Goal: Information Seeking & Learning: Compare options

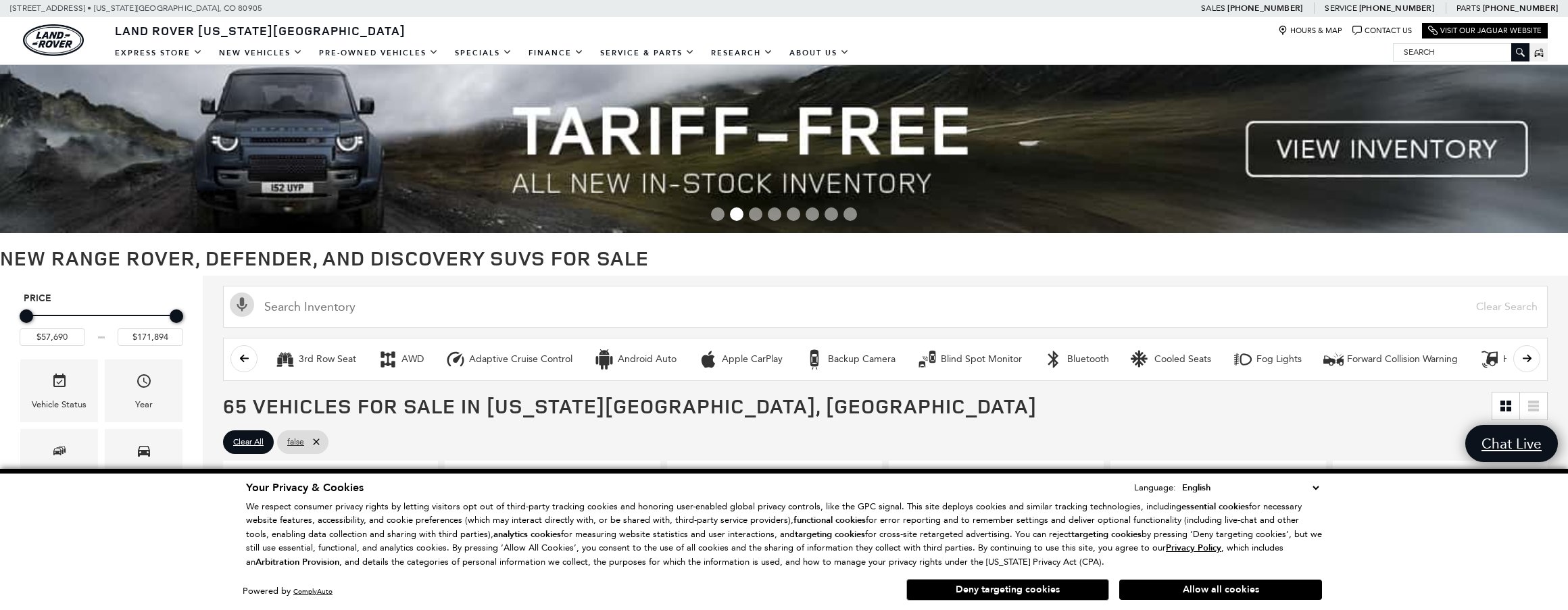
click at [1216, 590] on button "Allow all cookies" at bounding box center [1220, 589] width 203 height 20
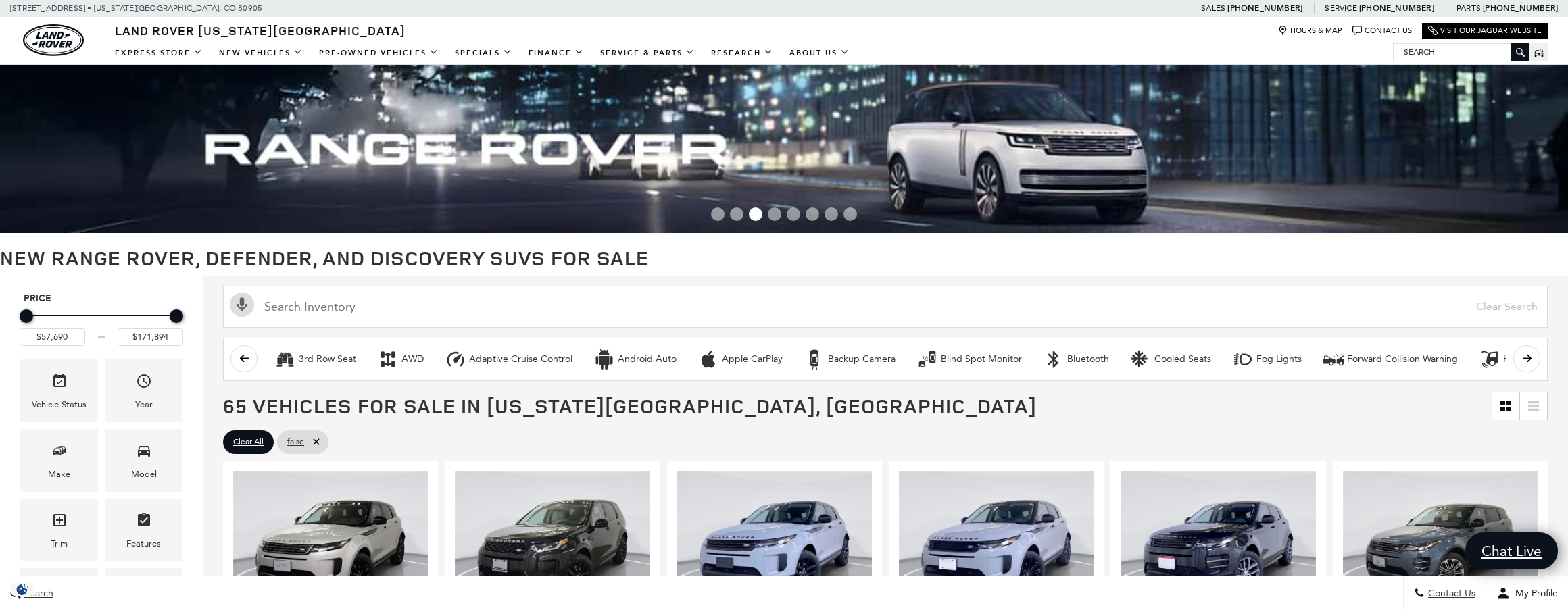
click at [718, 214] on span "Go to slide 1" at bounding box center [717, 214] width 14 height 14
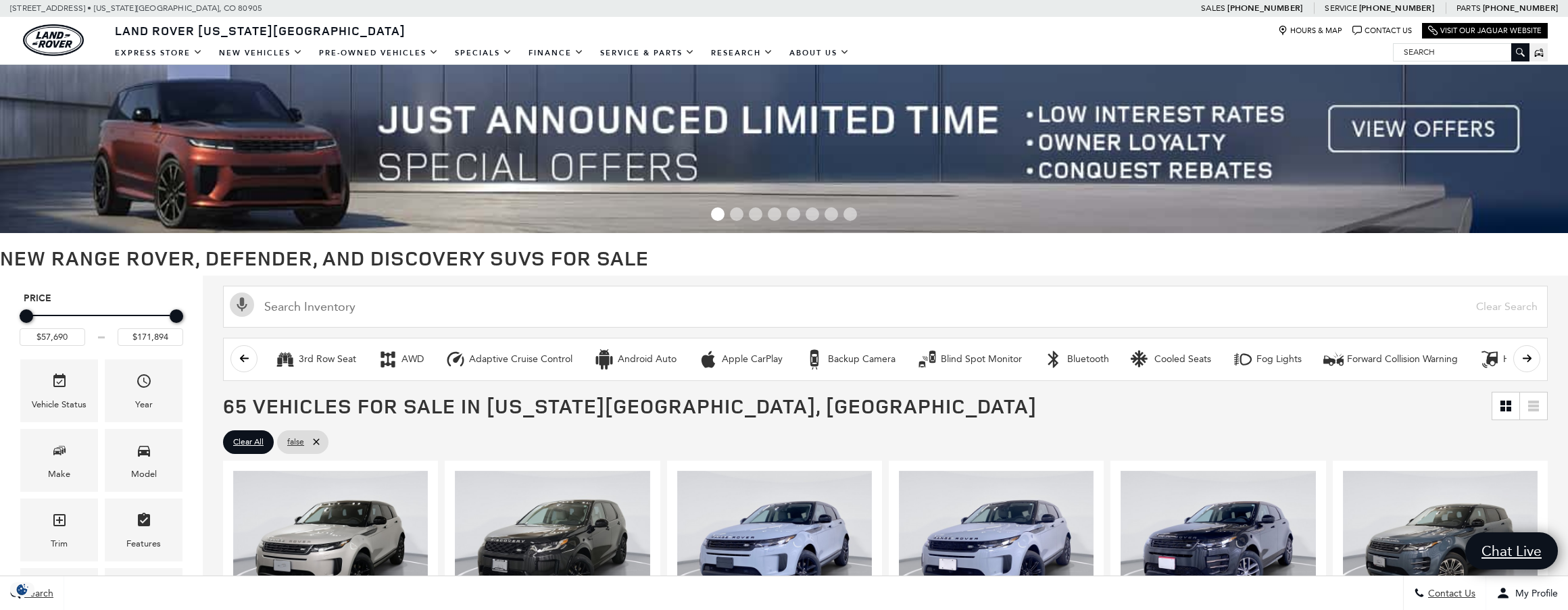
click at [1384, 132] on img at bounding box center [784, 149] width 1568 height 168
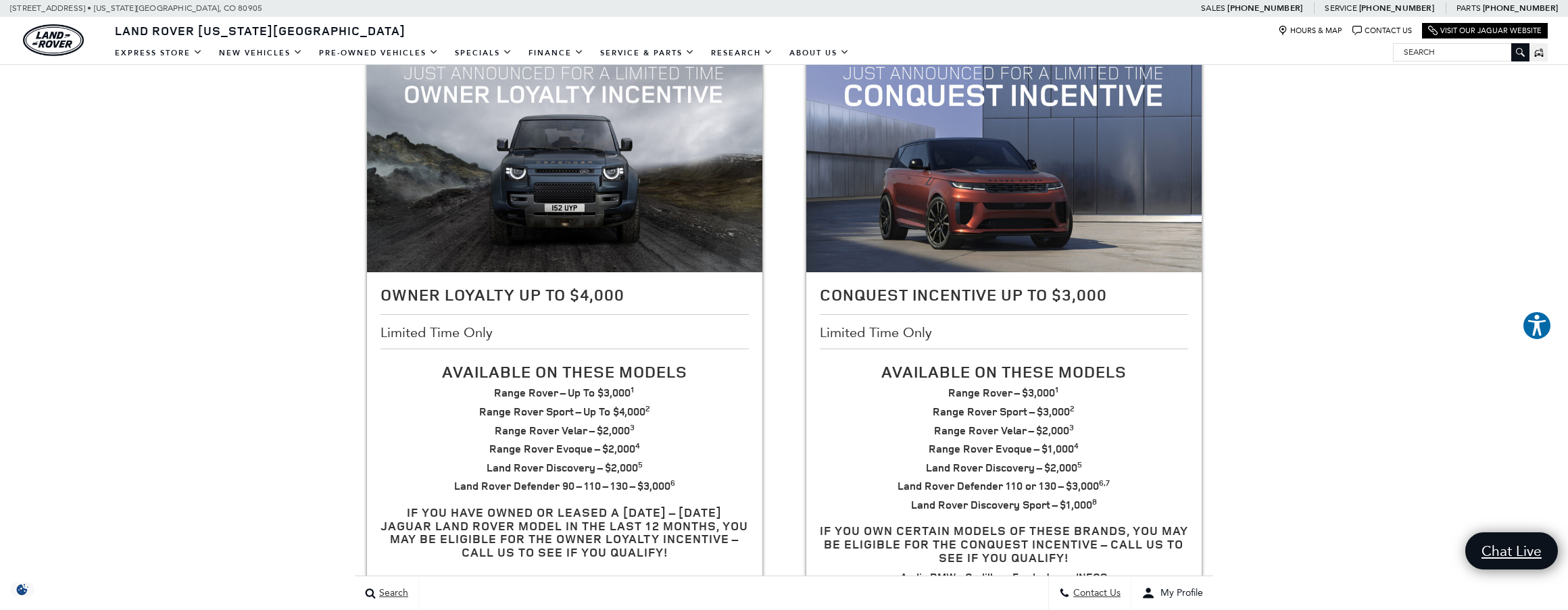
scroll to position [451, 0]
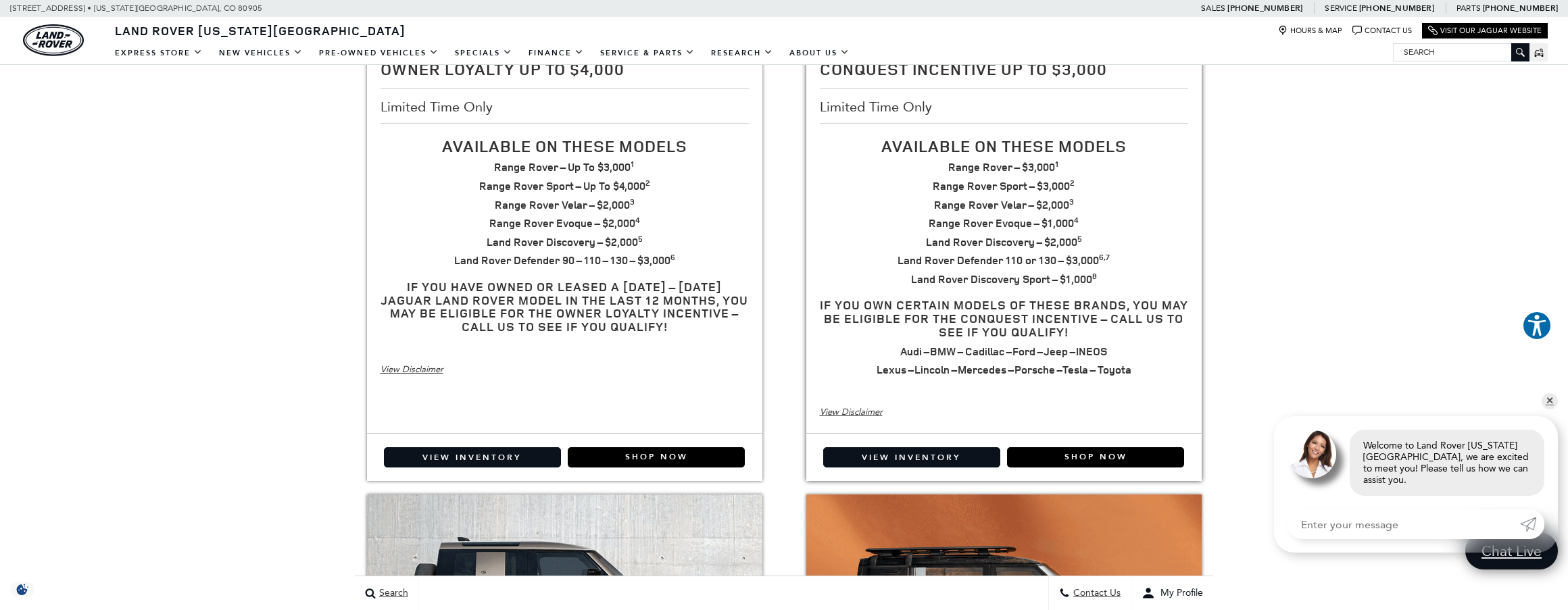
click at [855, 413] on div "View Disclaimer" at bounding box center [1005, 412] width 369 height 14
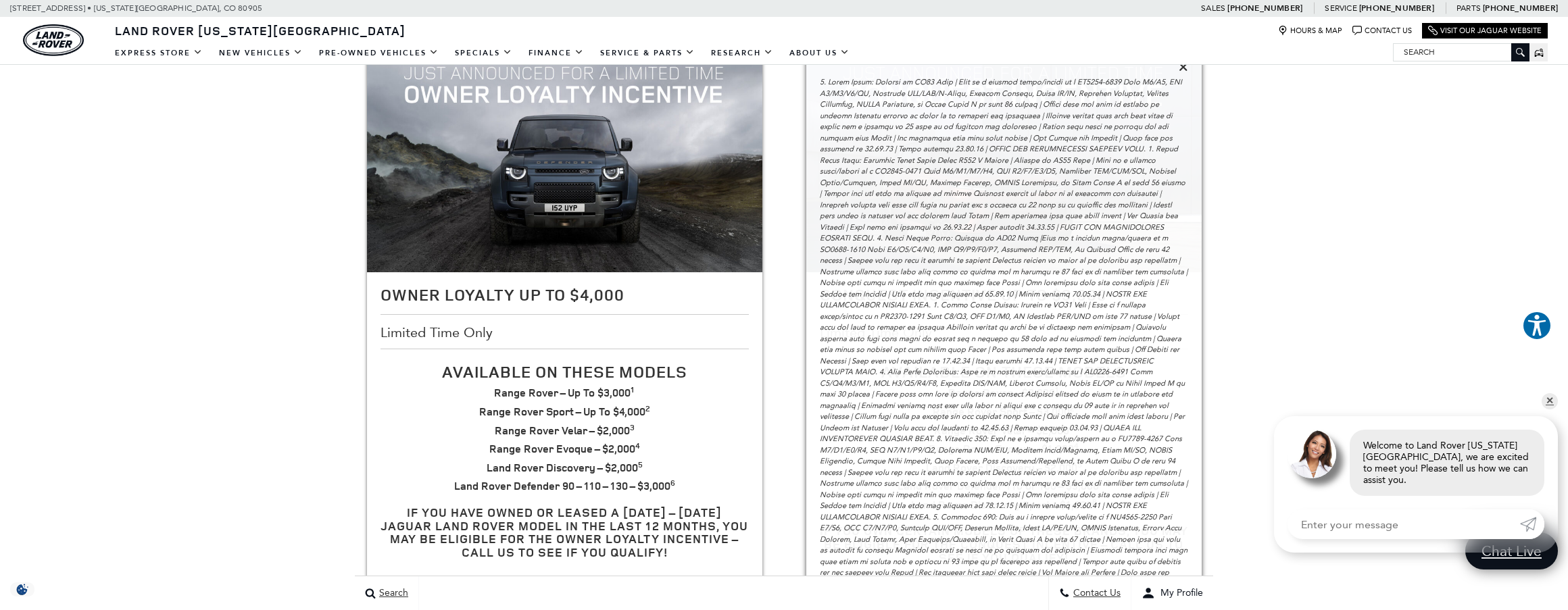
scroll to position [0, 0]
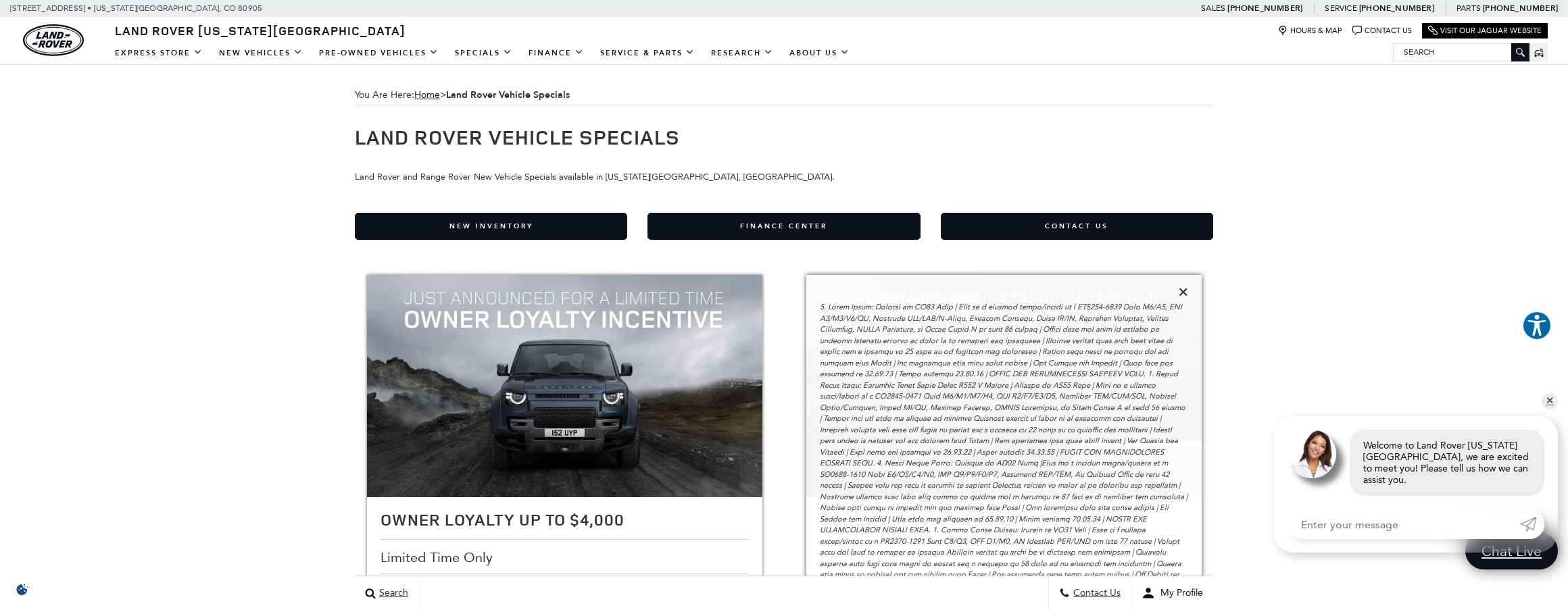
click at [1186, 293] on icon at bounding box center [1183, 291] width 10 height 12
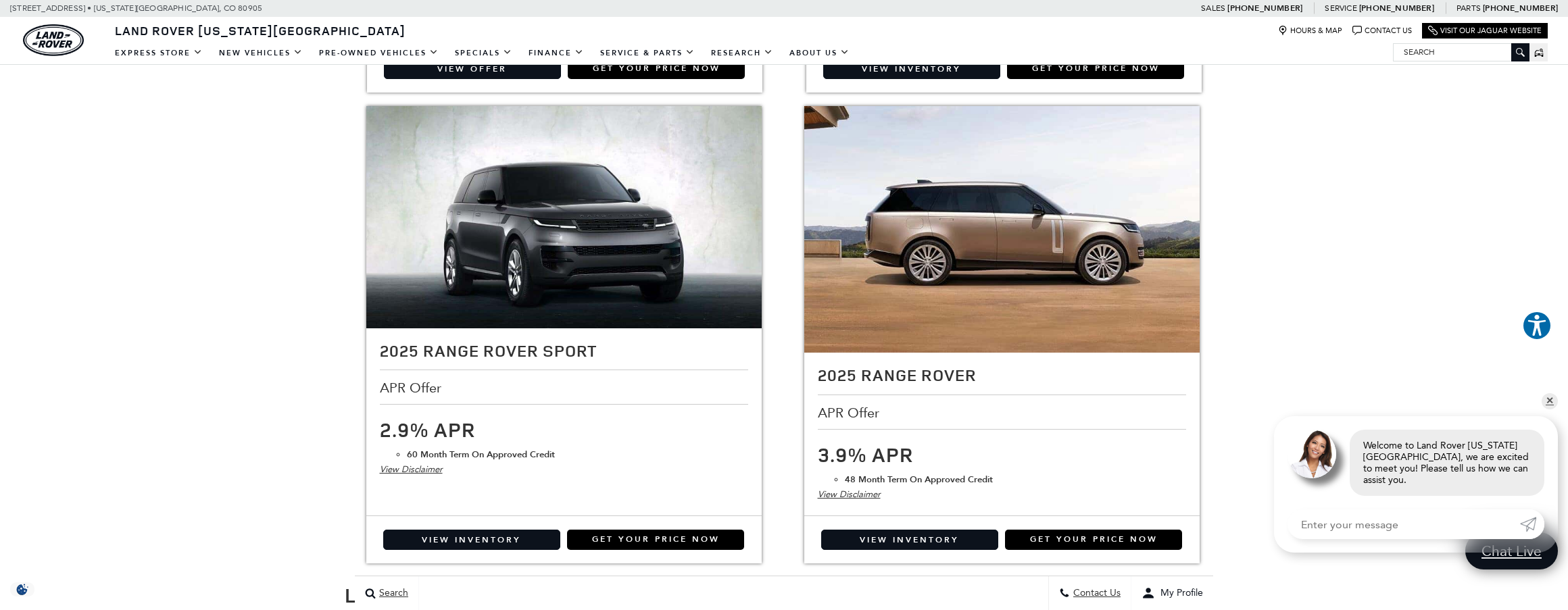
scroll to position [2252, 0]
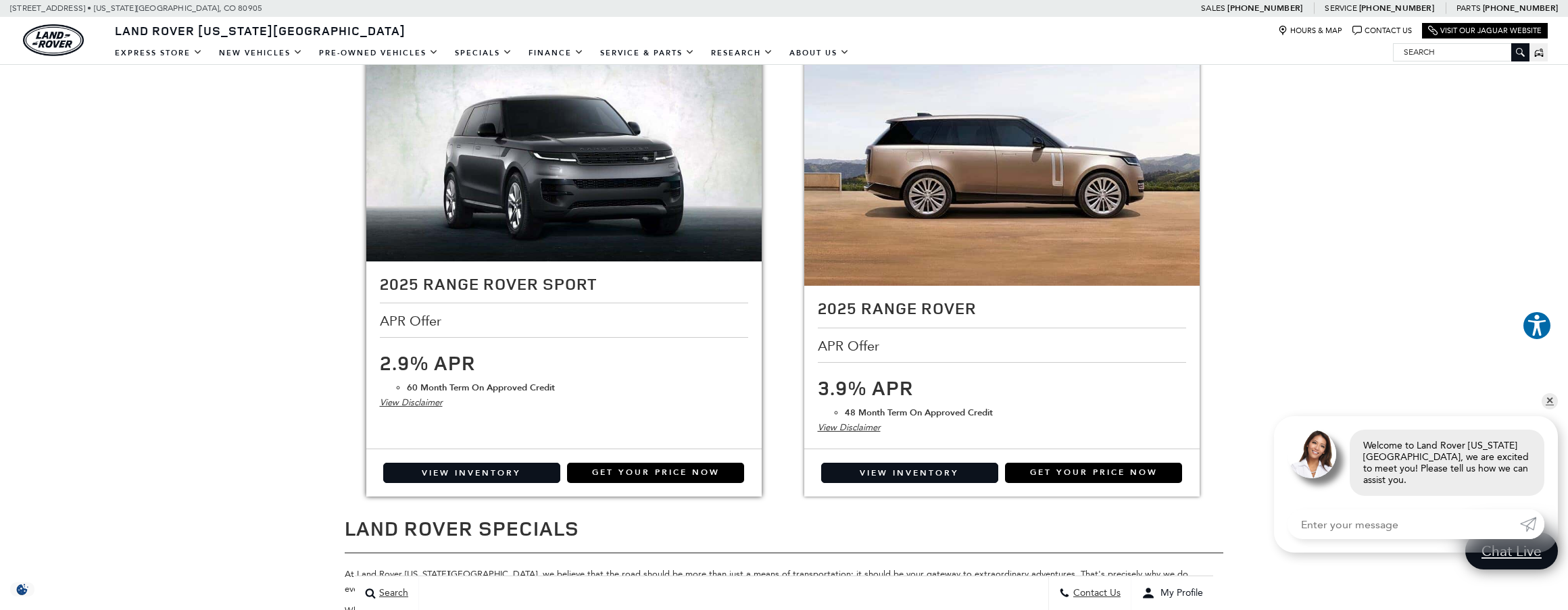
click at [434, 406] on div "View Disclaimer" at bounding box center [564, 402] width 369 height 14
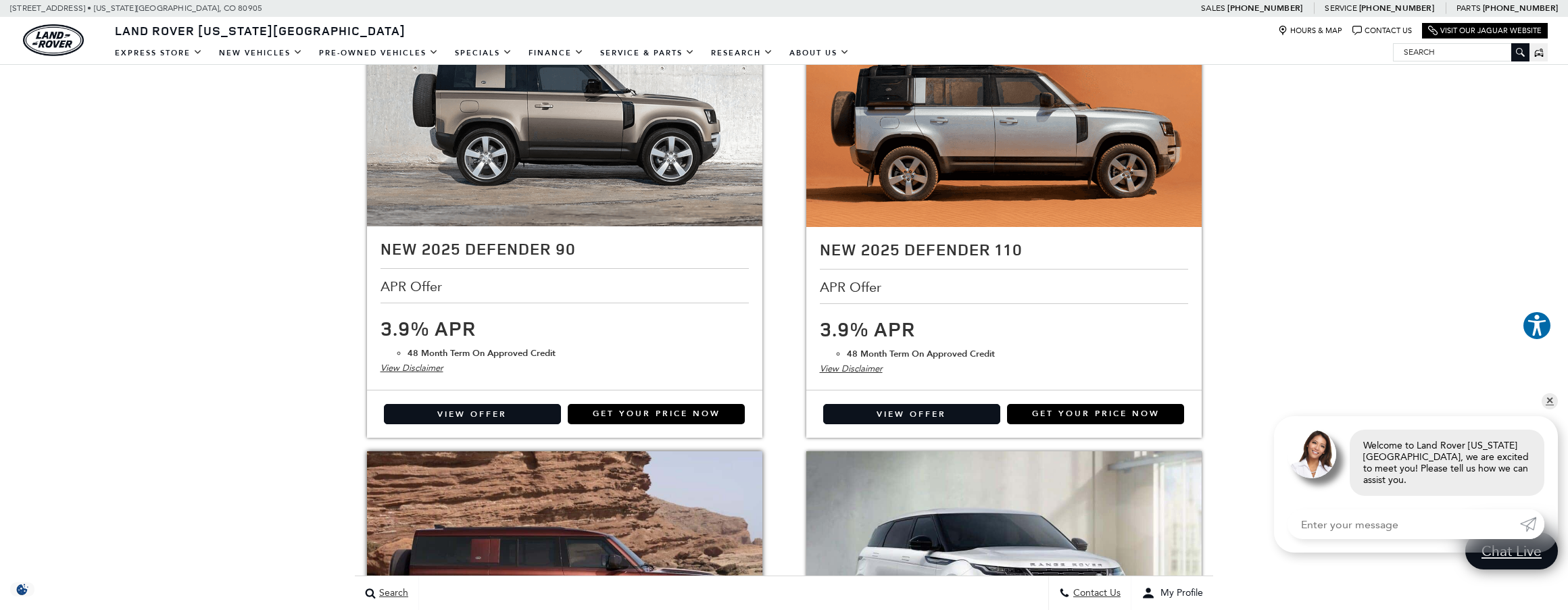
scroll to position [0, 0]
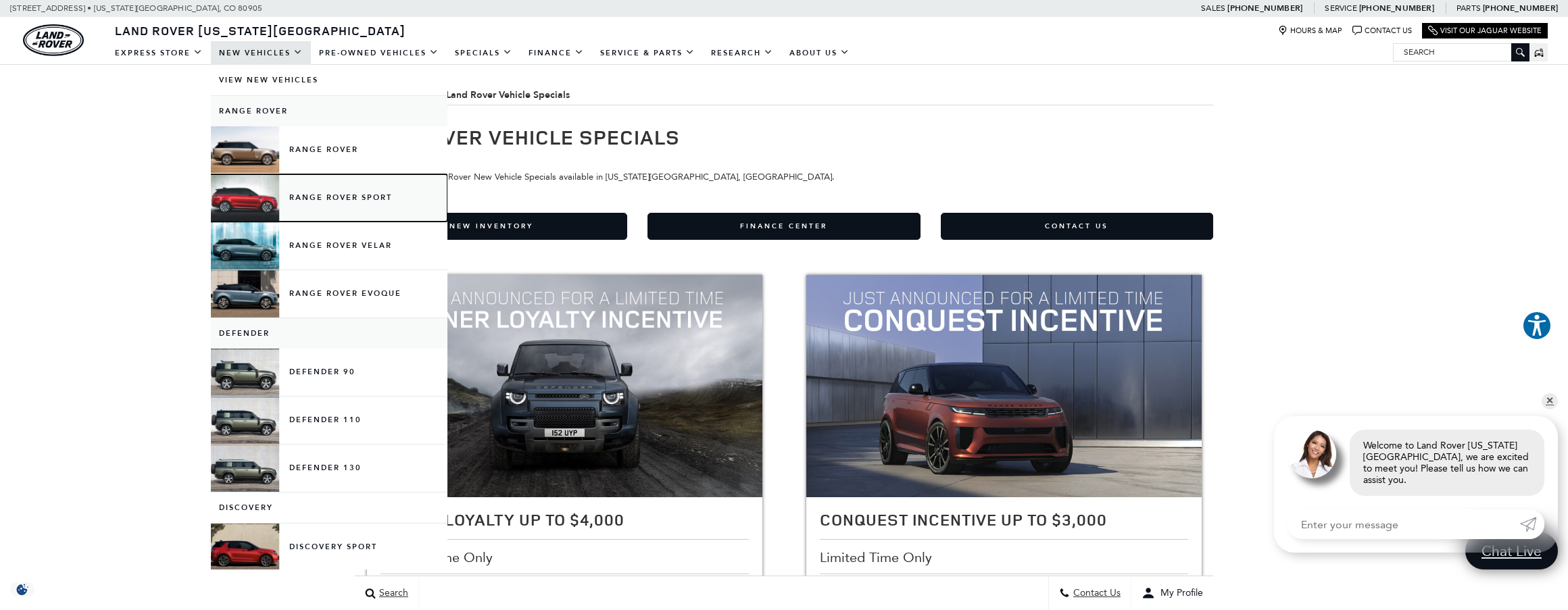
click at [327, 203] on link "Range Rover Sport" at bounding box center [329, 198] width 237 height 47
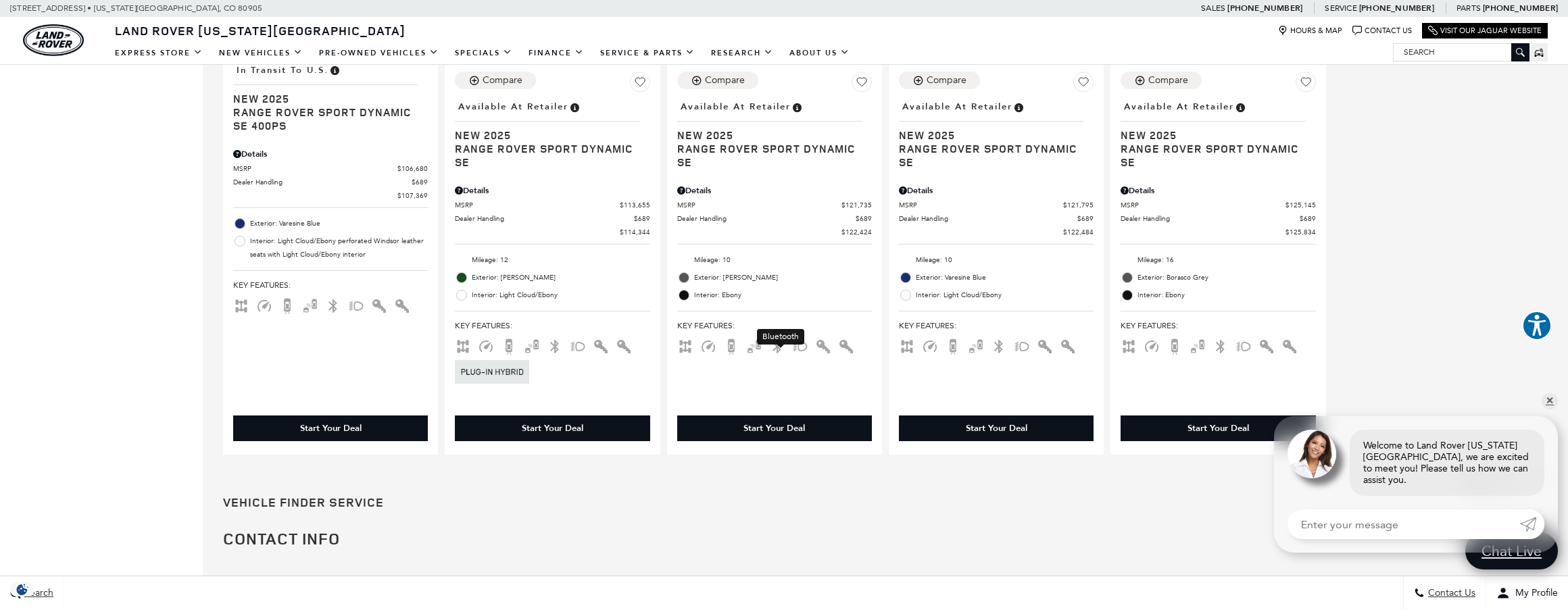
scroll to position [2027, 0]
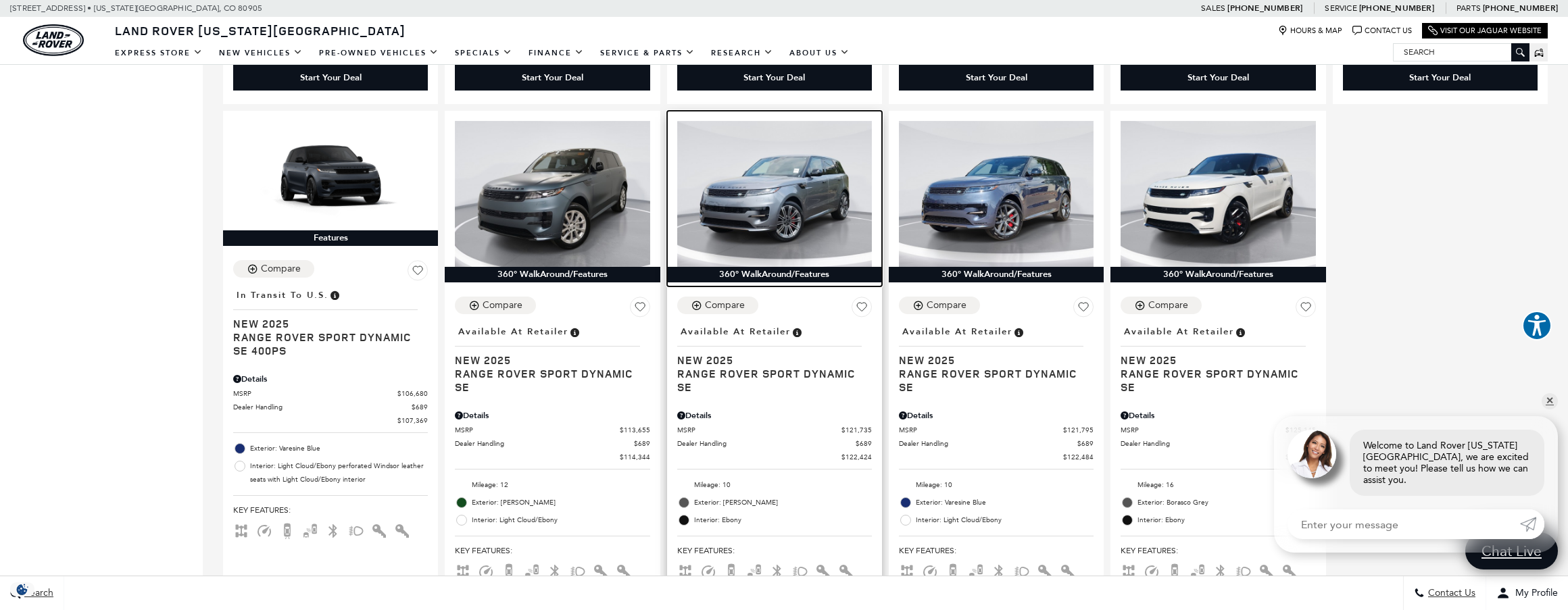
click at [786, 233] on img at bounding box center [774, 193] width 195 height 146
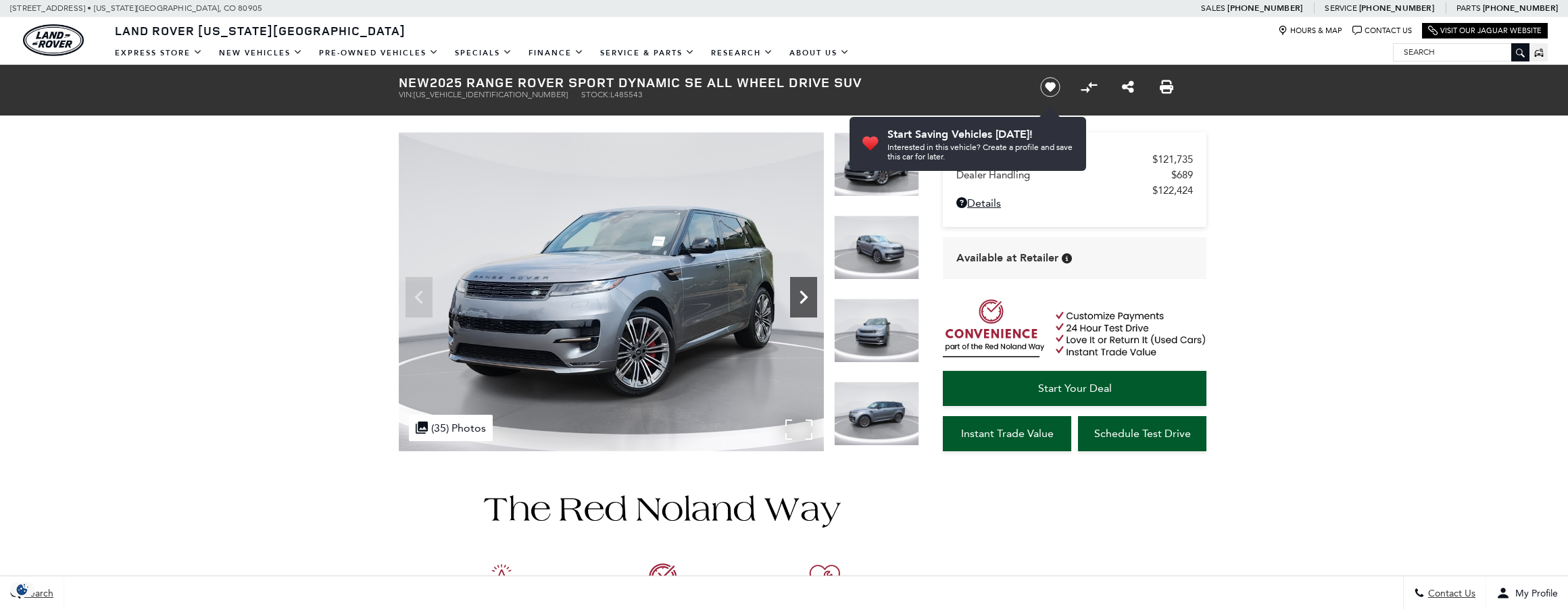
click at [809, 295] on icon "Next" at bounding box center [804, 298] width 27 height 27
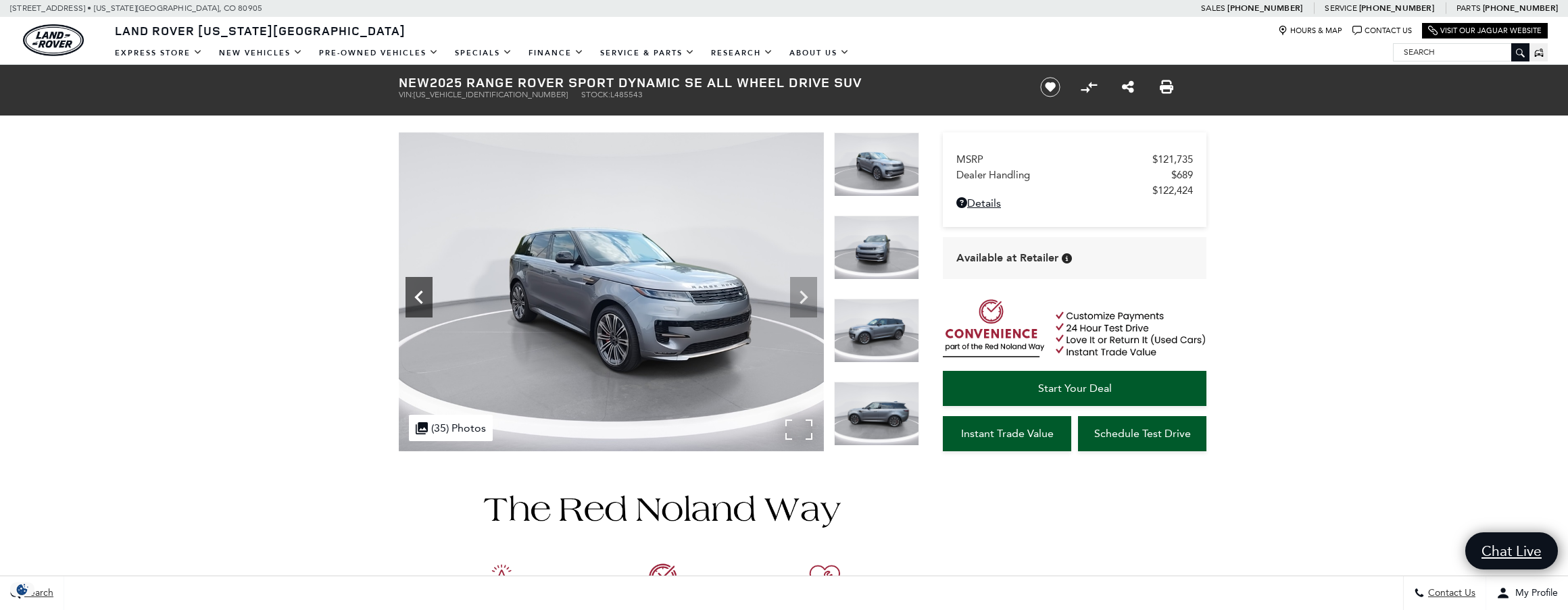
click at [423, 295] on icon "Previous" at bounding box center [419, 298] width 27 height 27
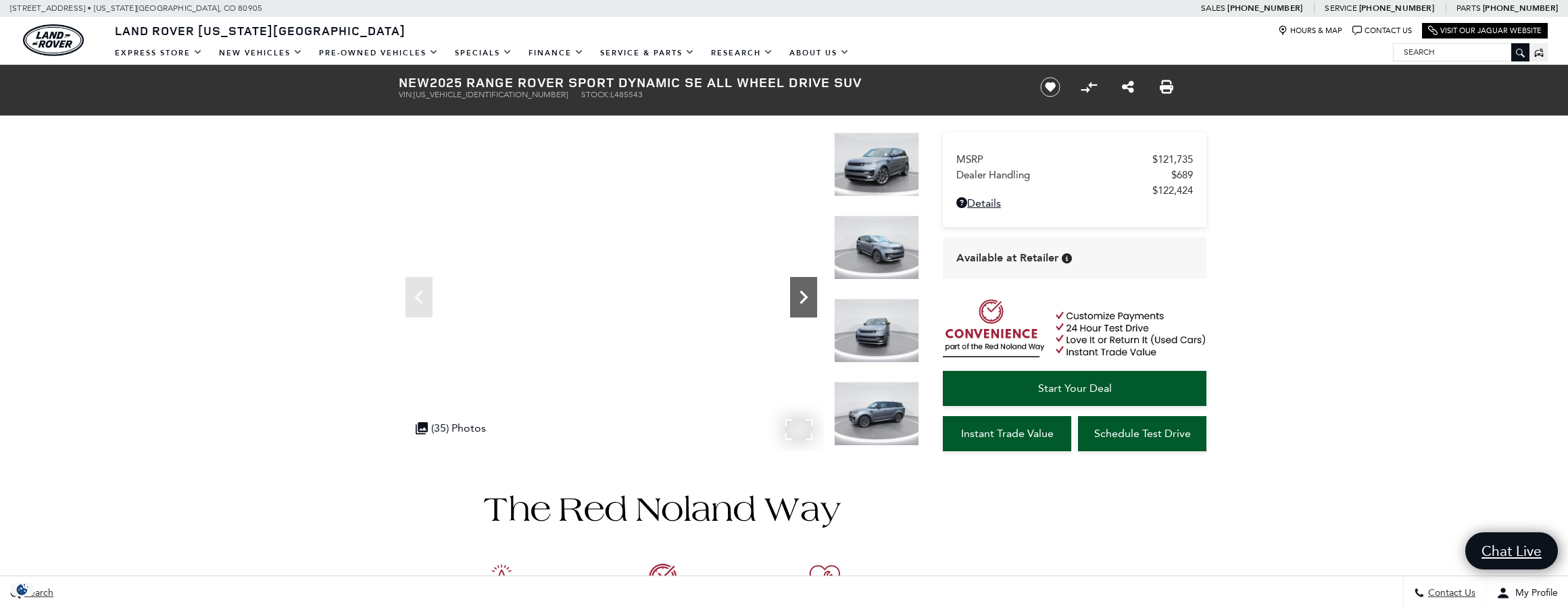
click at [798, 303] on icon "Next" at bounding box center [804, 298] width 27 height 27
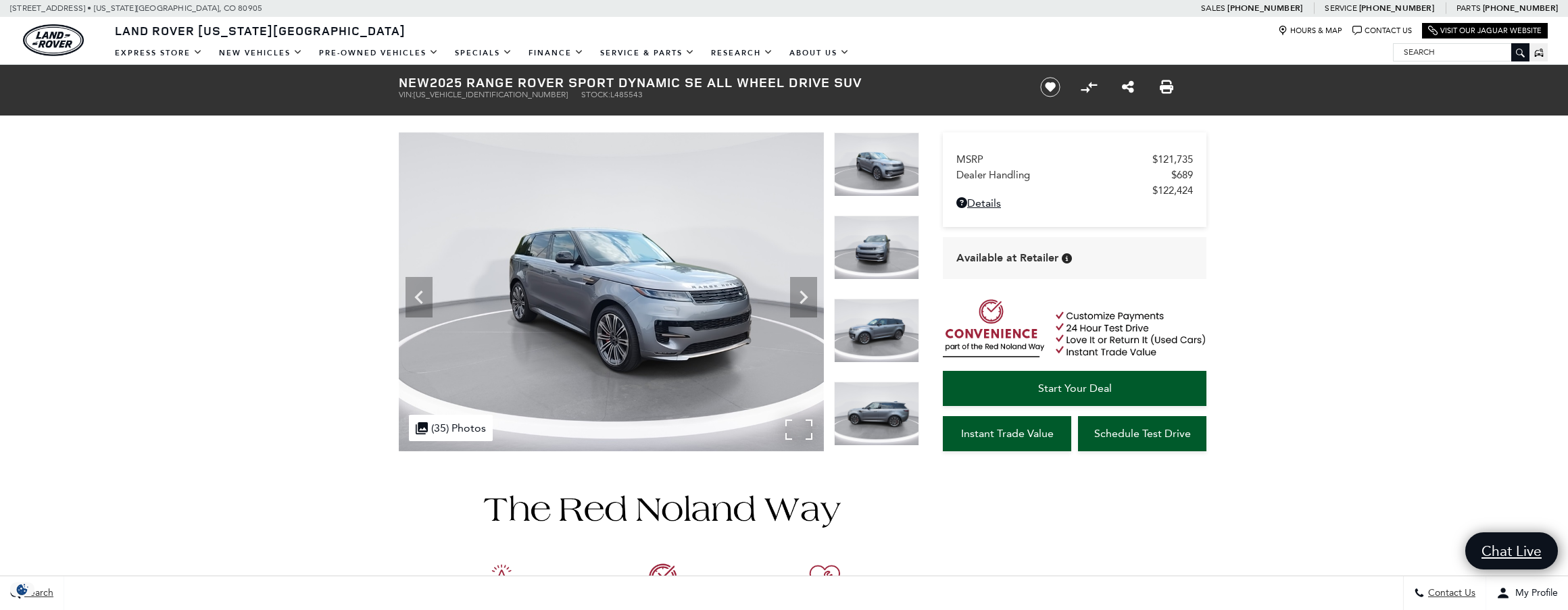
click at [798, 431] on img at bounding box center [611, 292] width 425 height 319
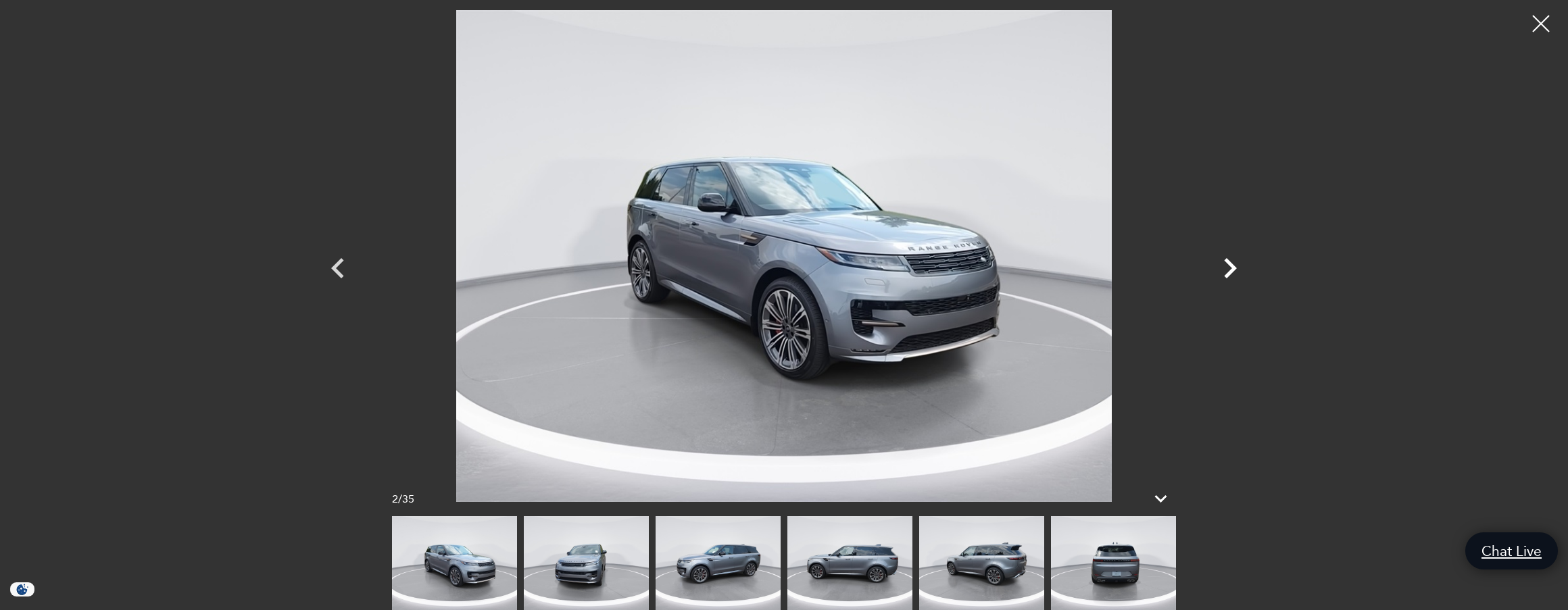
click at [1229, 269] on icon "Next" at bounding box center [1230, 268] width 40 height 40
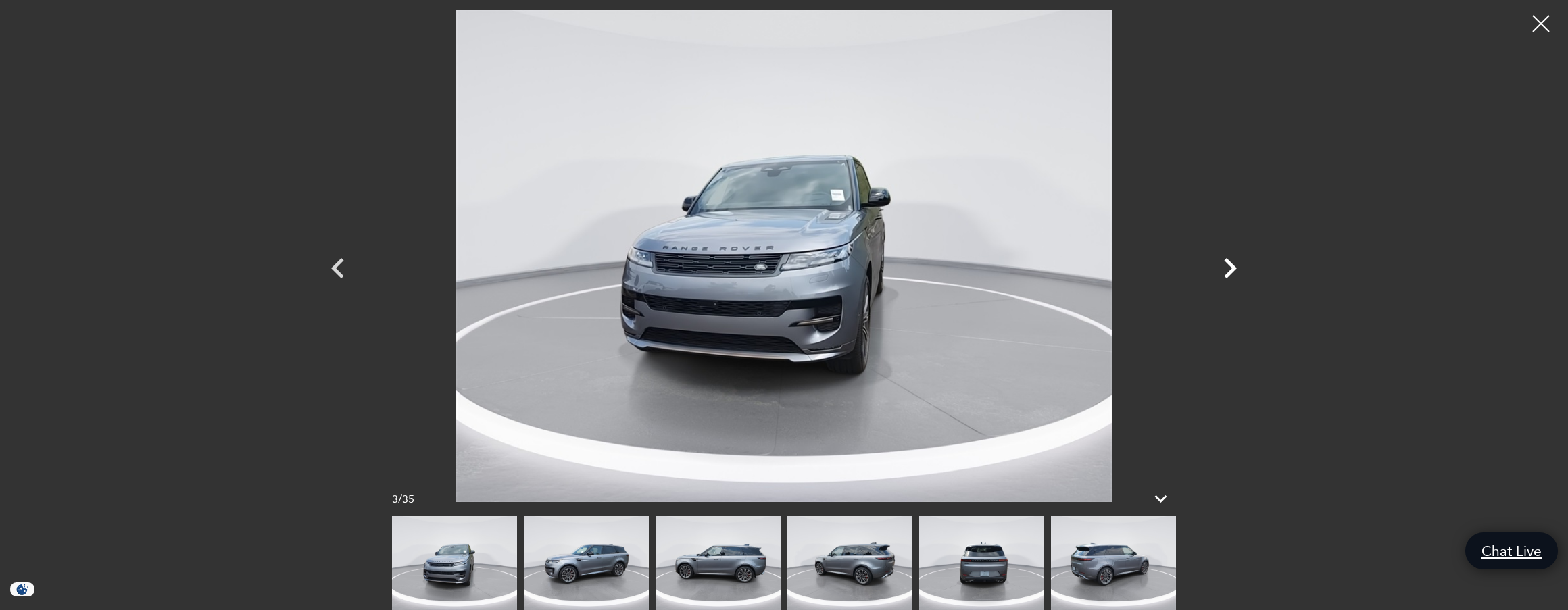
click at [1231, 269] on icon "Next" at bounding box center [1230, 268] width 40 height 40
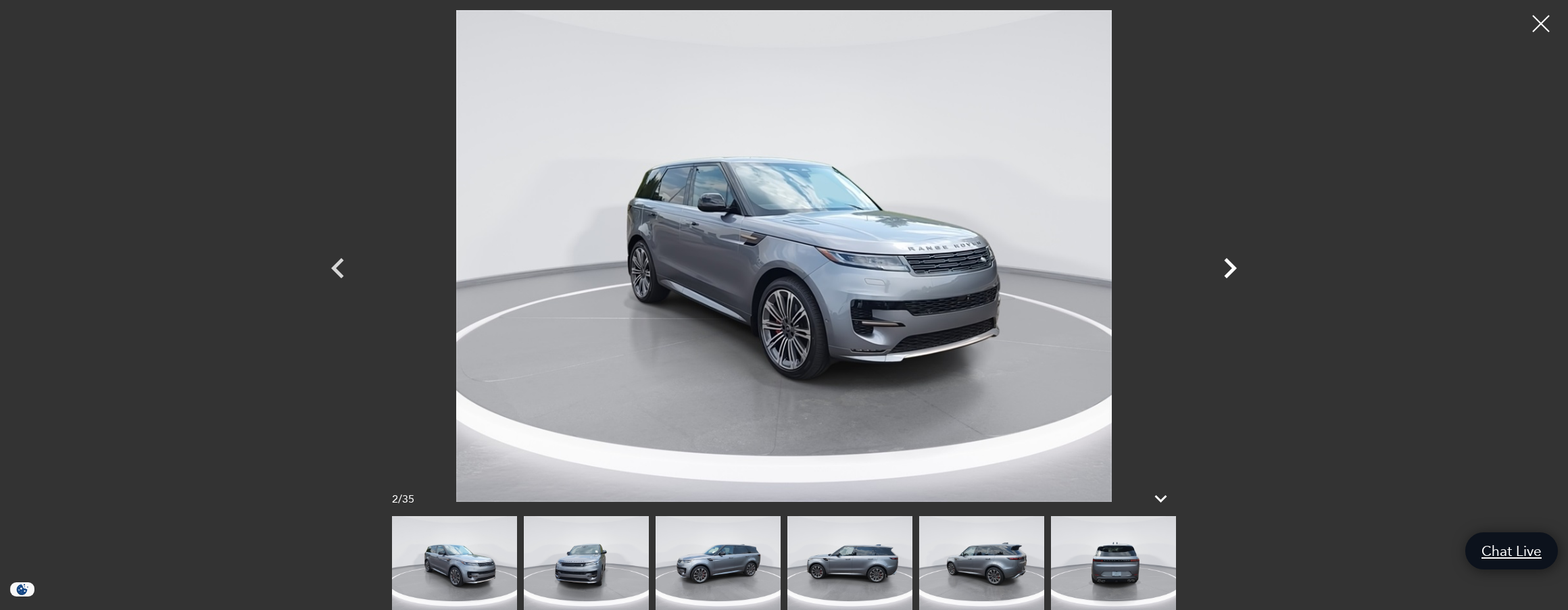
click at [1228, 272] on icon "Next" at bounding box center [1231, 268] width 13 height 20
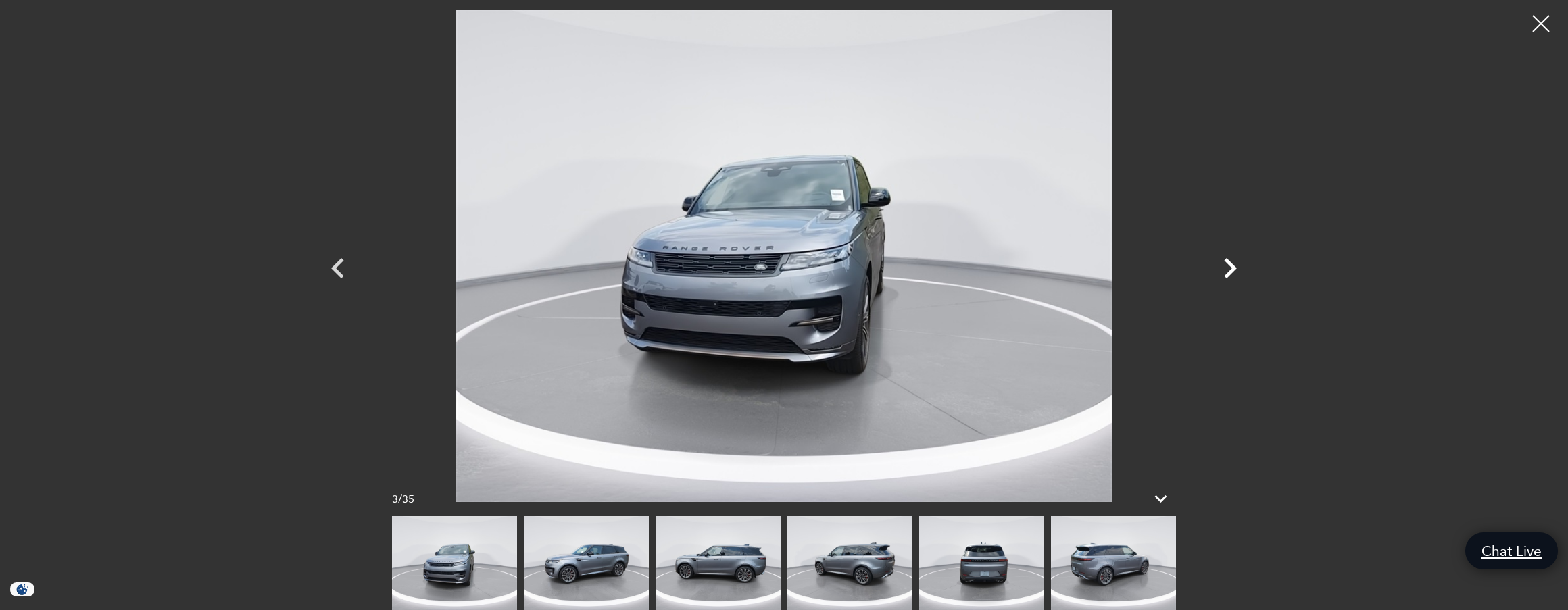
click at [1228, 272] on icon "Next" at bounding box center [1231, 268] width 13 height 20
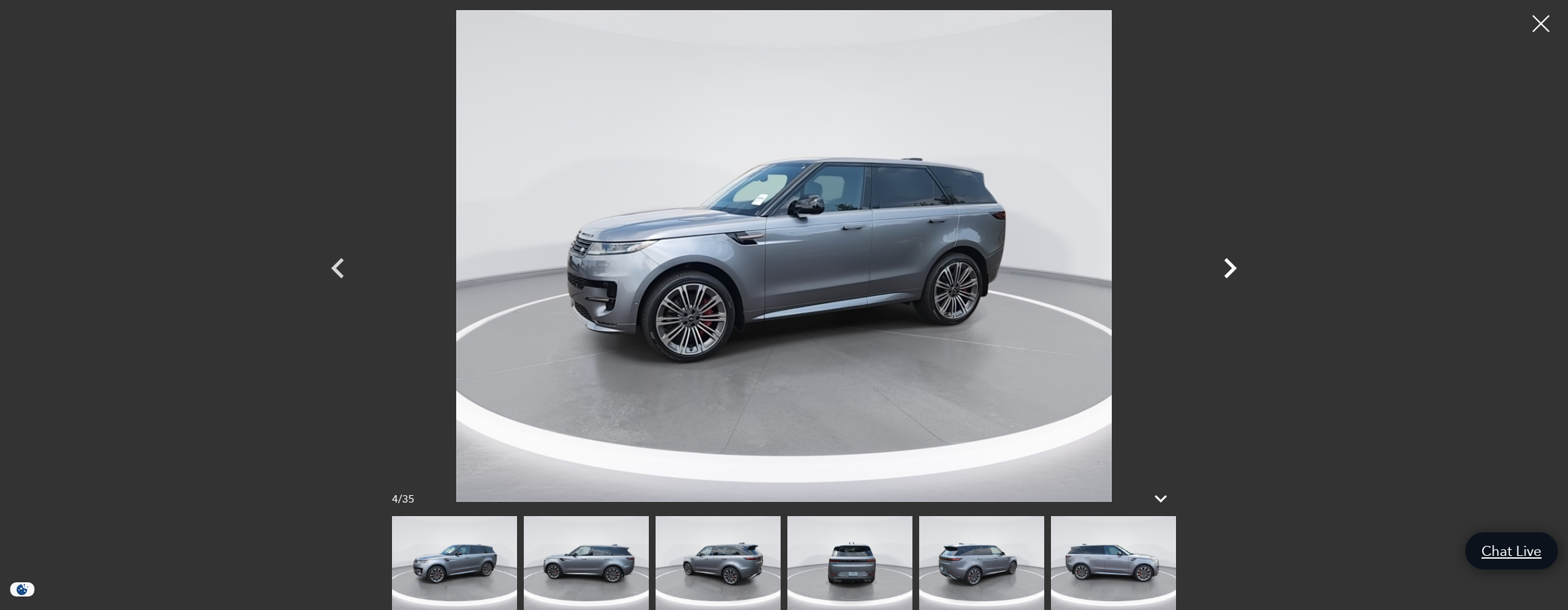
click at [1228, 272] on icon "Next" at bounding box center [1231, 268] width 13 height 20
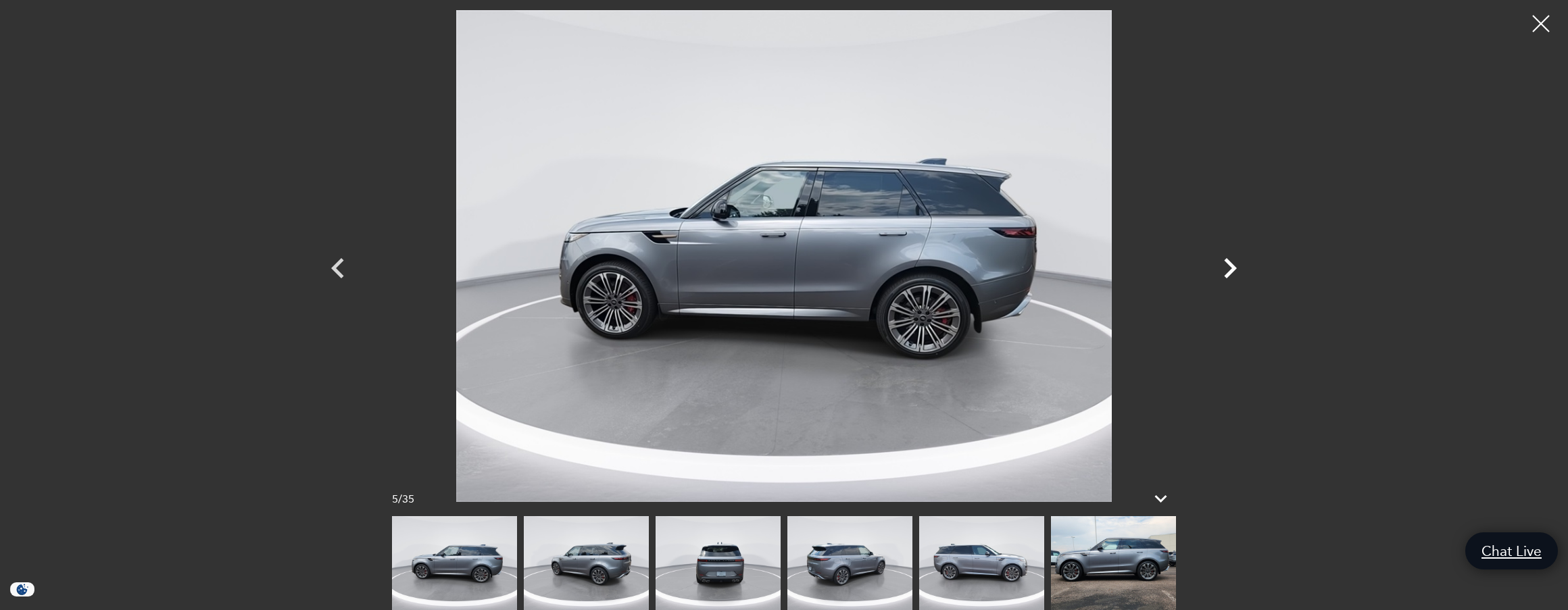
click at [1228, 272] on icon "Next" at bounding box center [1231, 268] width 13 height 20
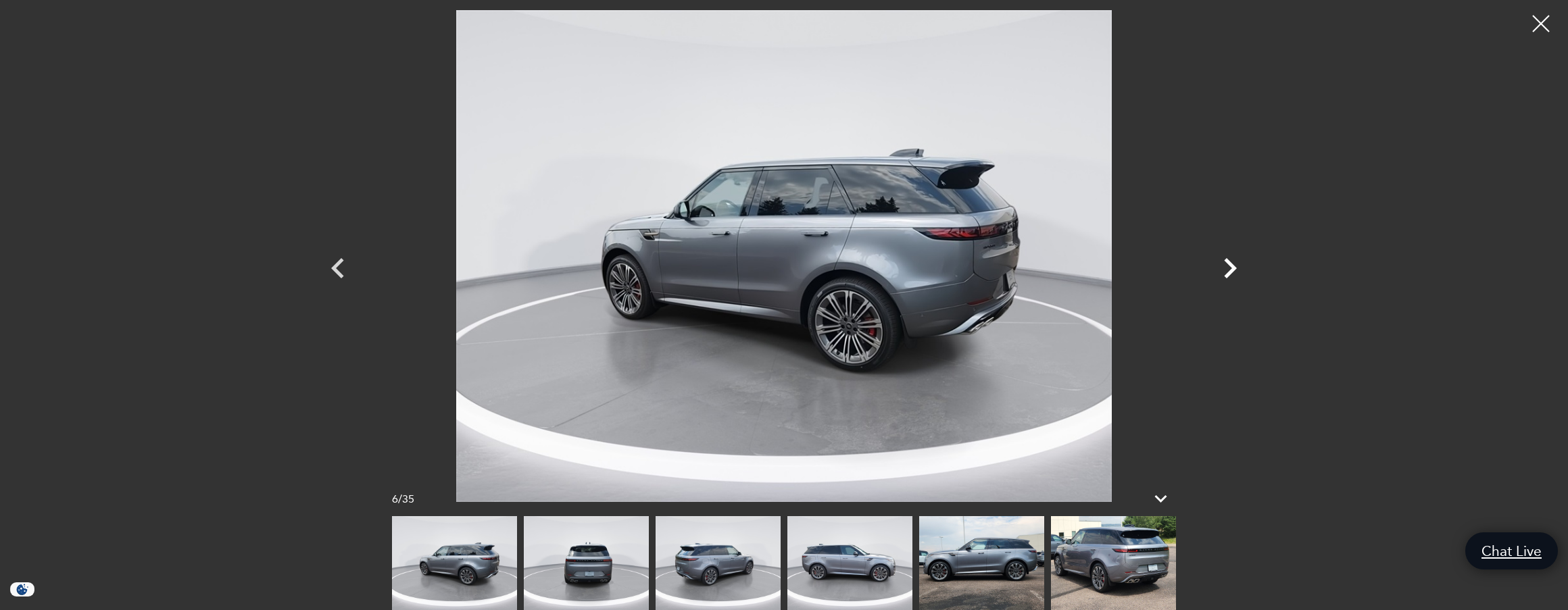
click at [1228, 272] on icon "Next" at bounding box center [1231, 268] width 13 height 20
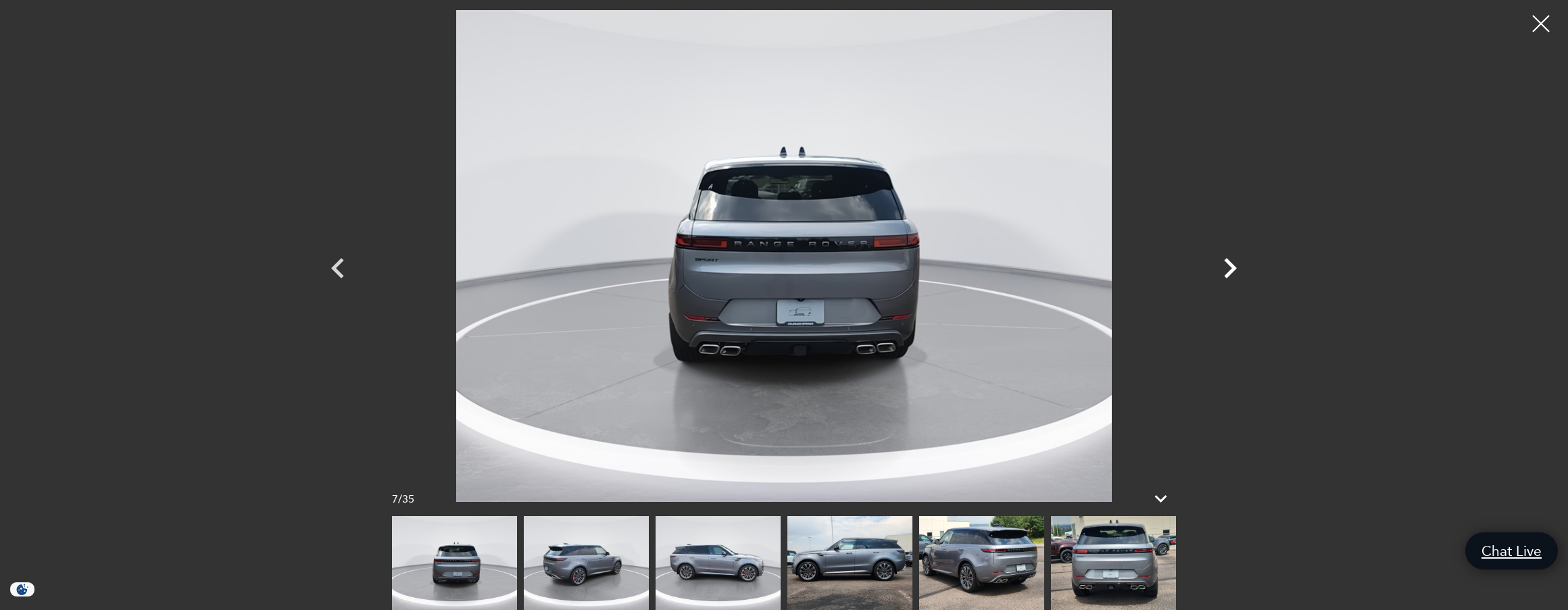
click at [1229, 272] on icon "Next" at bounding box center [1231, 268] width 13 height 20
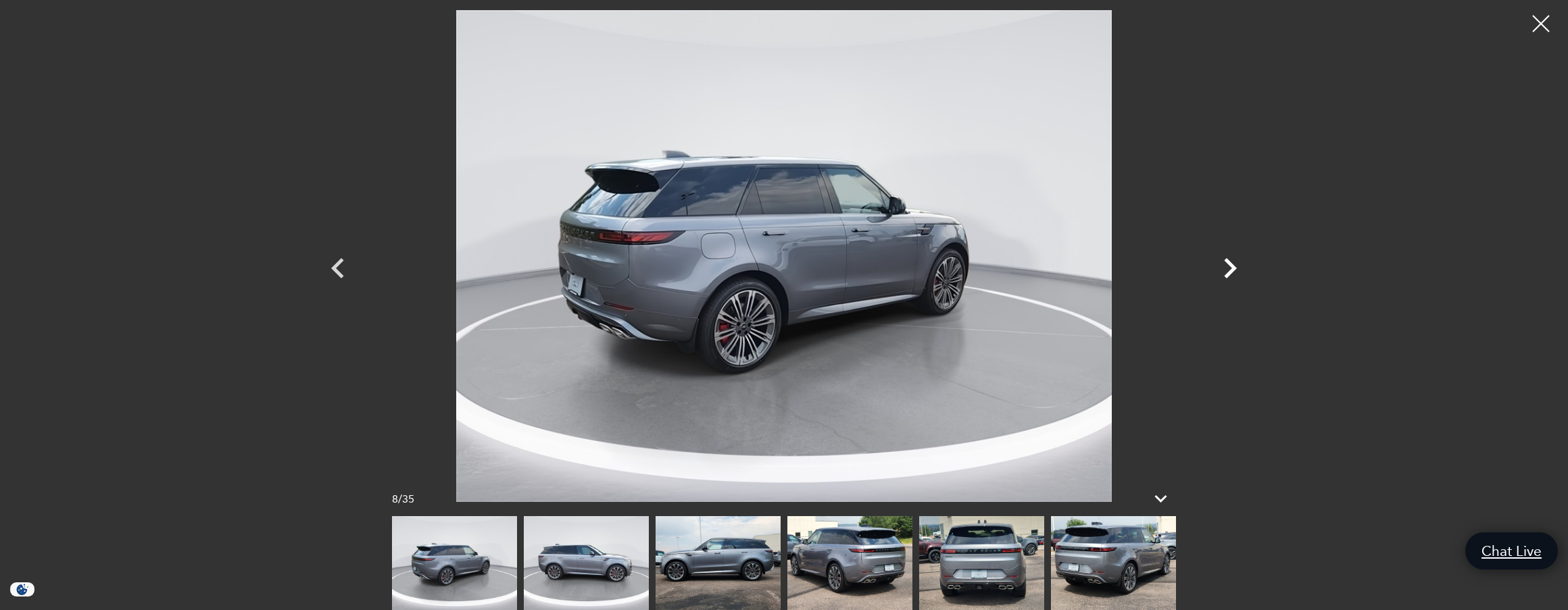
click at [1229, 272] on icon "Next" at bounding box center [1231, 268] width 13 height 20
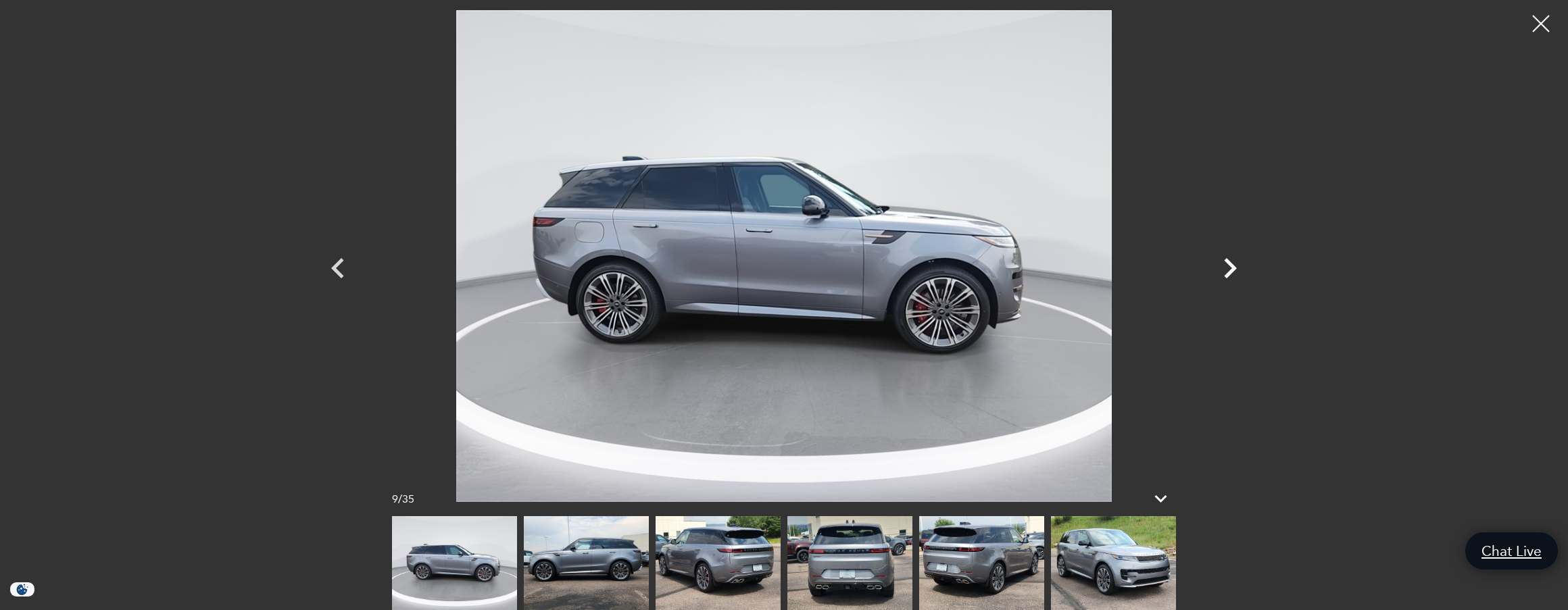
click at [1229, 272] on icon "Next" at bounding box center [1231, 268] width 13 height 20
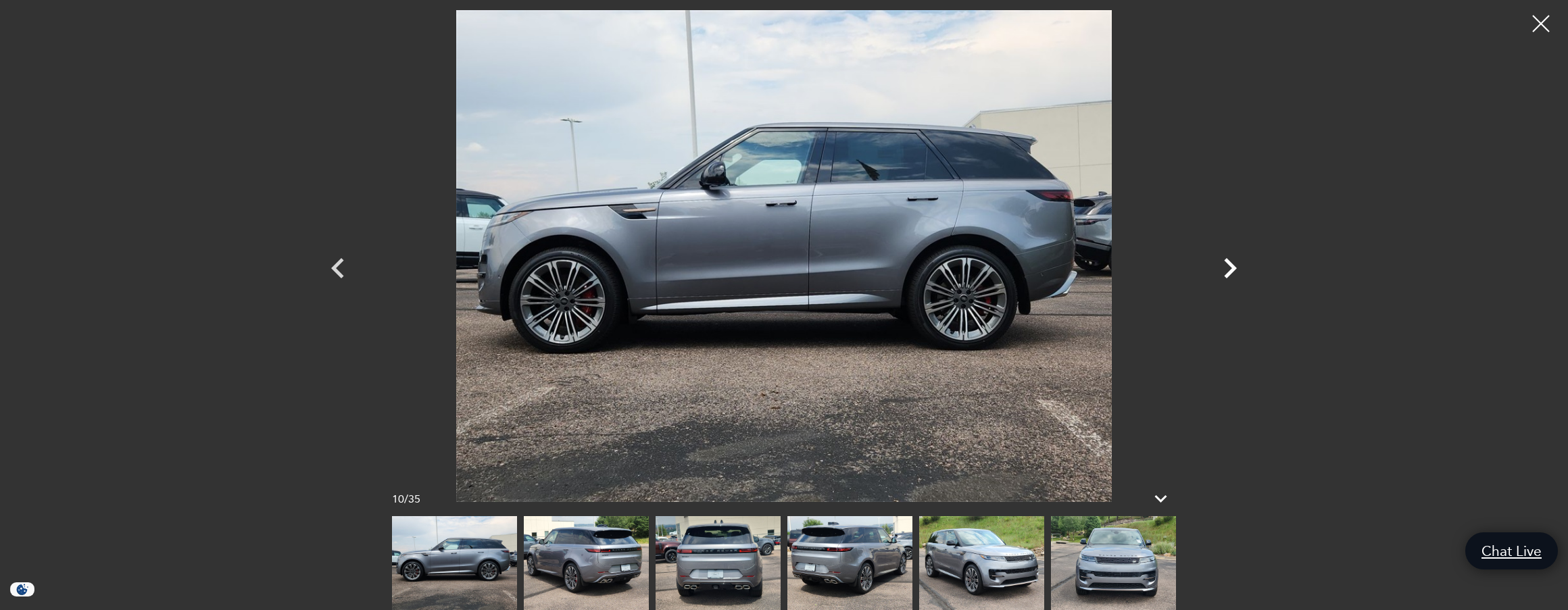
click at [1229, 272] on icon "Next" at bounding box center [1231, 268] width 13 height 20
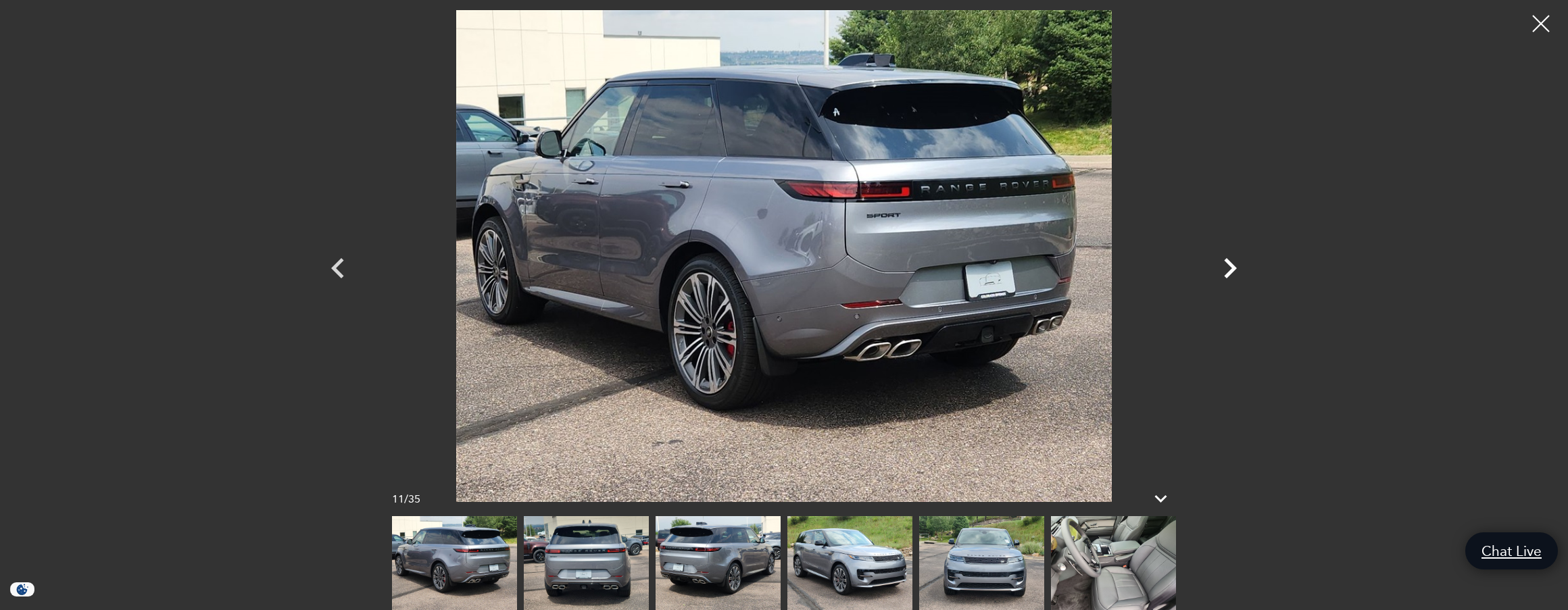
click at [1229, 272] on icon "Next" at bounding box center [1231, 268] width 13 height 20
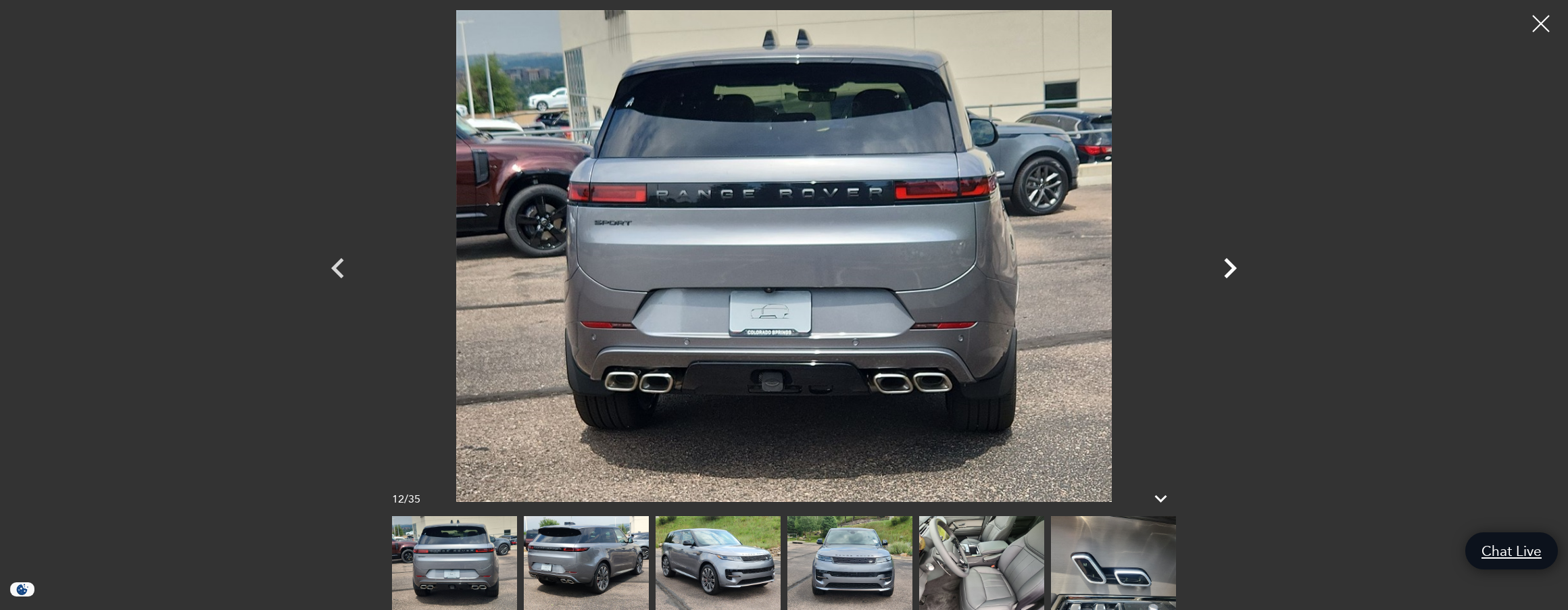
click at [1229, 272] on icon "Next" at bounding box center [1231, 268] width 13 height 20
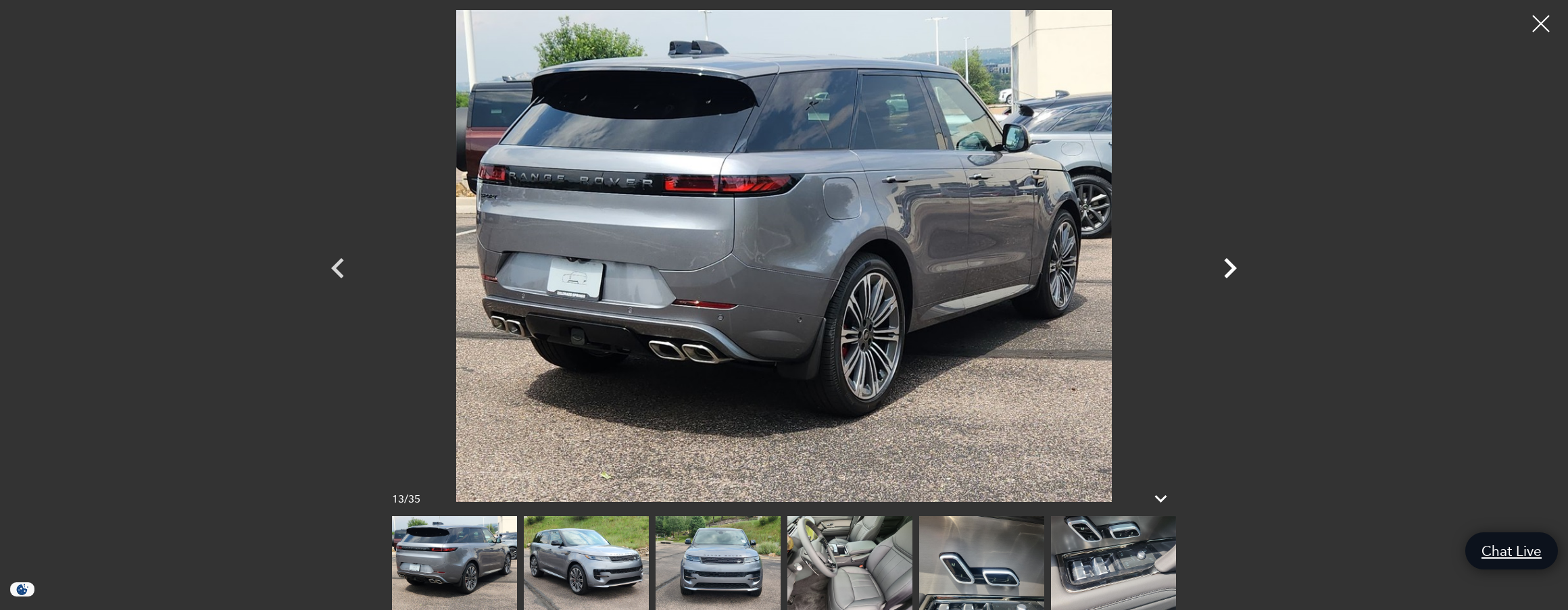
click at [1229, 272] on icon "Next" at bounding box center [1231, 268] width 13 height 20
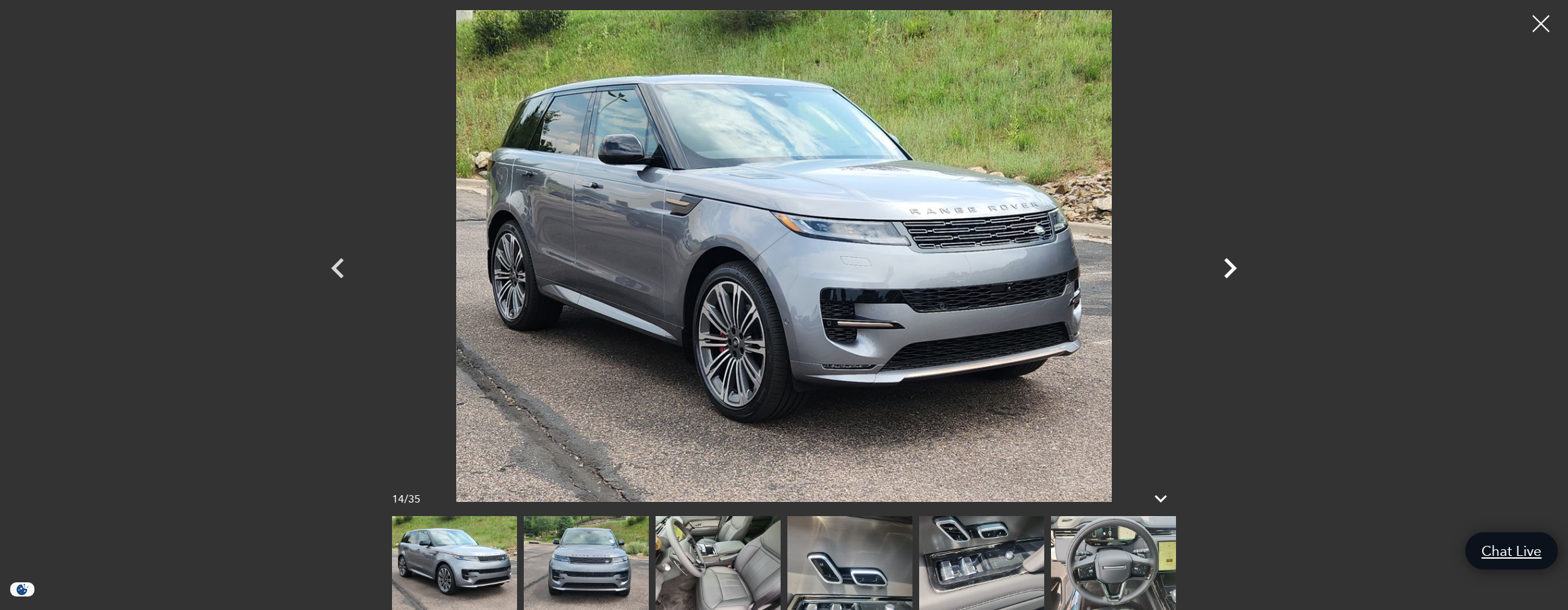
click at [1229, 272] on icon "Next" at bounding box center [1231, 268] width 13 height 20
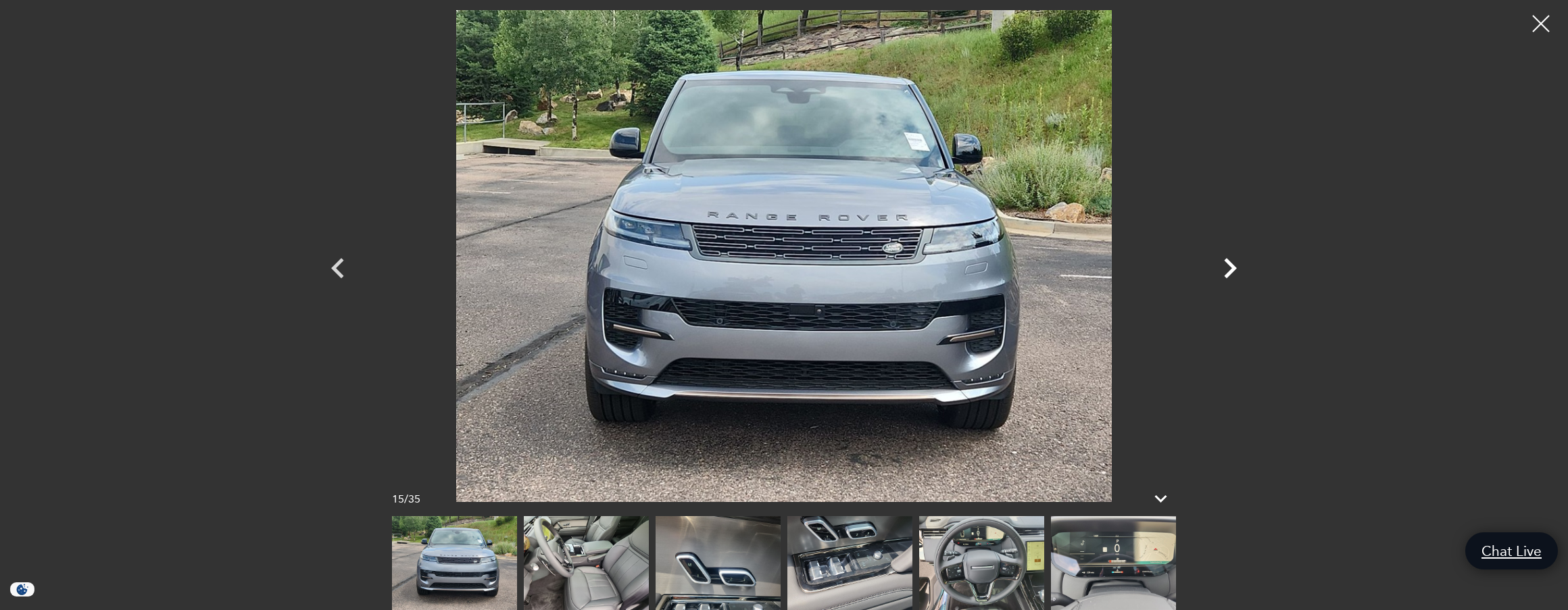
click at [1229, 272] on icon "Next" at bounding box center [1231, 268] width 13 height 20
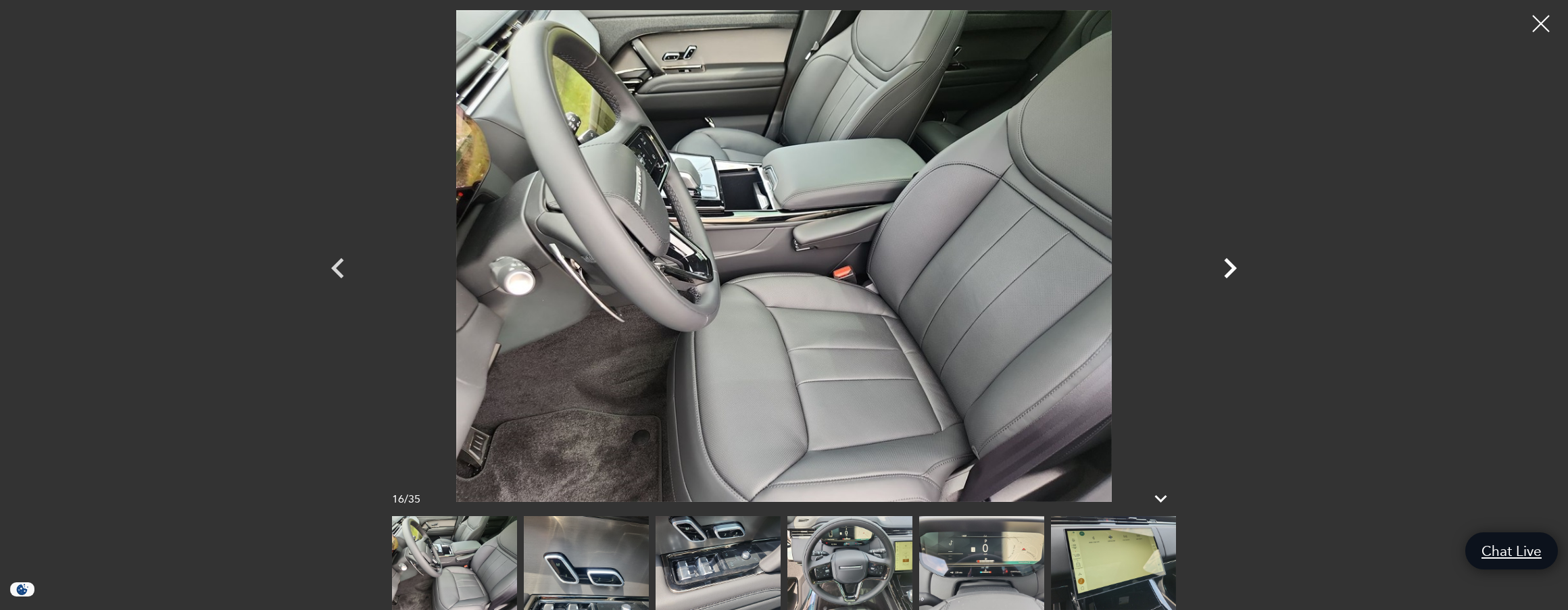
click at [1230, 274] on icon "Next" at bounding box center [1231, 268] width 13 height 20
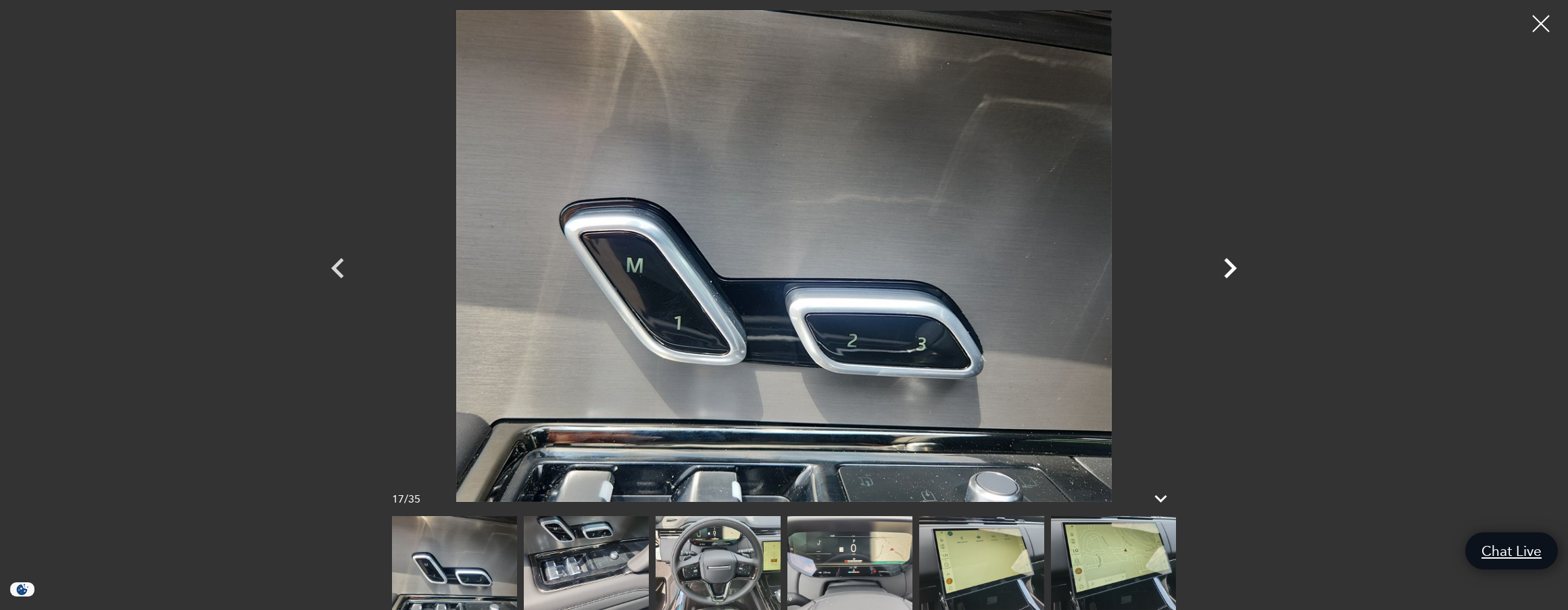
click at [1230, 274] on icon "Next" at bounding box center [1231, 268] width 13 height 20
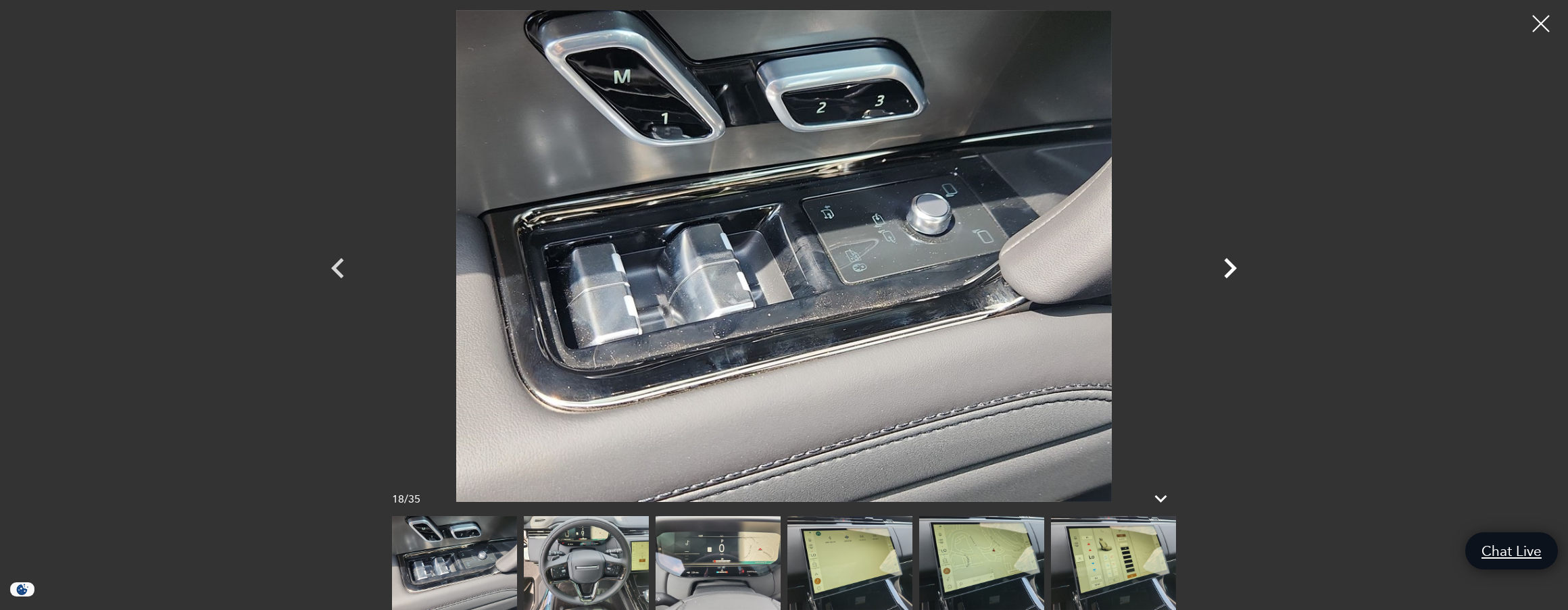
click at [1230, 274] on icon "Next" at bounding box center [1231, 268] width 13 height 20
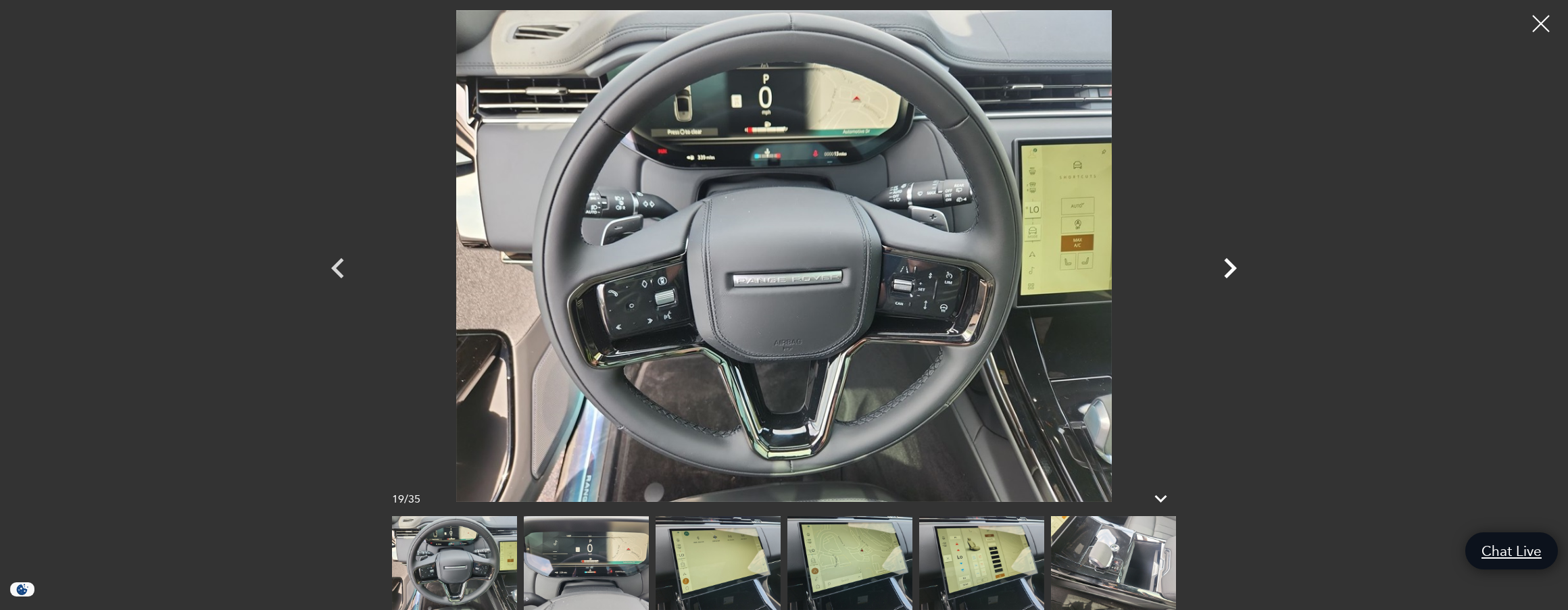
click at [1231, 274] on icon "Next" at bounding box center [1231, 268] width 13 height 20
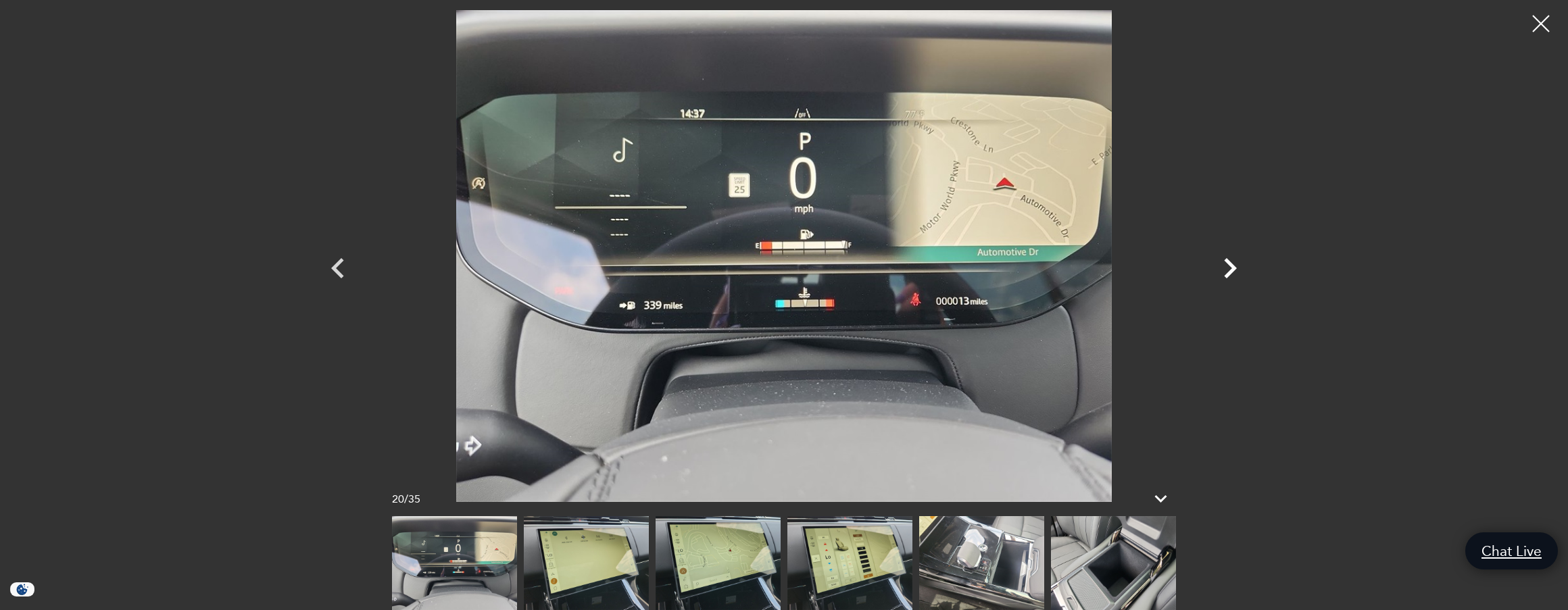
click at [1231, 274] on icon "Next" at bounding box center [1231, 268] width 13 height 20
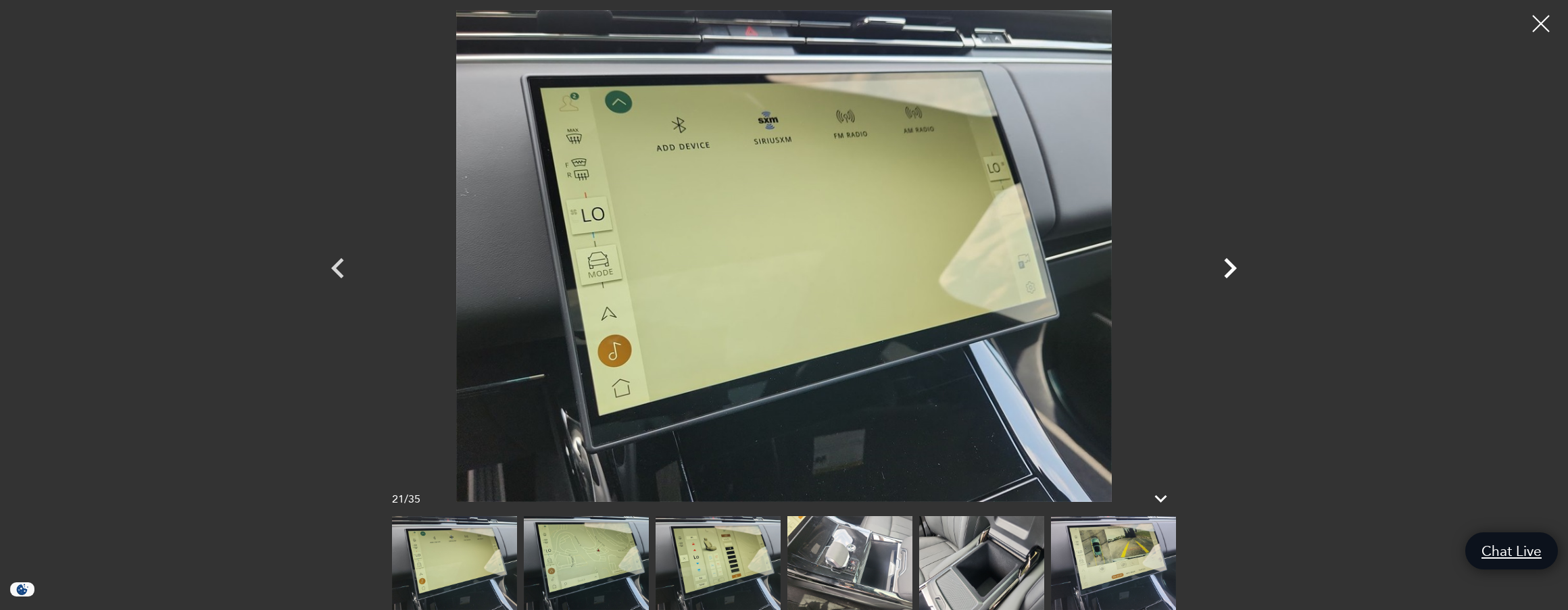
click at [1231, 274] on icon "Next" at bounding box center [1231, 268] width 13 height 20
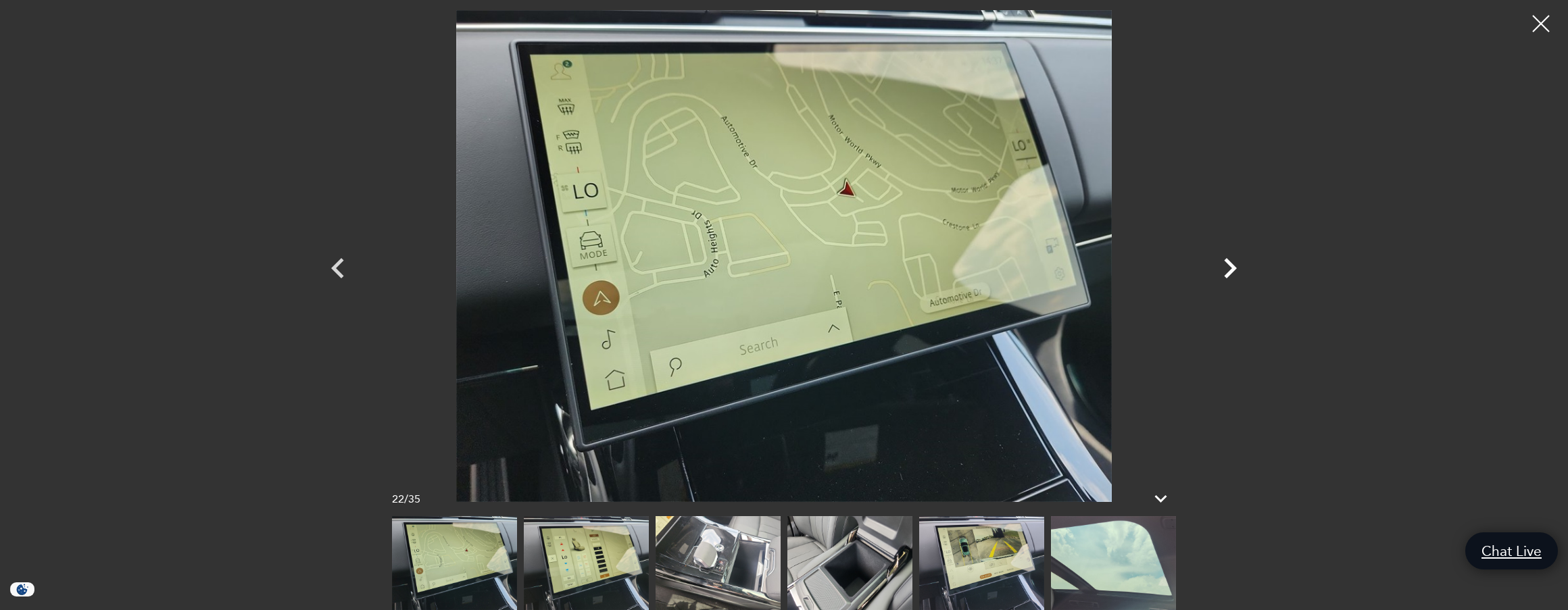
click at [1231, 274] on icon "Next" at bounding box center [1231, 268] width 13 height 20
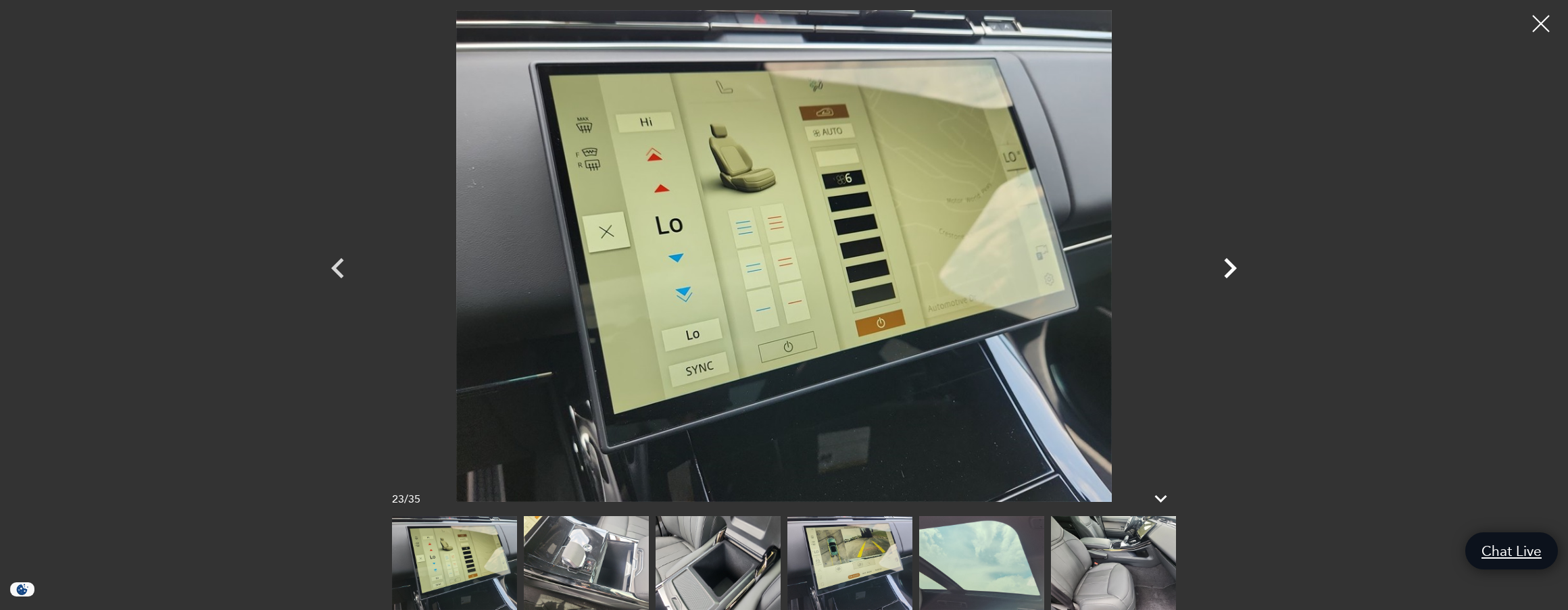
click at [1232, 274] on icon "Next" at bounding box center [1230, 268] width 40 height 40
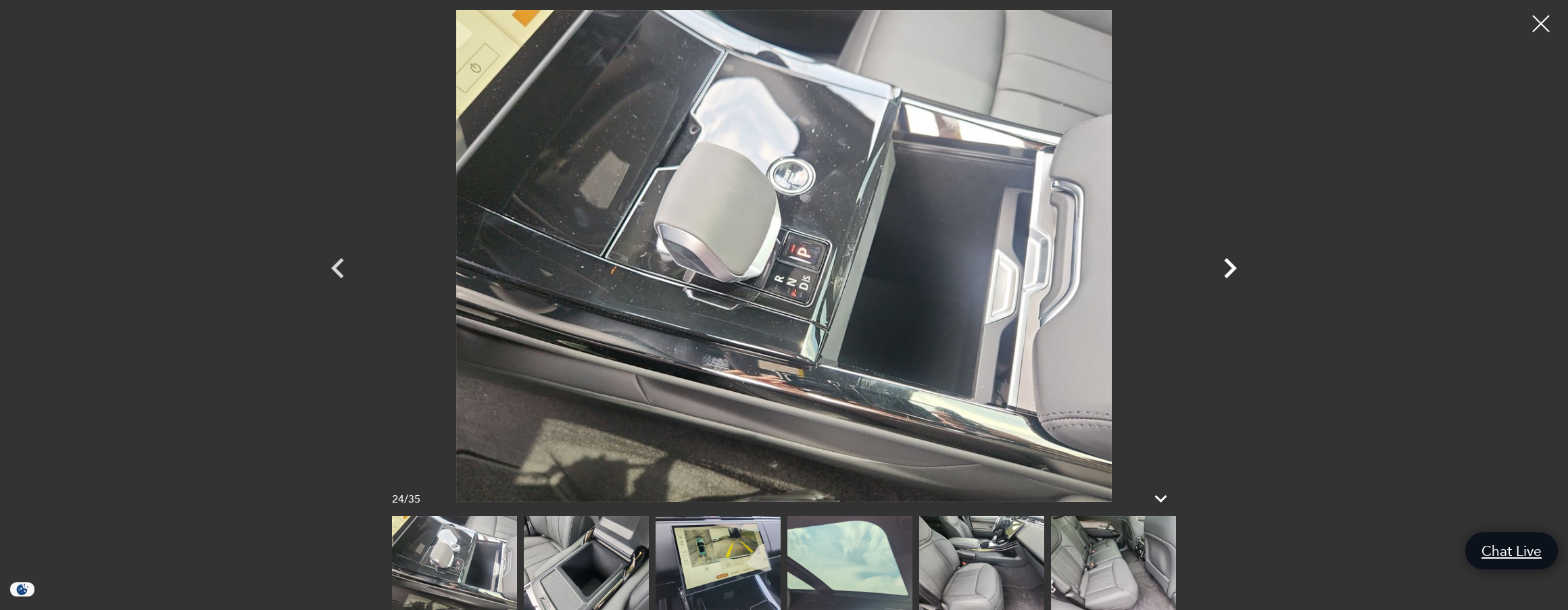
click at [1233, 275] on icon "Next" at bounding box center [1230, 268] width 40 height 40
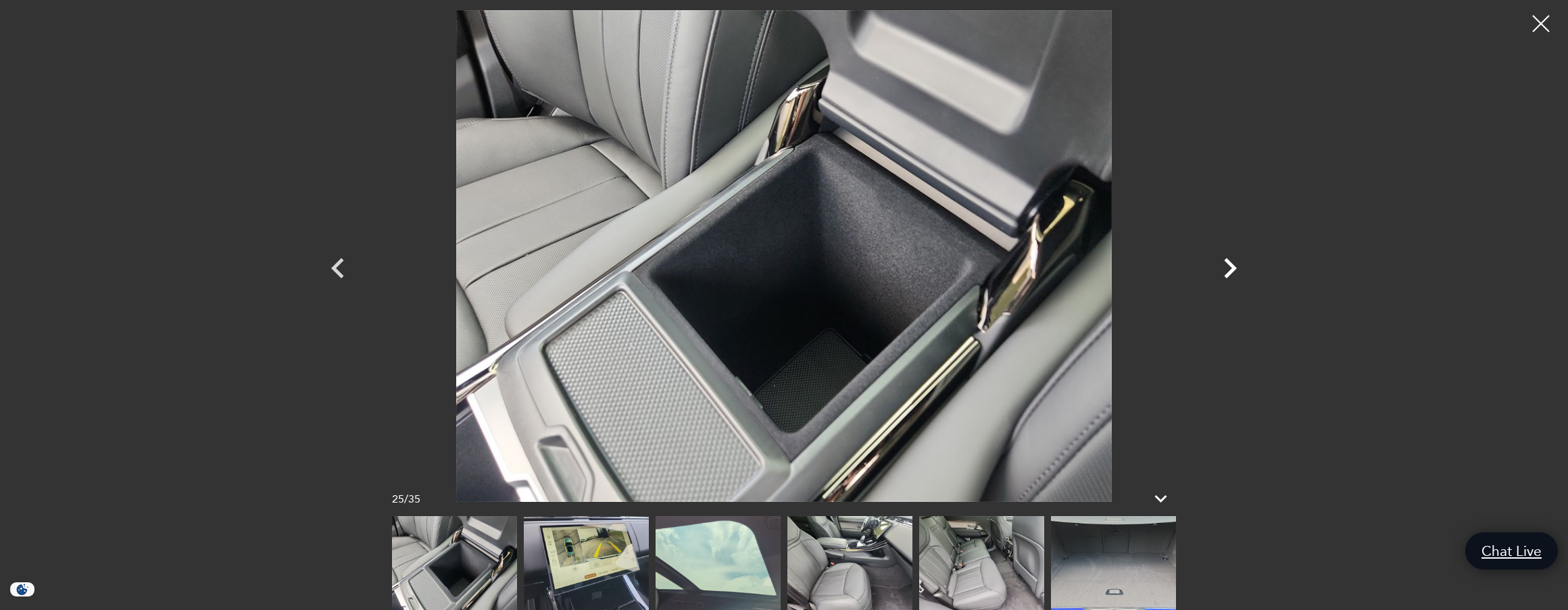
click at [1233, 275] on icon "Next" at bounding box center [1230, 268] width 40 height 40
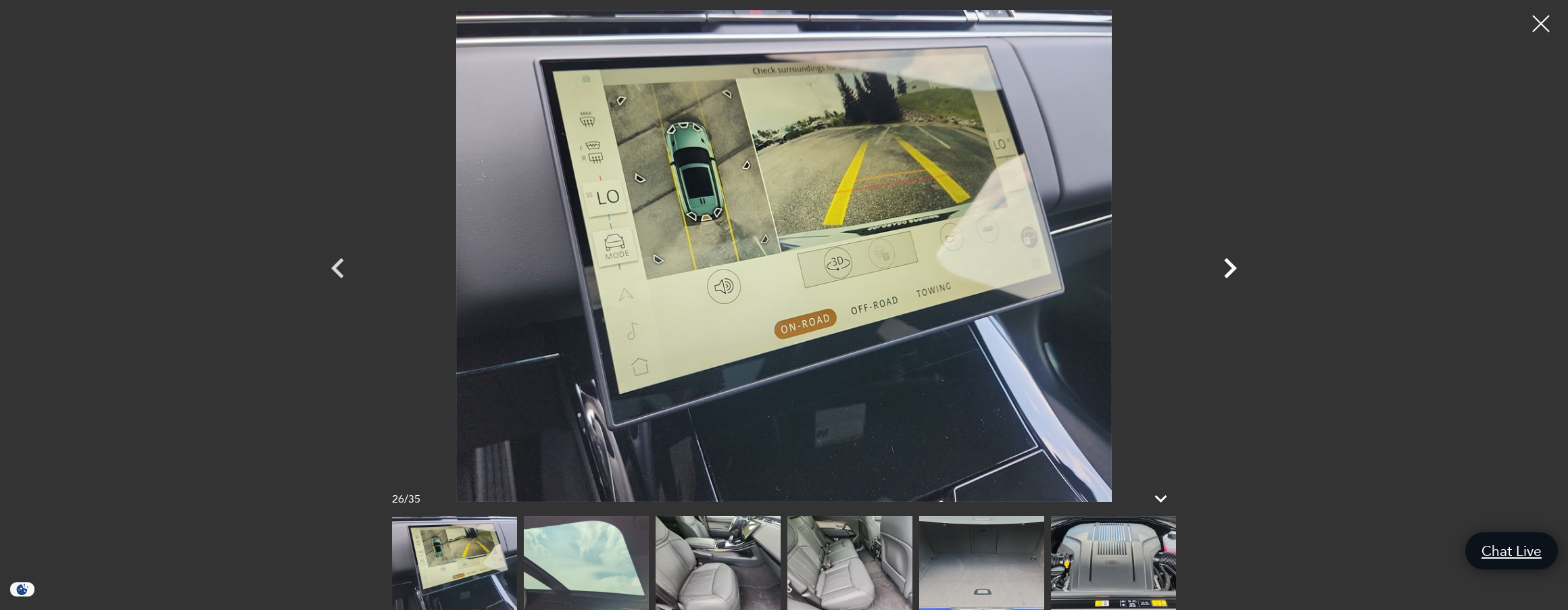
click at [1233, 277] on icon "Next" at bounding box center [1230, 268] width 40 height 40
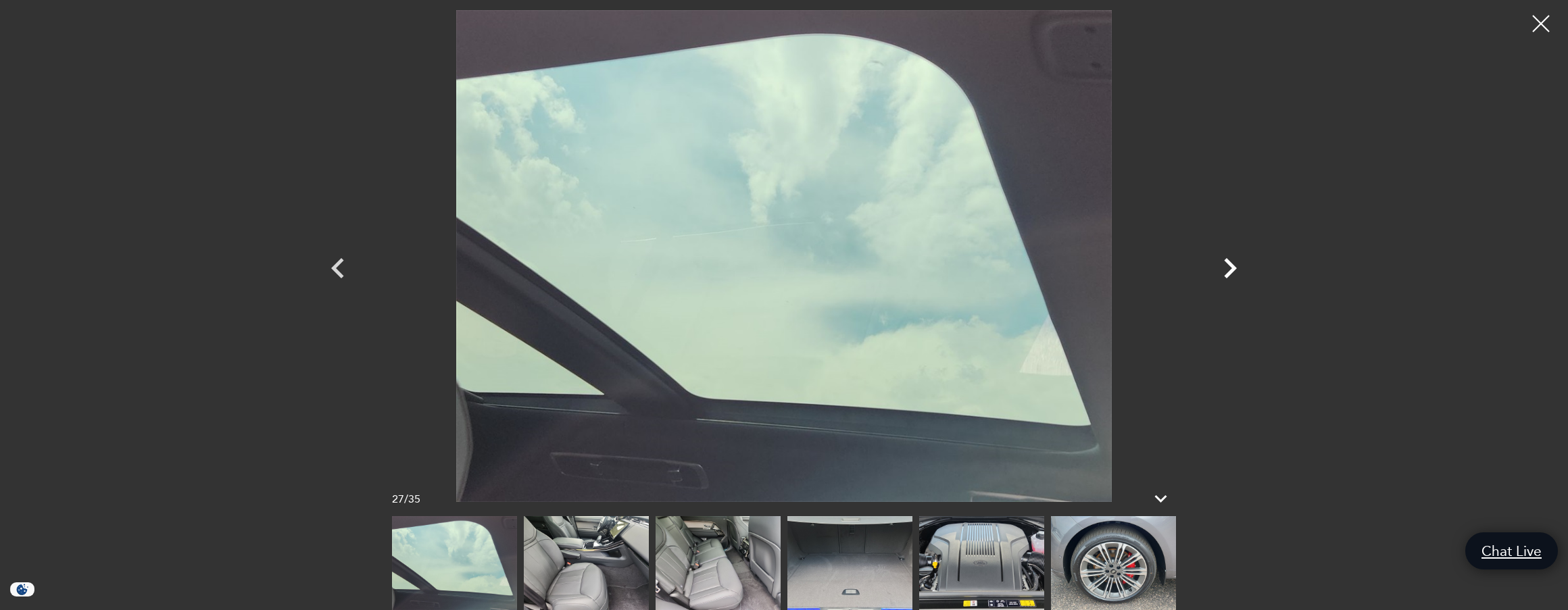
click at [1233, 279] on icon "Next" at bounding box center [1230, 268] width 40 height 40
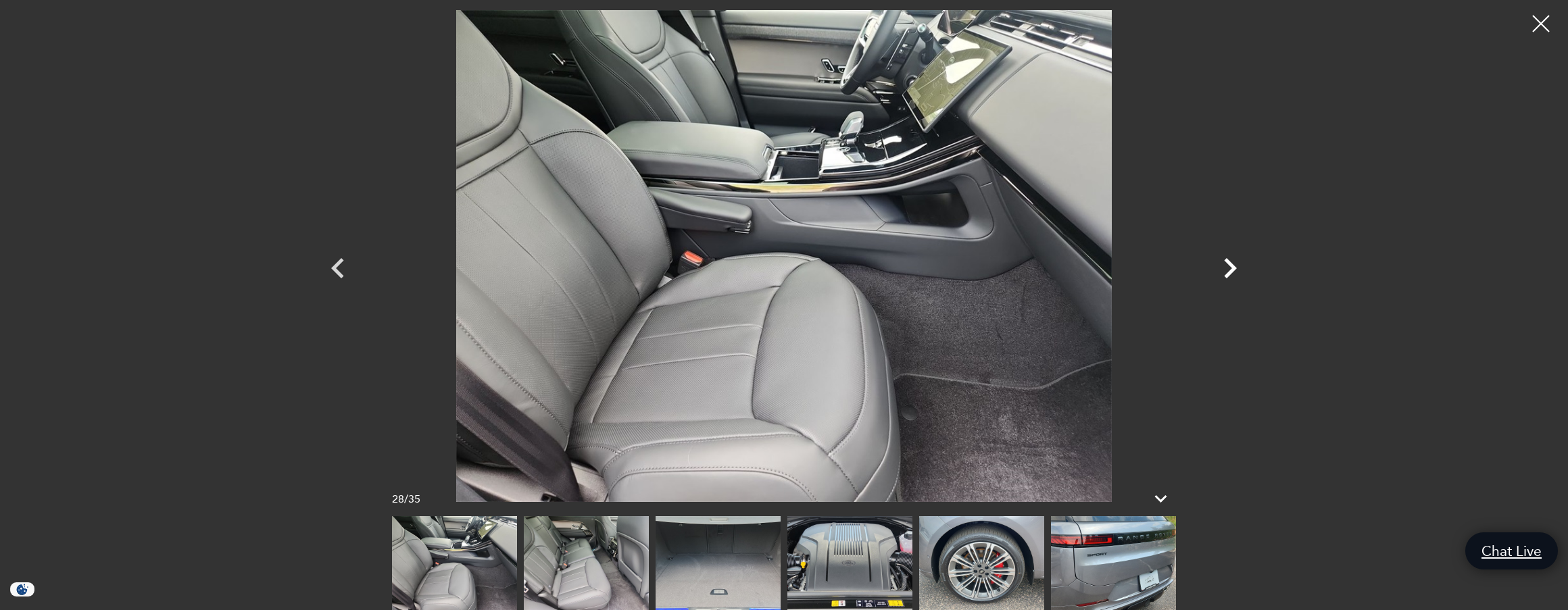
click at [1233, 280] on icon "Next" at bounding box center [1230, 268] width 40 height 40
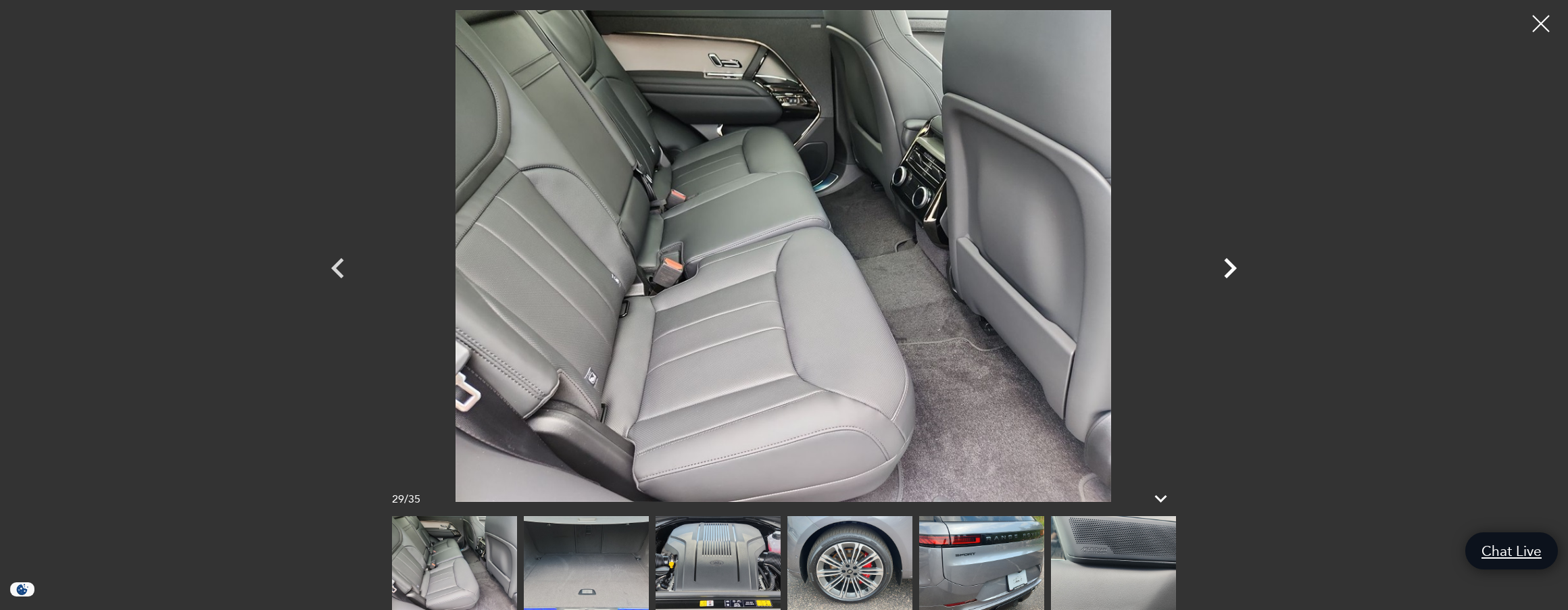
click at [1232, 282] on icon "Next" at bounding box center [1230, 268] width 40 height 40
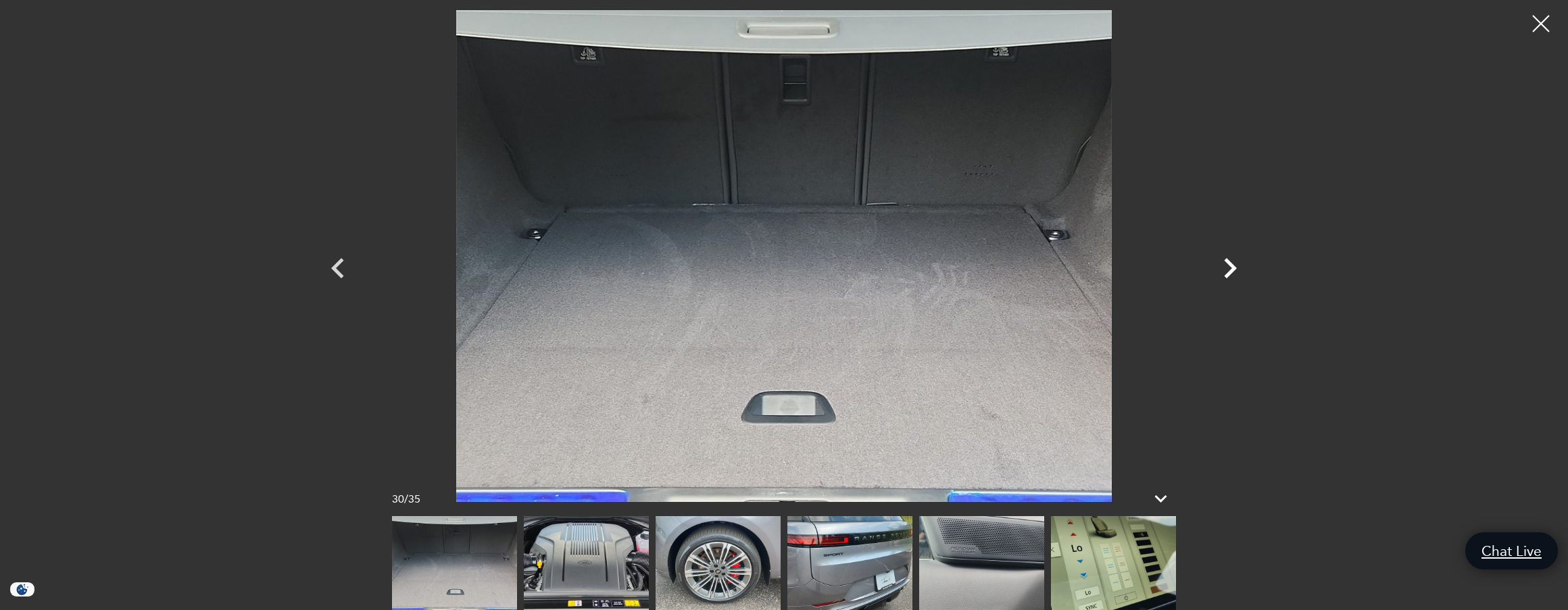
click at [1232, 282] on icon "Next" at bounding box center [1230, 268] width 40 height 40
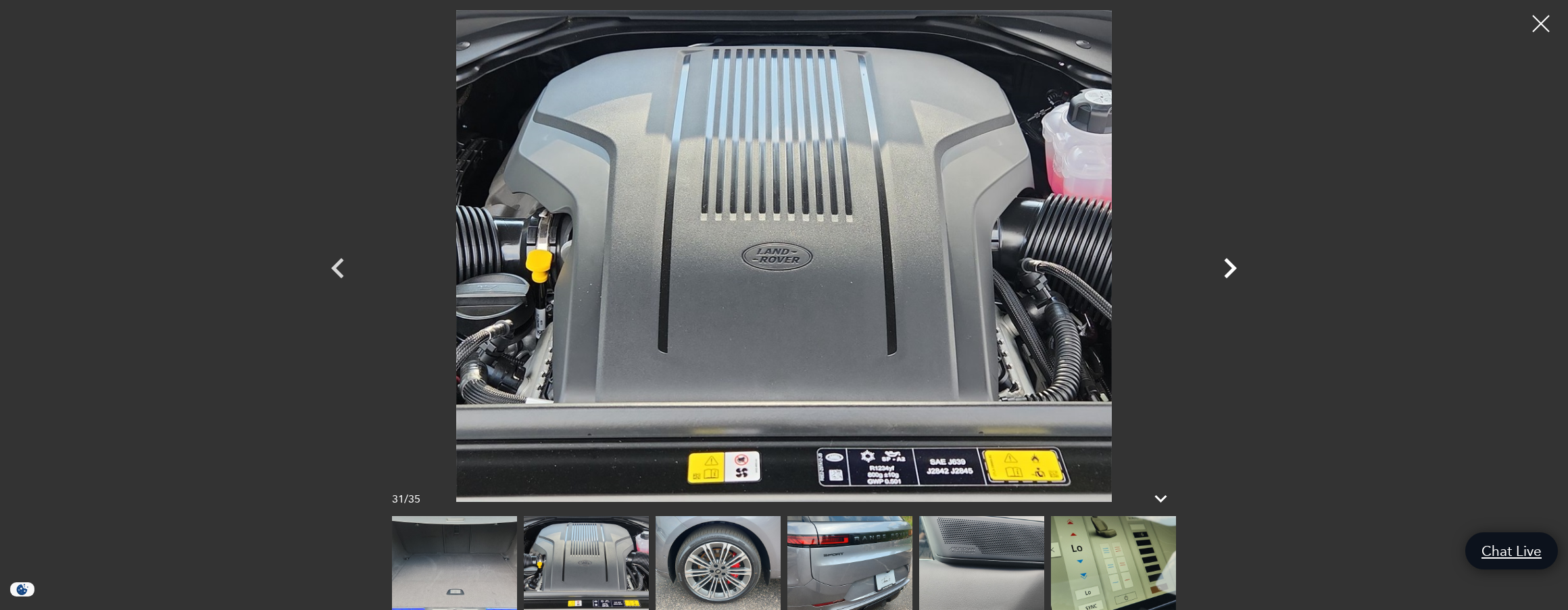
click at [1232, 282] on icon "Next" at bounding box center [1230, 268] width 40 height 40
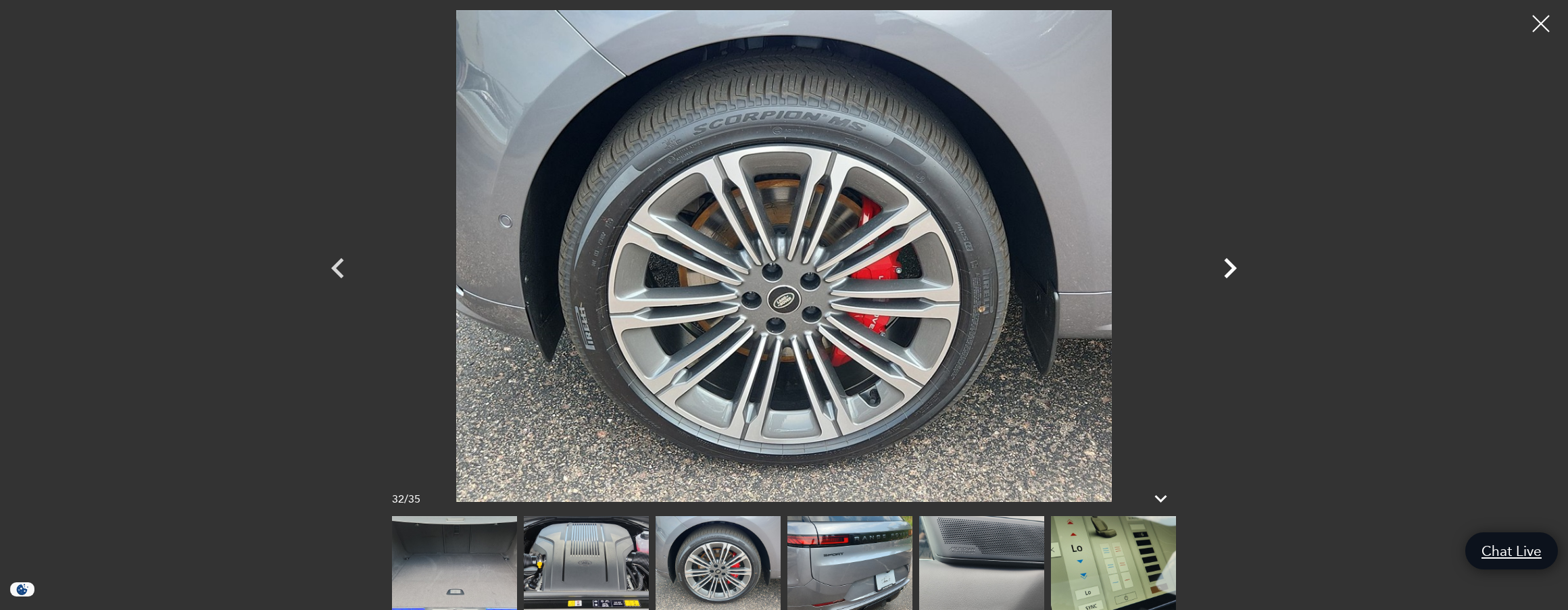
click at [1232, 285] on icon "Next" at bounding box center [1230, 268] width 40 height 40
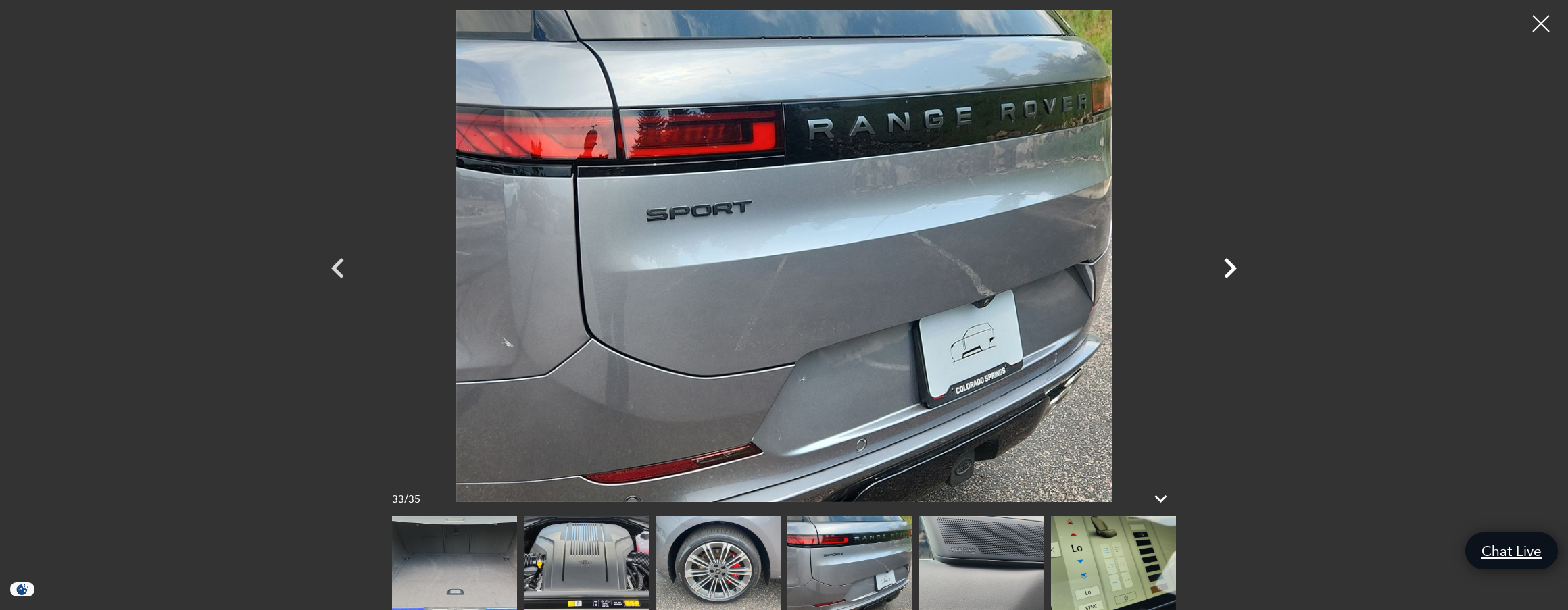
click at [1232, 285] on icon "Next" at bounding box center [1230, 268] width 40 height 40
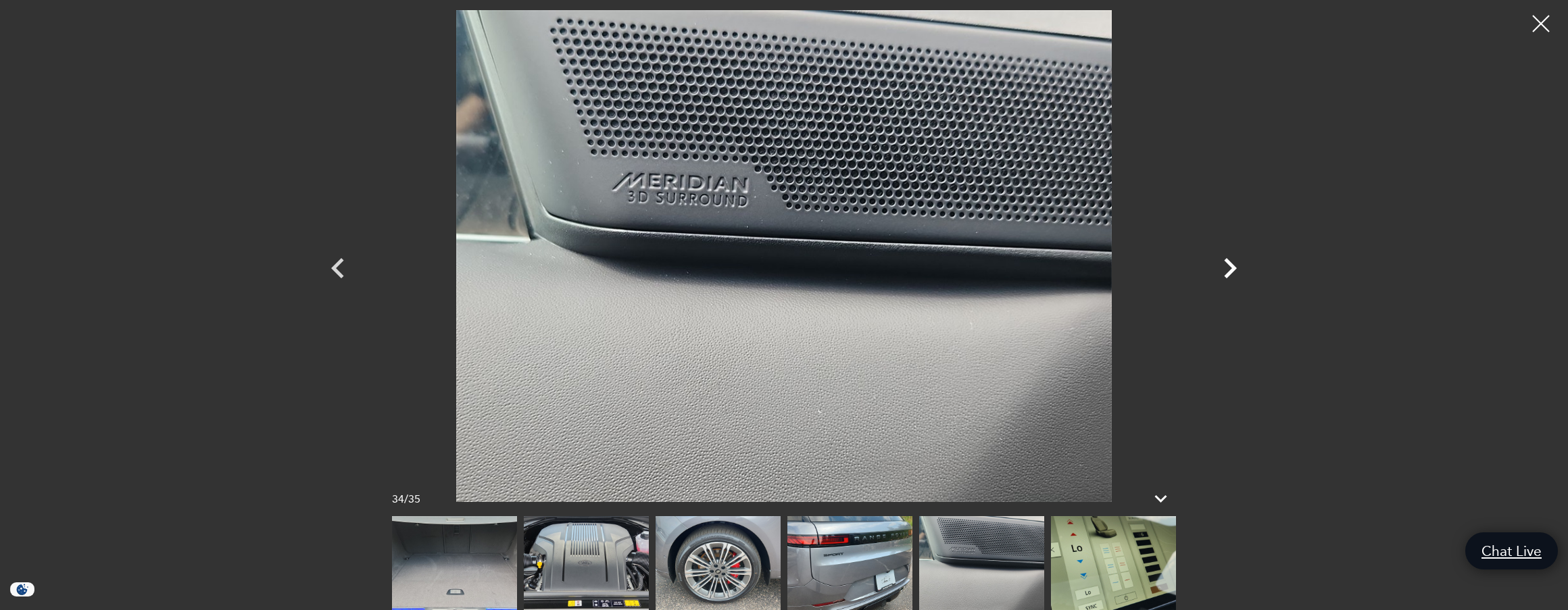
click at [1229, 293] on div "Next" at bounding box center [1230, 272] width 40 height 61
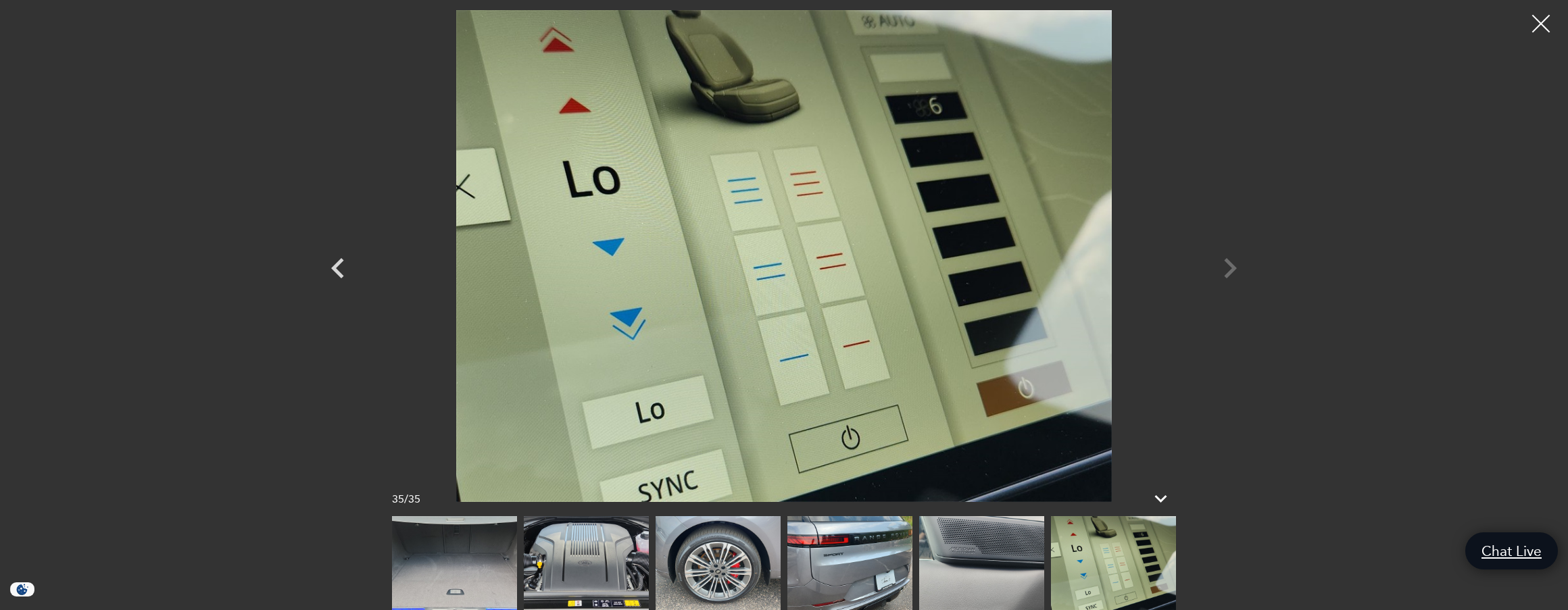
click at [1541, 27] on div at bounding box center [1541, 24] width 36 height 36
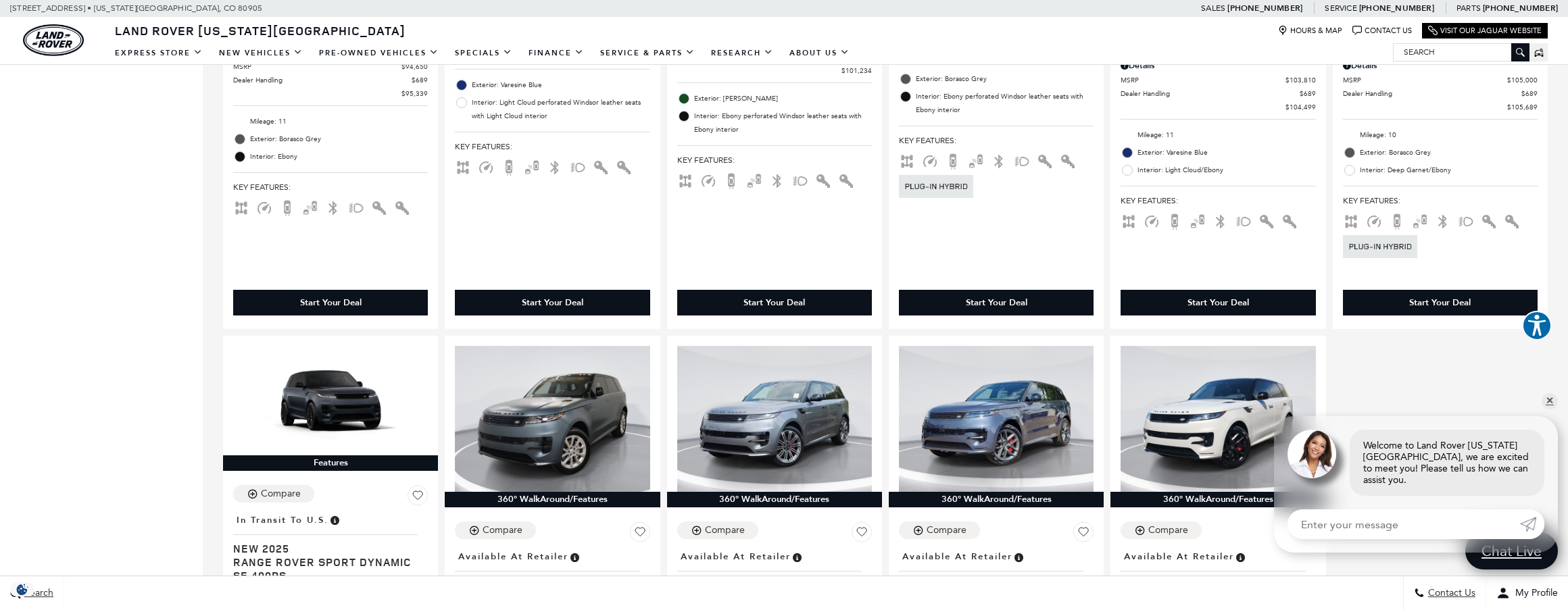
scroll to position [1577, 0]
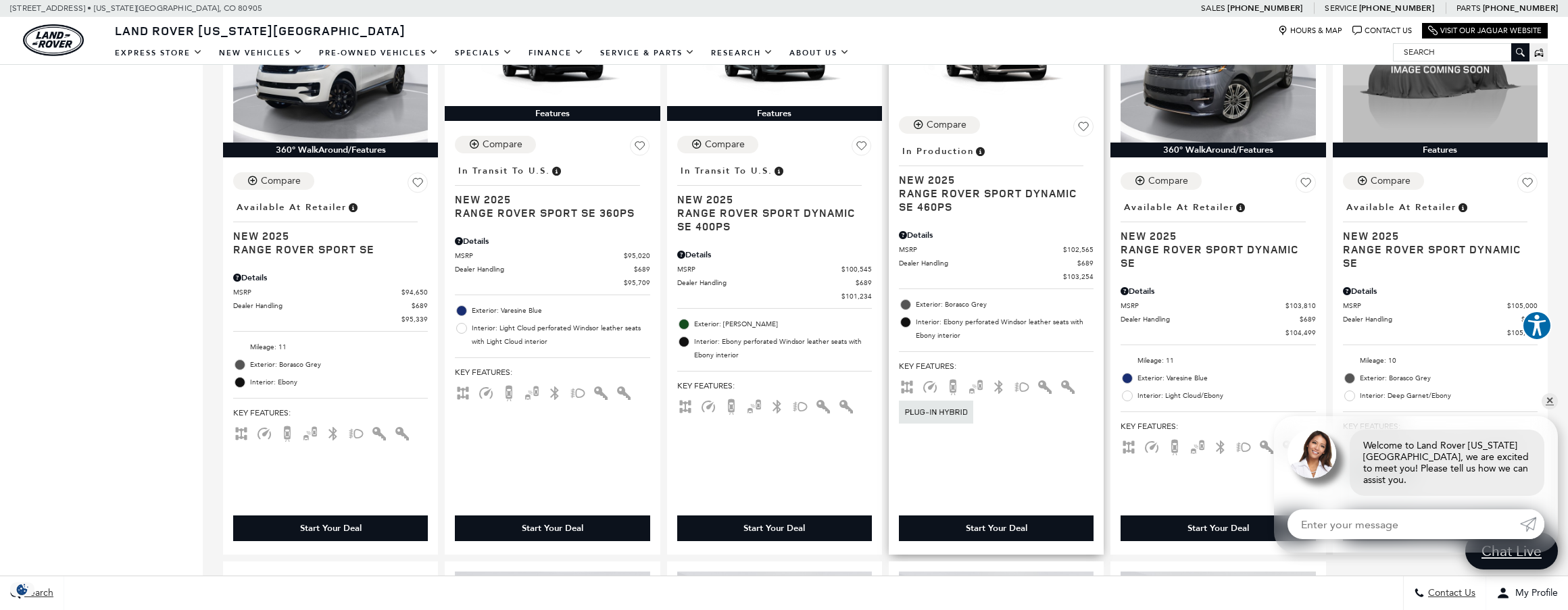
click at [1009, 120] on div "Compare Save This Vehicle - Location : In Production New 2025 Range Rover Sport…" at bounding box center [996, 279] width 215 height 347
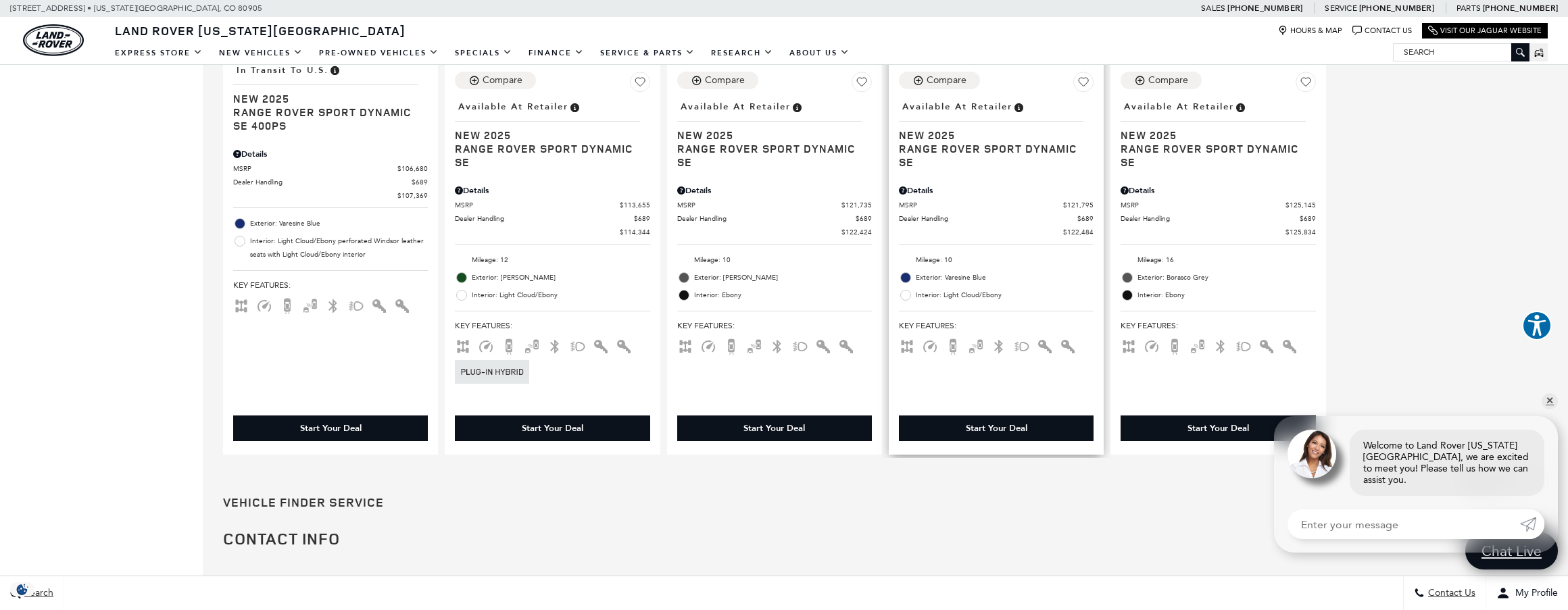
scroll to position [2478, 0]
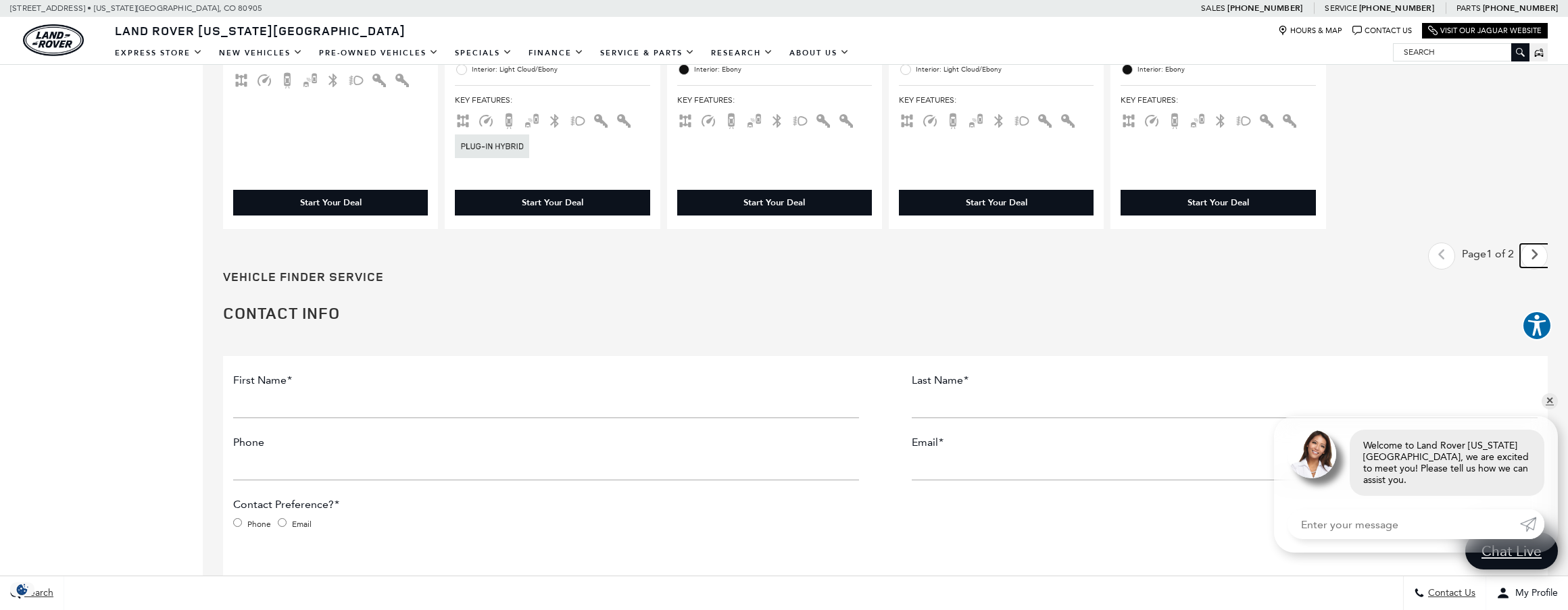
click at [1535, 263] on link "Next - Page" at bounding box center [1534, 255] width 29 height 23
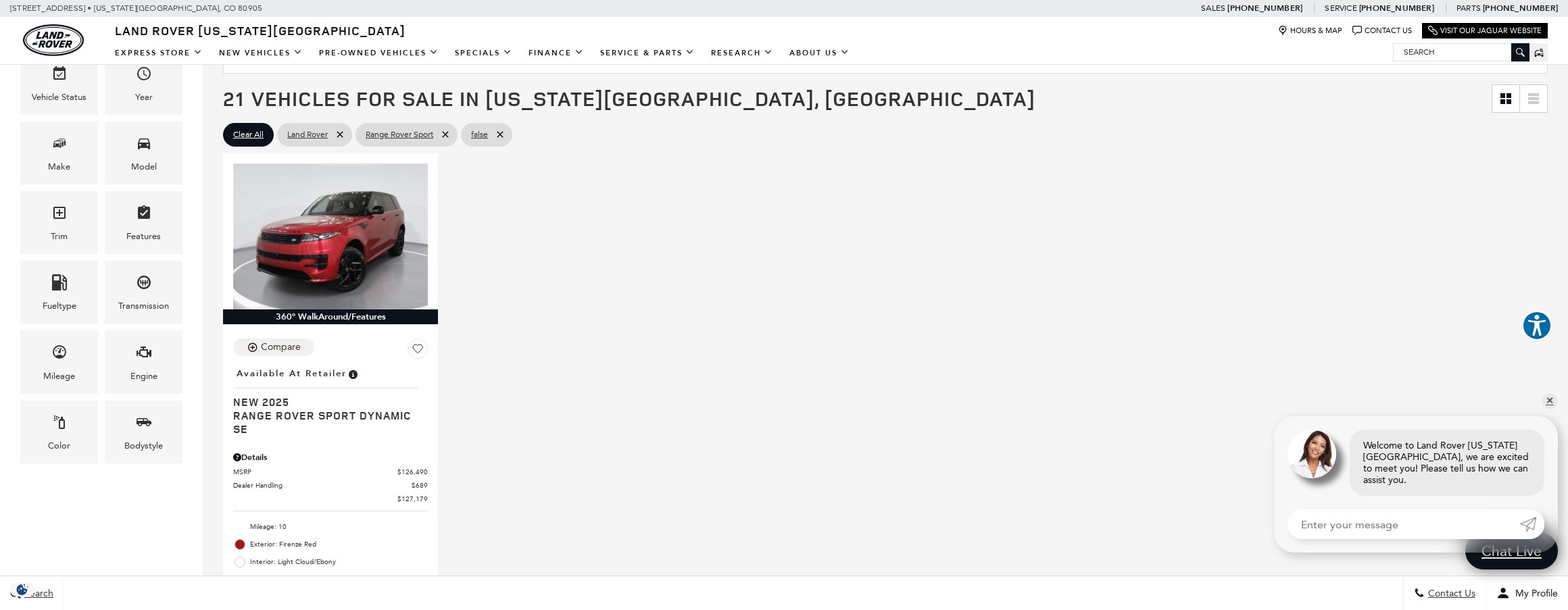
scroll to position [225, 0]
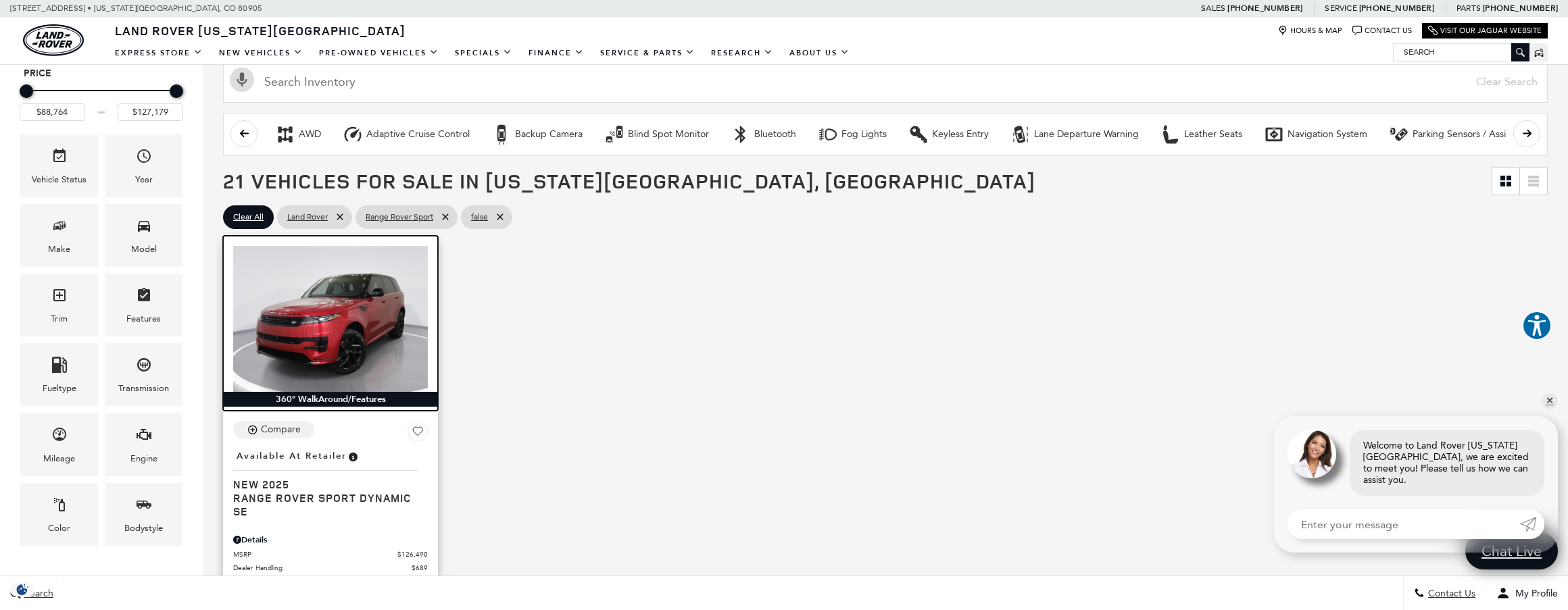
click at [328, 319] on img at bounding box center [331, 319] width 195 height 146
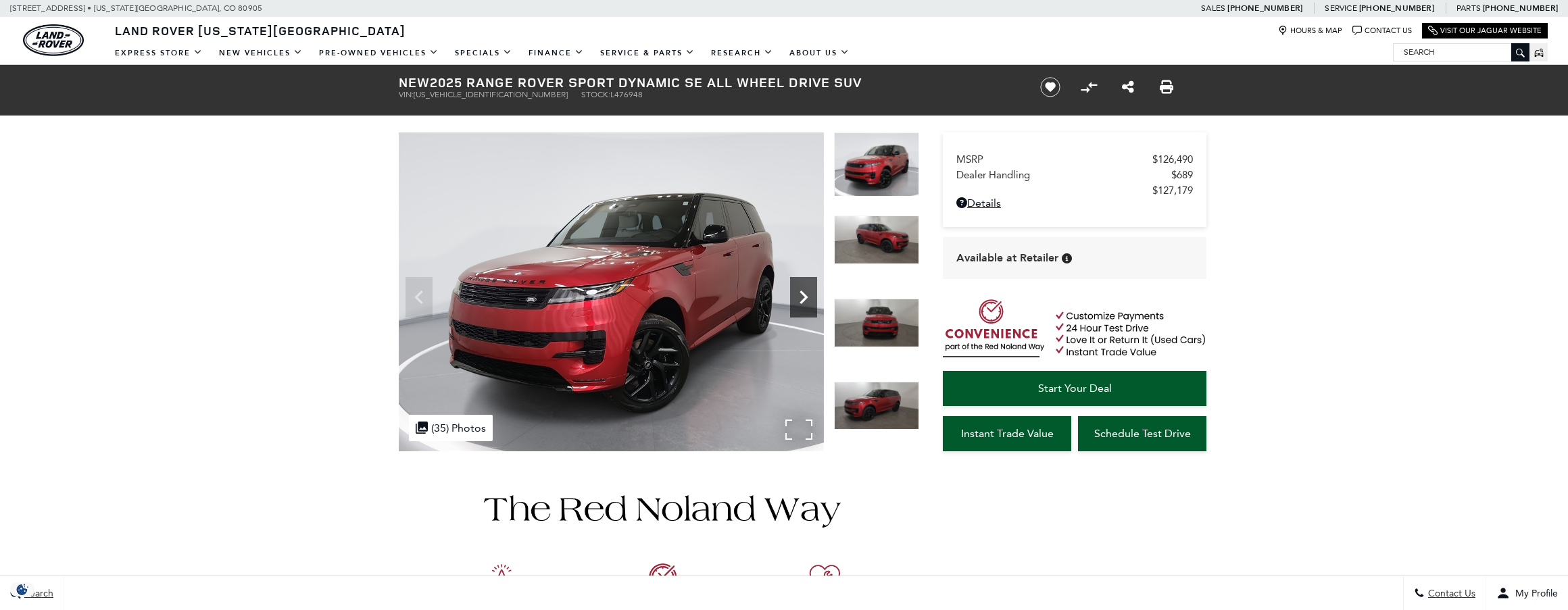
click at [804, 296] on icon "Next" at bounding box center [803, 297] width 8 height 14
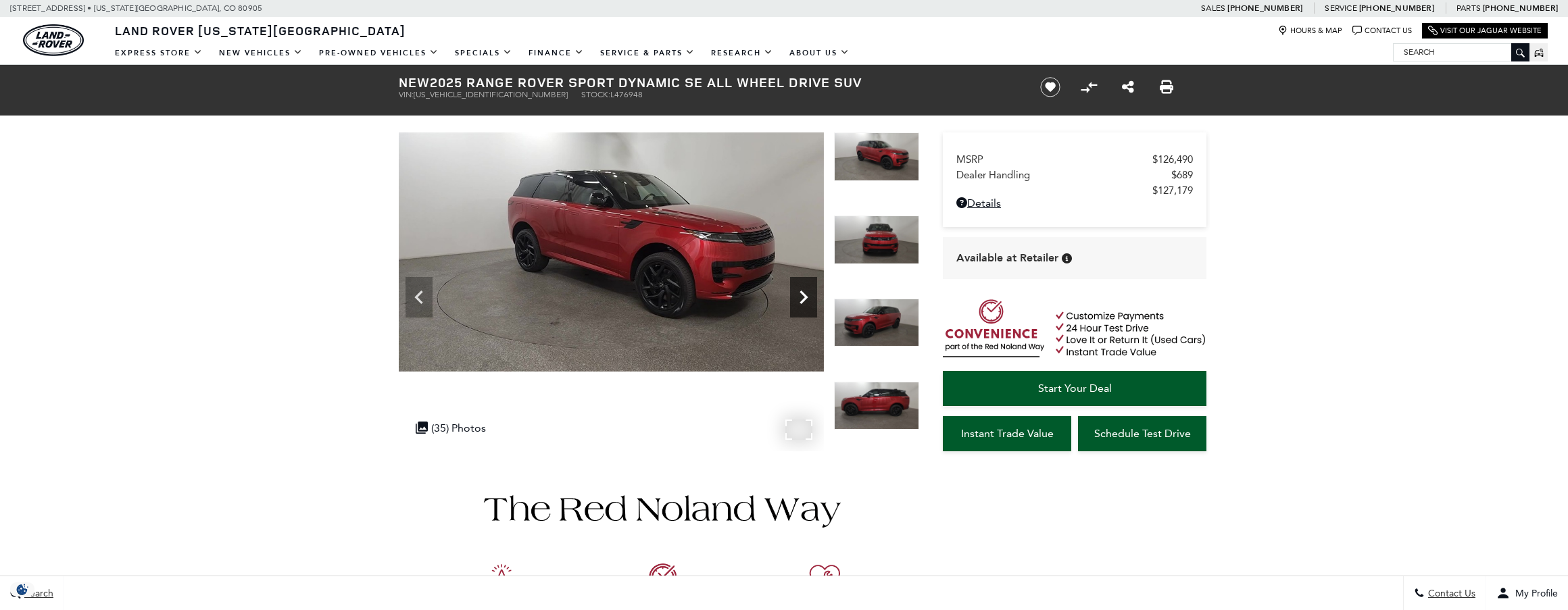
click at [804, 296] on icon "Next" at bounding box center [803, 297] width 8 height 14
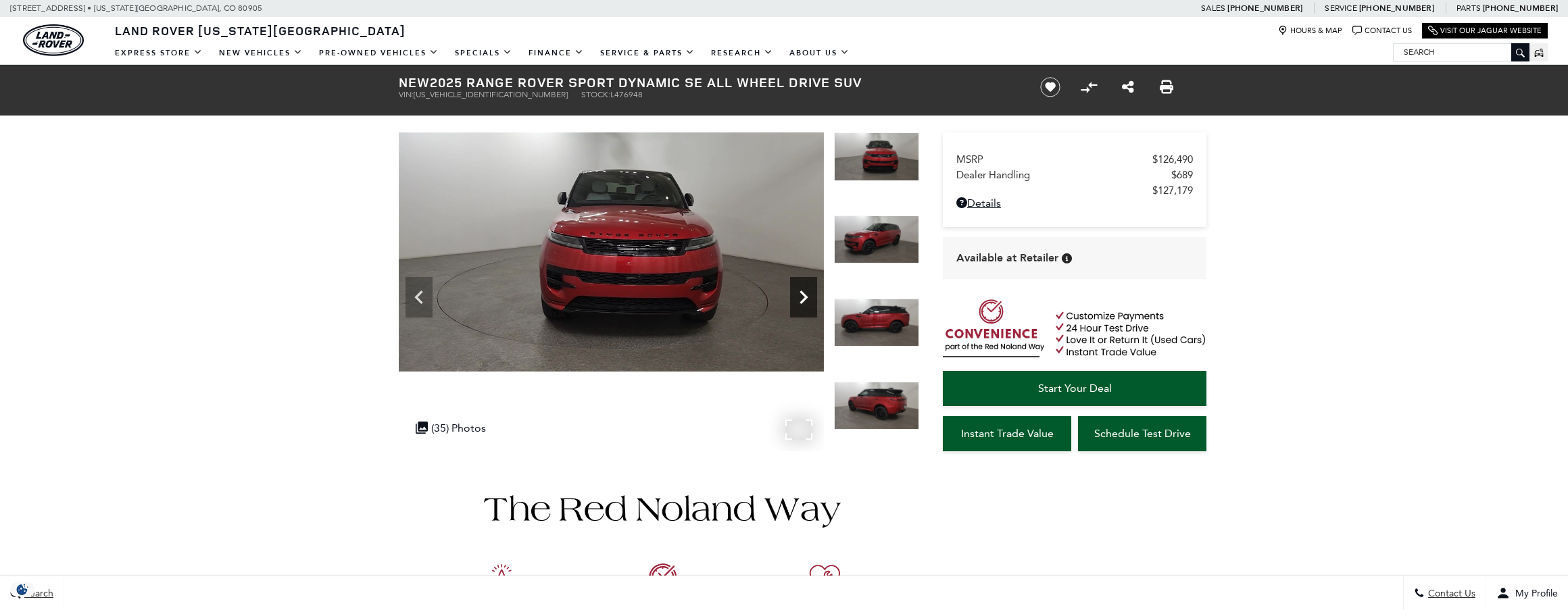
click at [804, 296] on icon "Next" at bounding box center [803, 297] width 8 height 14
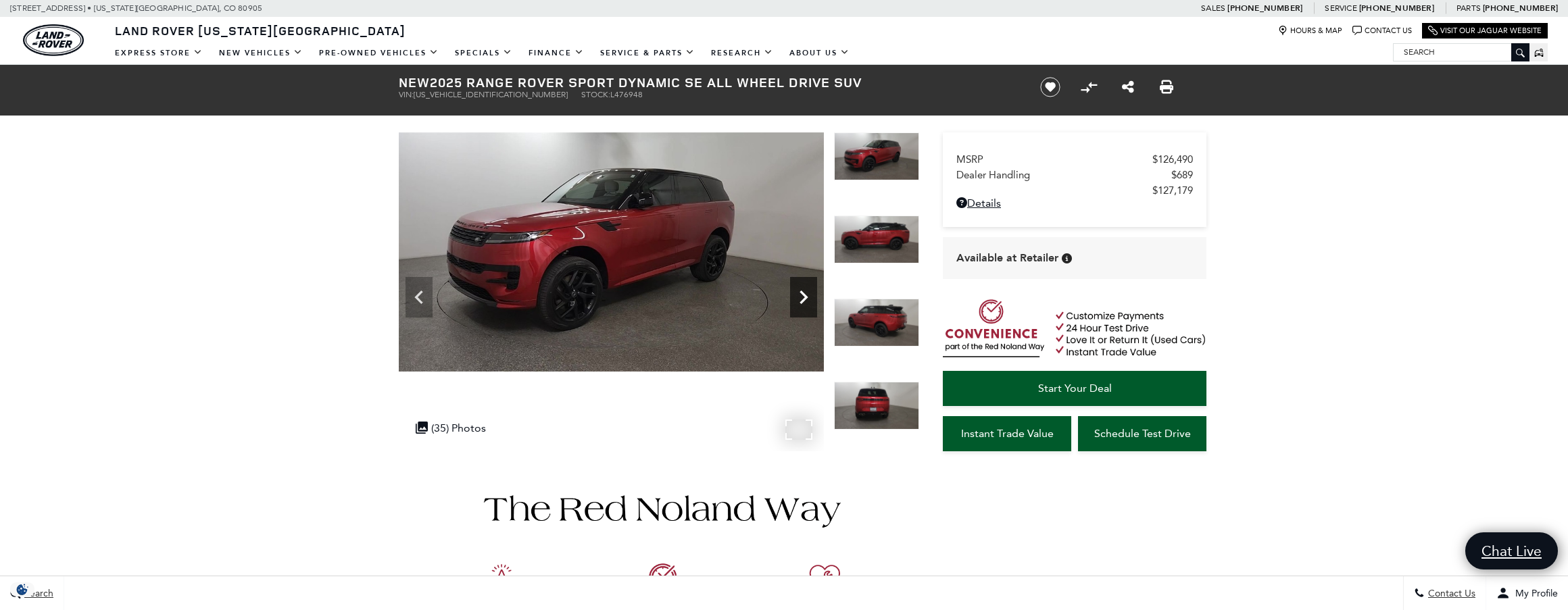
click at [804, 296] on icon "Next" at bounding box center [803, 297] width 8 height 14
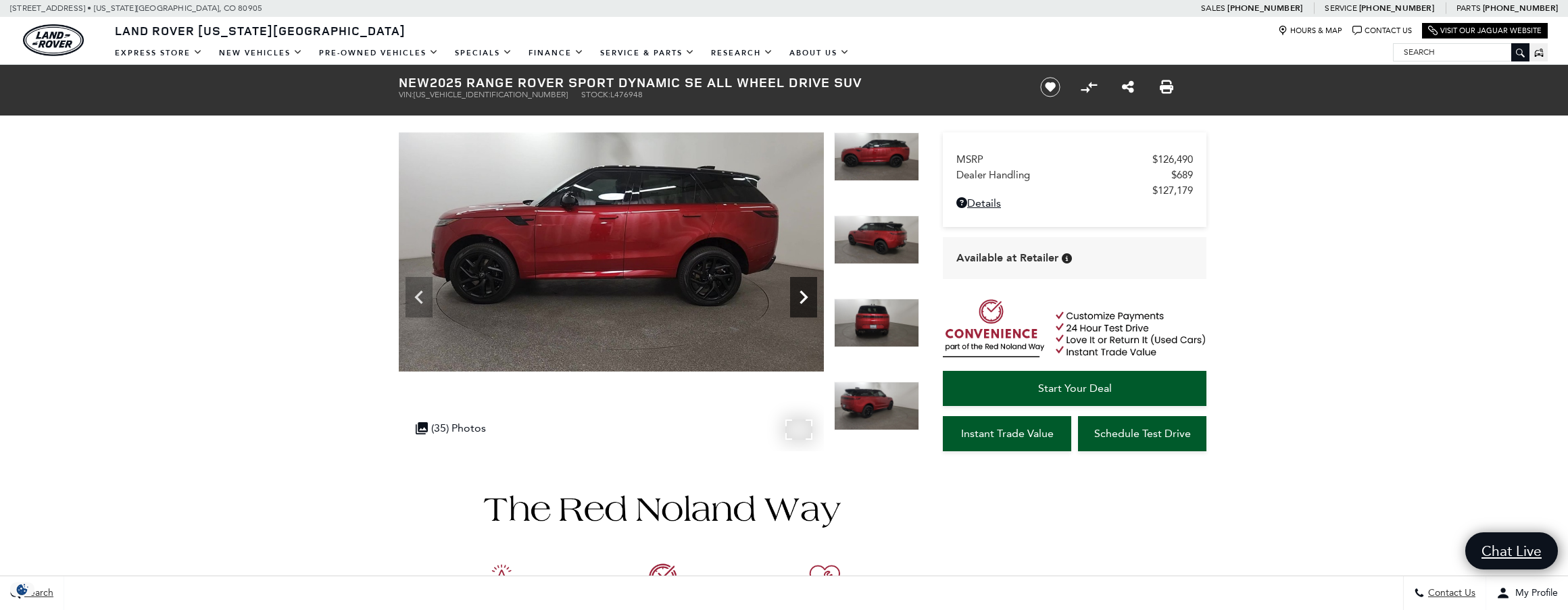
click at [804, 296] on icon "Next" at bounding box center [803, 297] width 8 height 14
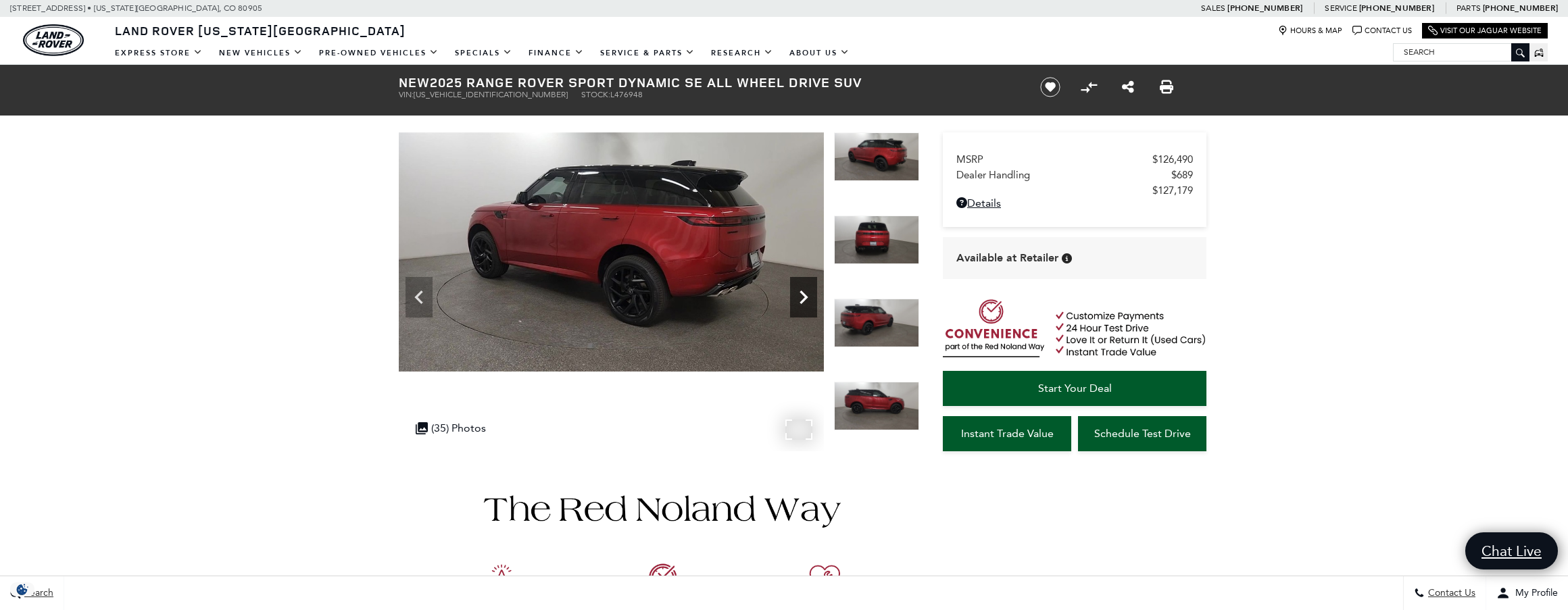
click at [804, 296] on icon "Next" at bounding box center [803, 297] width 8 height 14
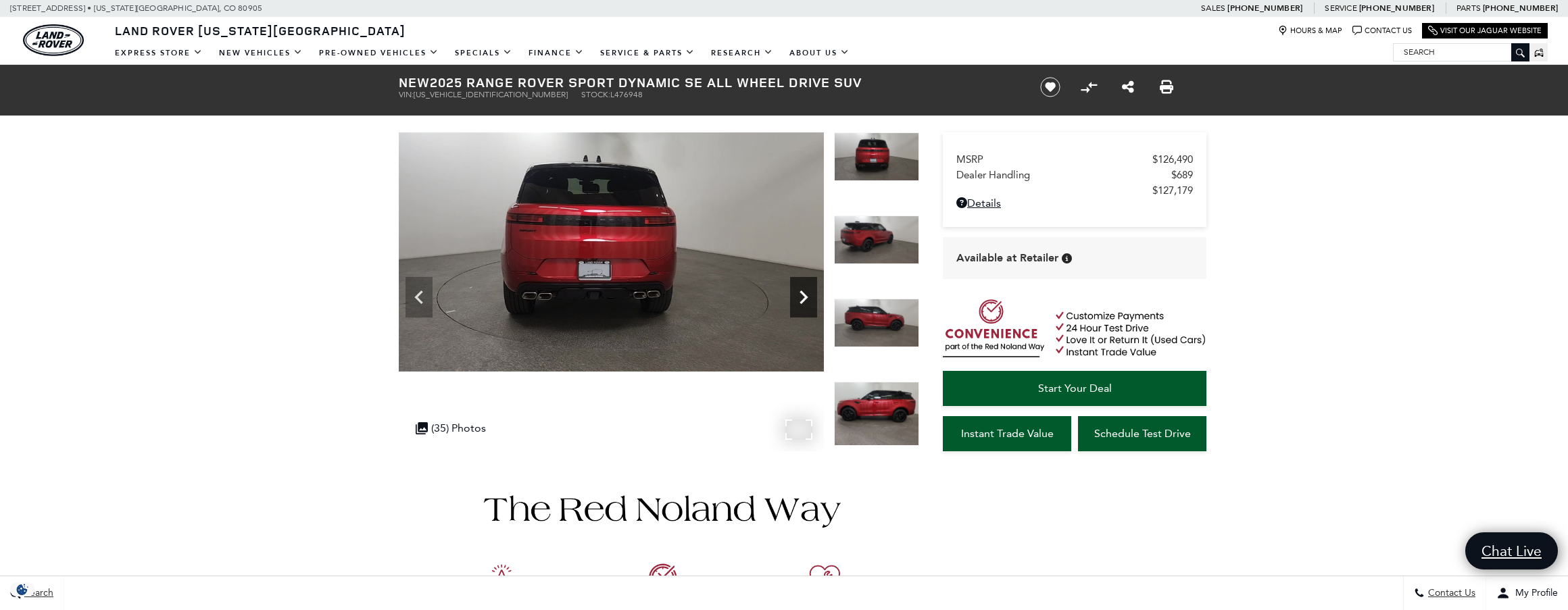
click at [804, 296] on icon "Next" at bounding box center [803, 297] width 8 height 14
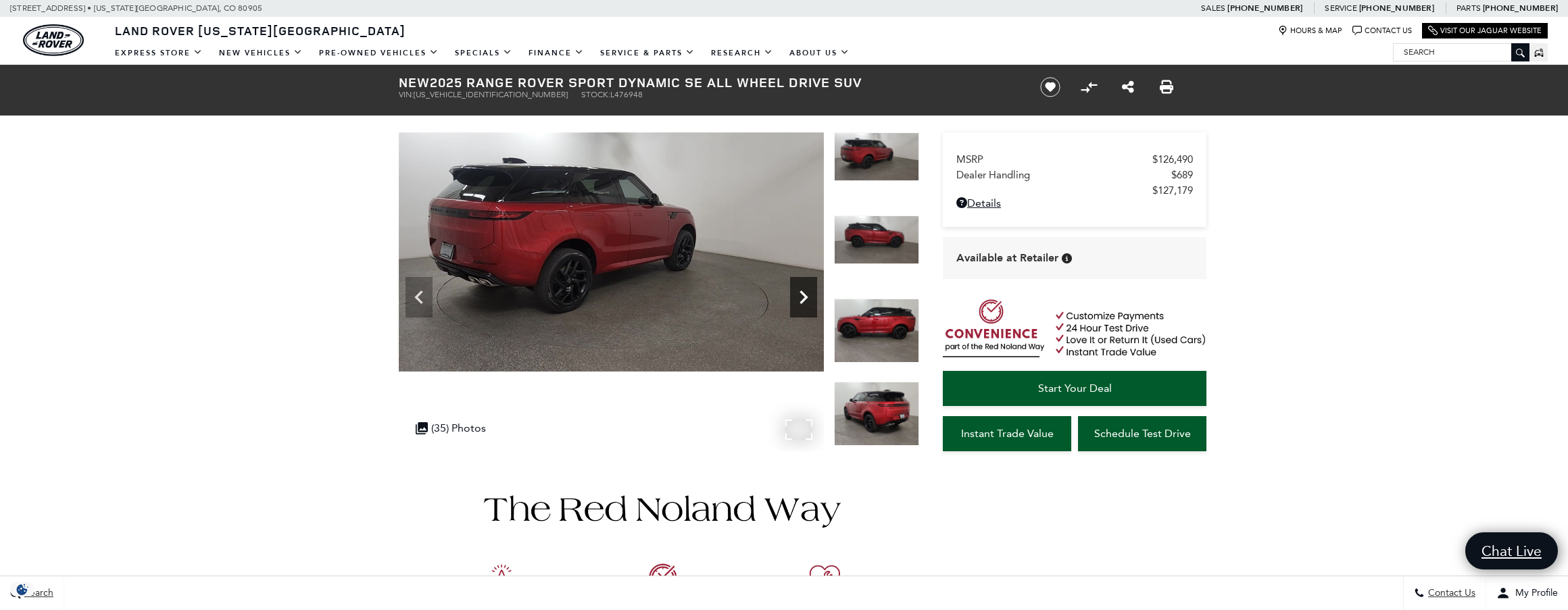
click at [804, 296] on icon "Next" at bounding box center [803, 297] width 8 height 14
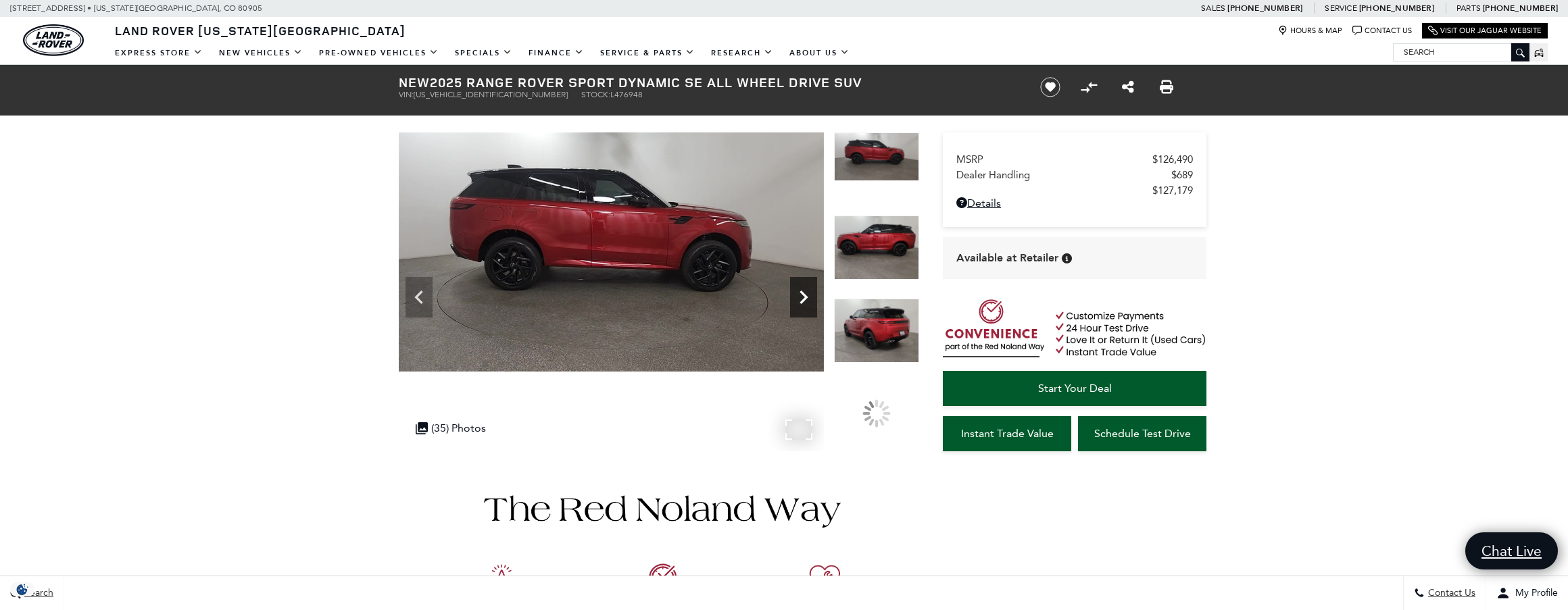
click at [804, 296] on icon "Next" at bounding box center [803, 297] width 8 height 14
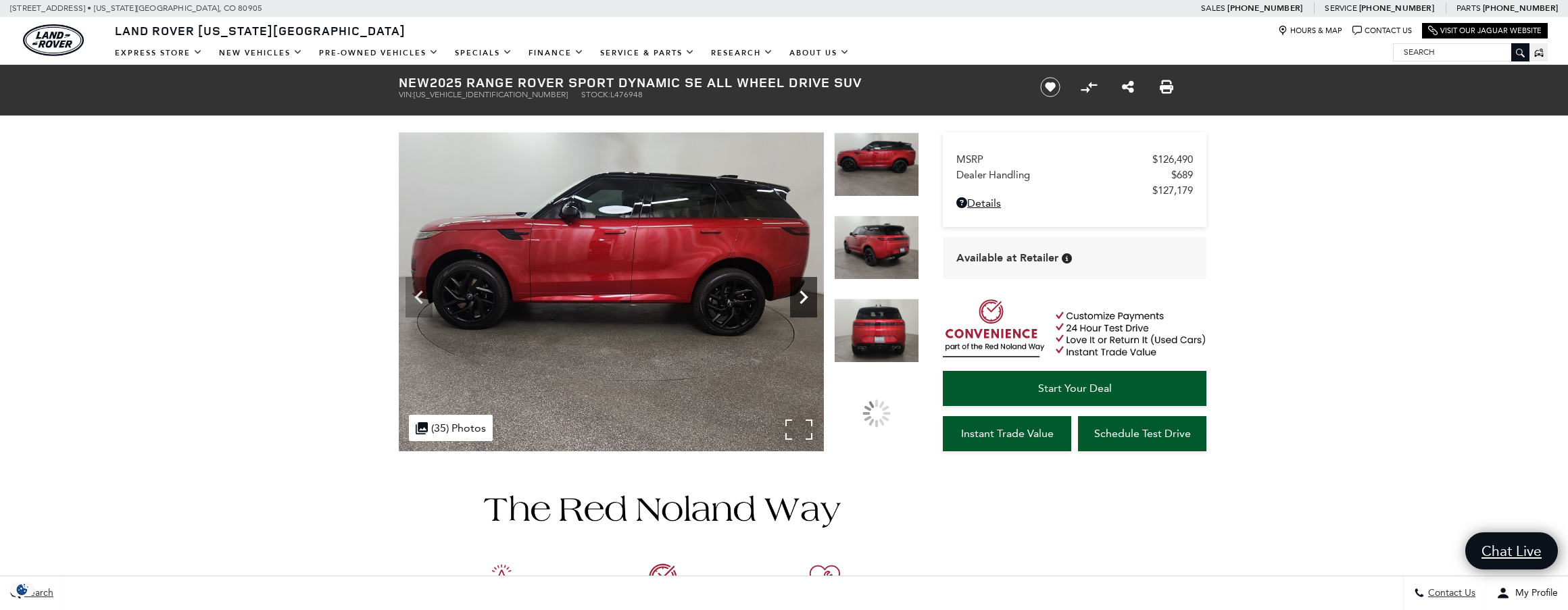
click at [804, 296] on icon "Next" at bounding box center [803, 297] width 8 height 14
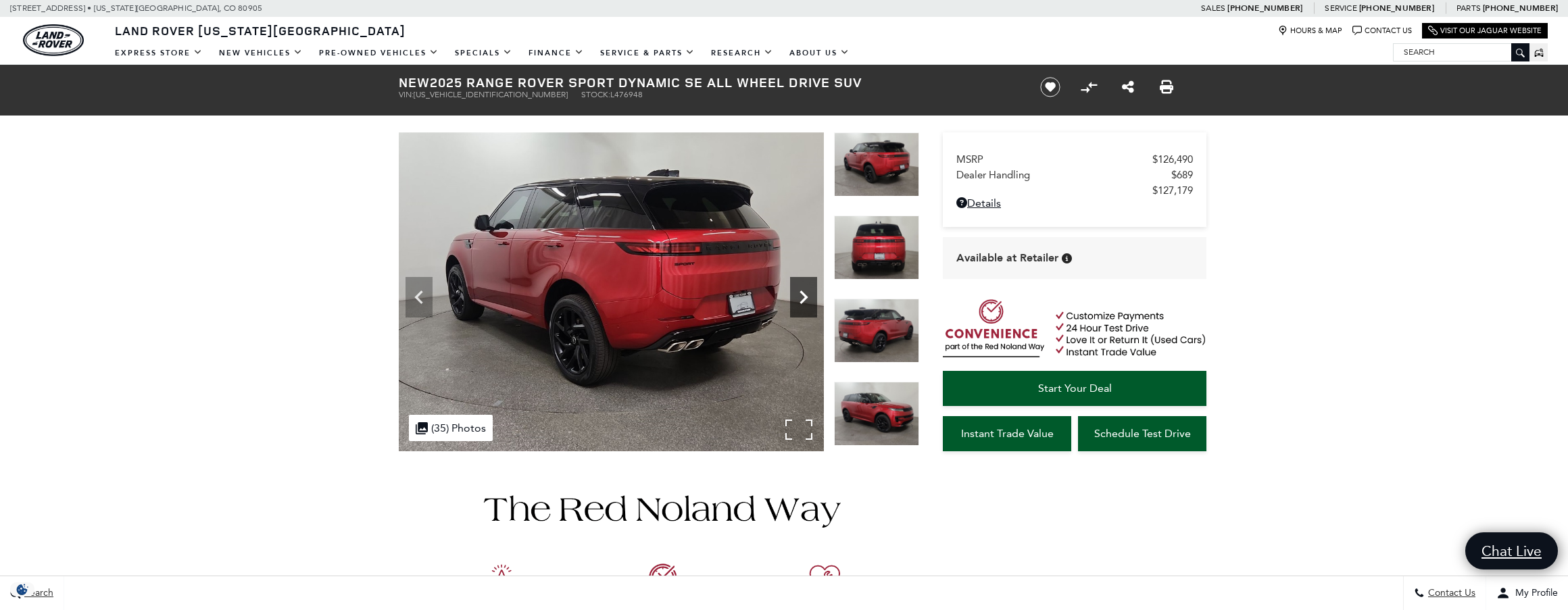
click at [804, 296] on icon "Next" at bounding box center [803, 297] width 8 height 14
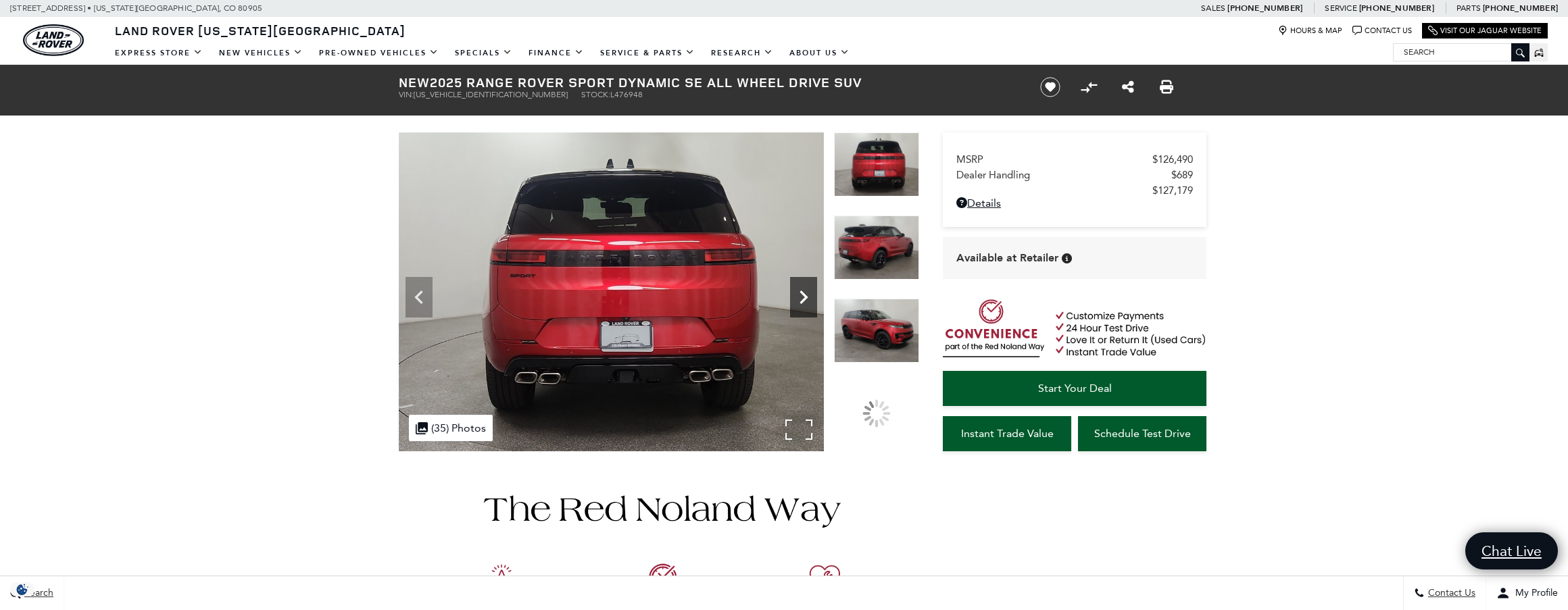
click at [804, 296] on icon "Next" at bounding box center [803, 297] width 8 height 14
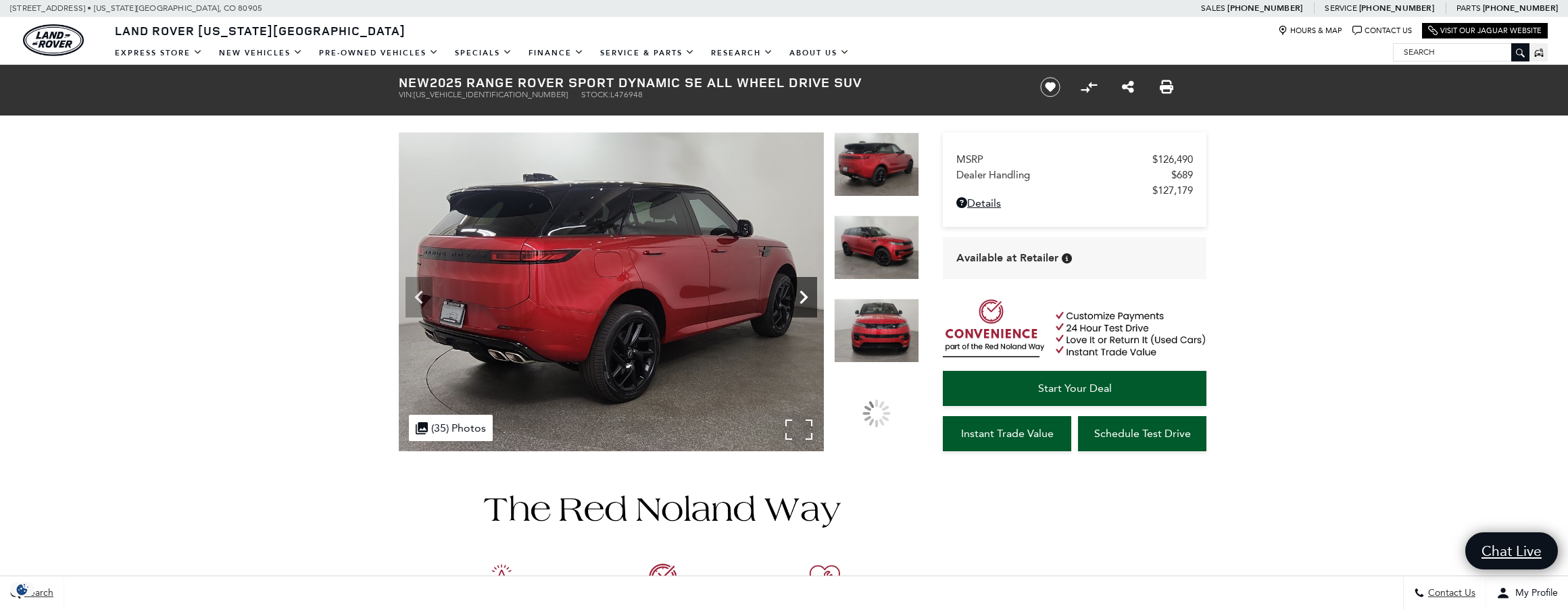
click at [804, 296] on icon "Next" at bounding box center [803, 297] width 8 height 14
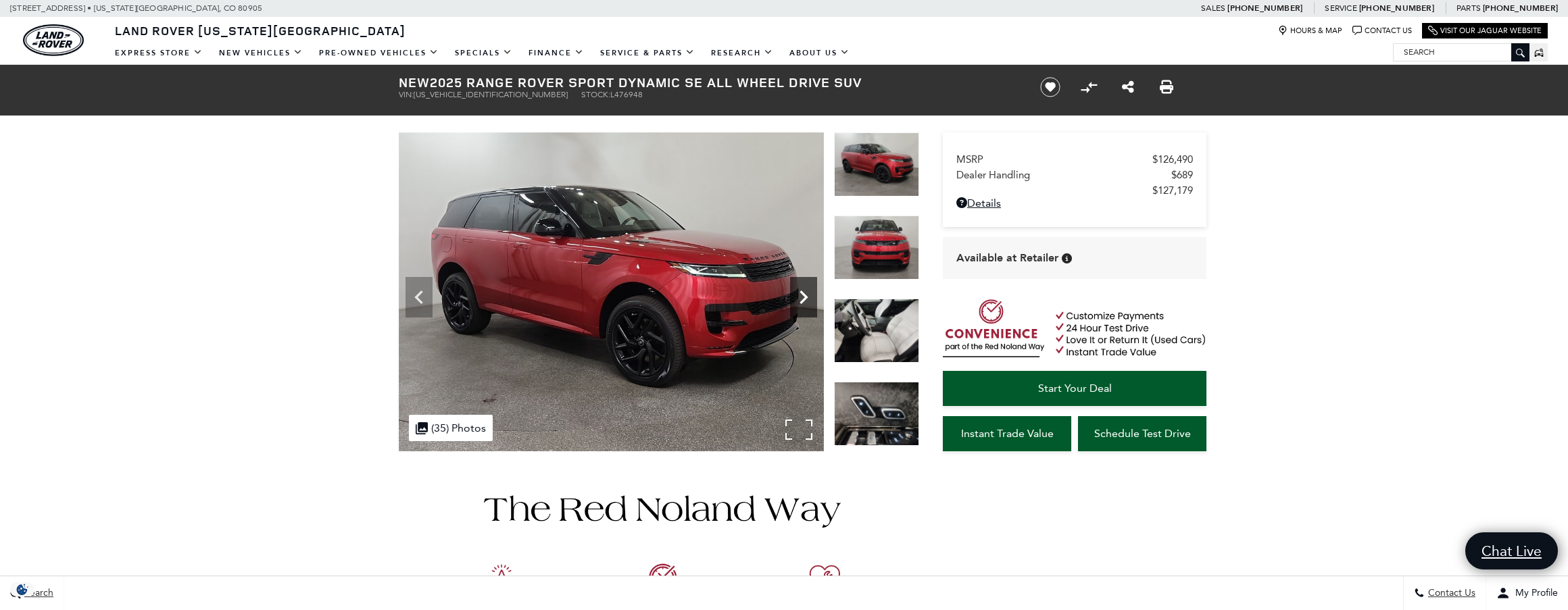
click at [804, 296] on icon "Next" at bounding box center [803, 297] width 8 height 14
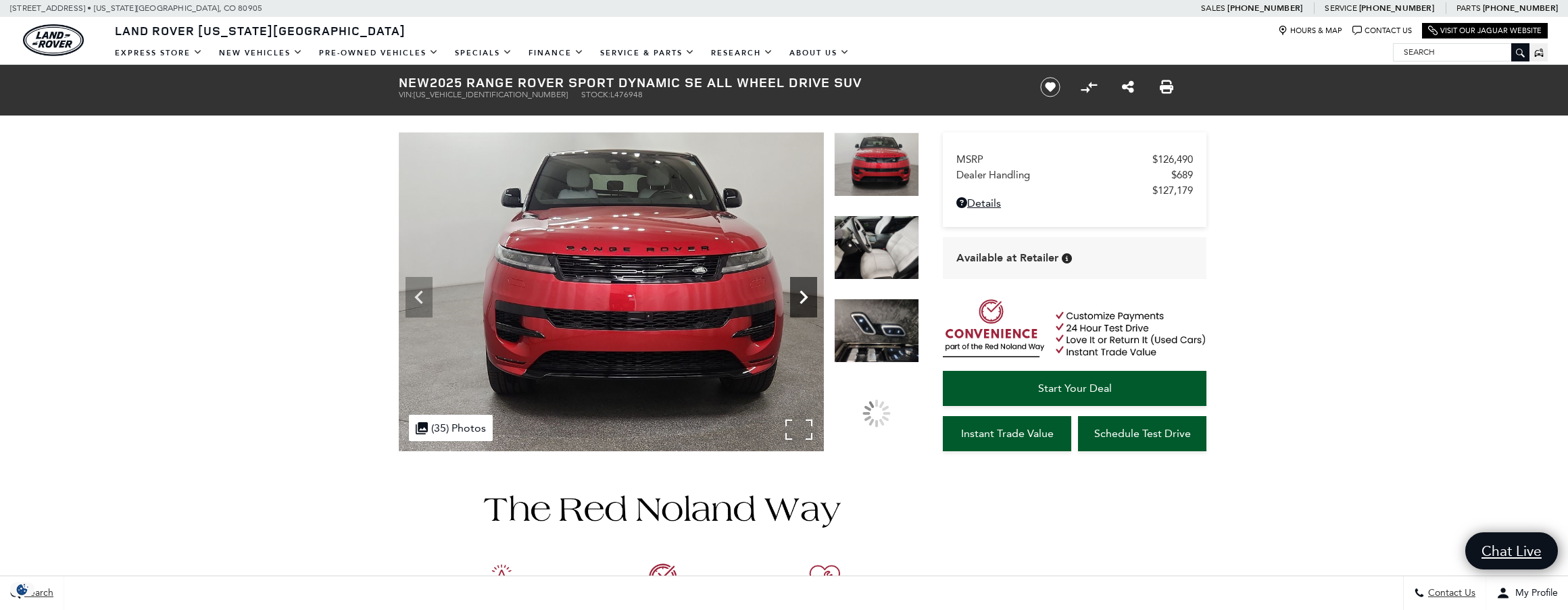
click at [804, 296] on icon "Next" at bounding box center [803, 297] width 8 height 14
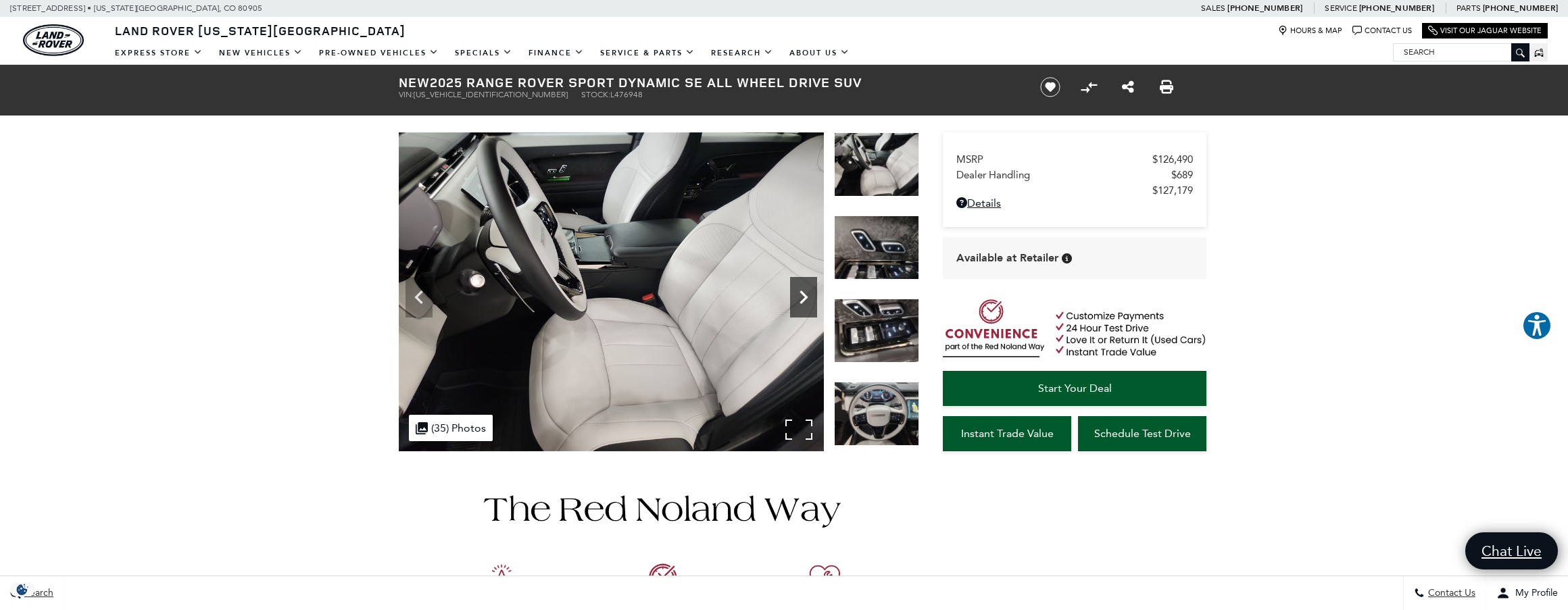
click at [804, 296] on icon "Next" at bounding box center [803, 297] width 8 height 14
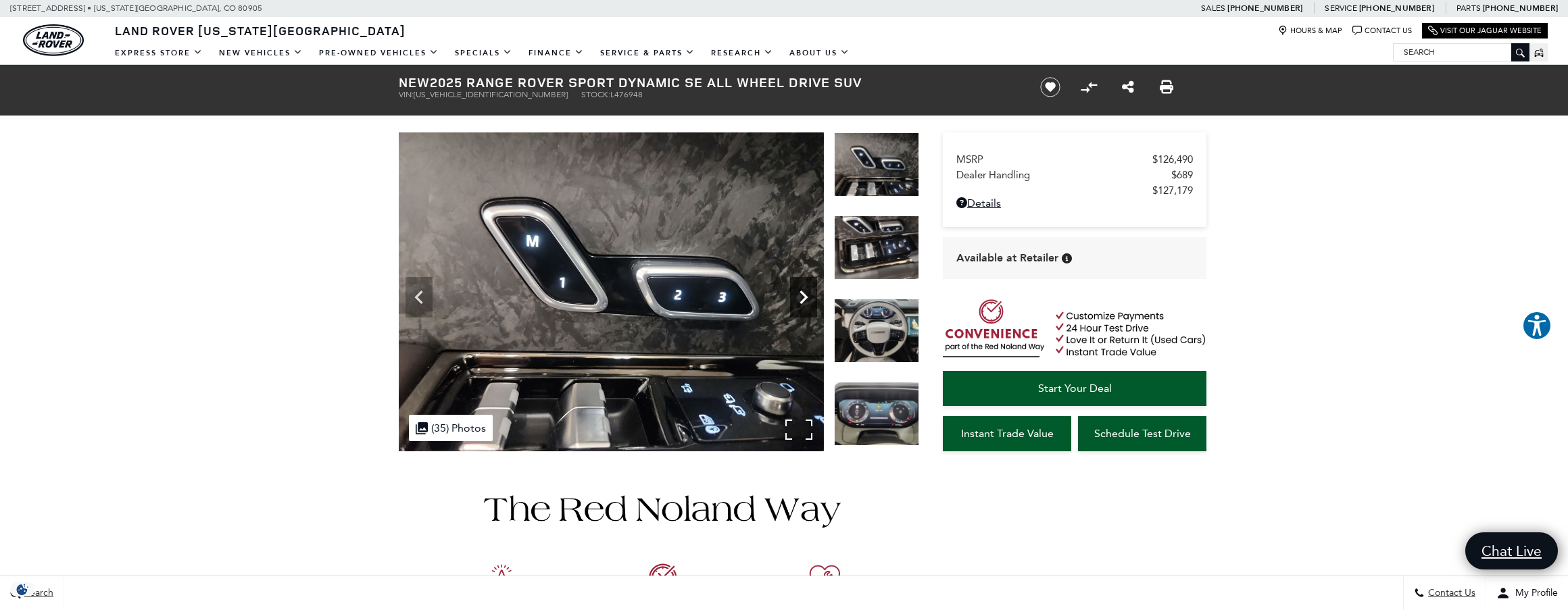
click at [804, 296] on icon "Next" at bounding box center [803, 297] width 8 height 14
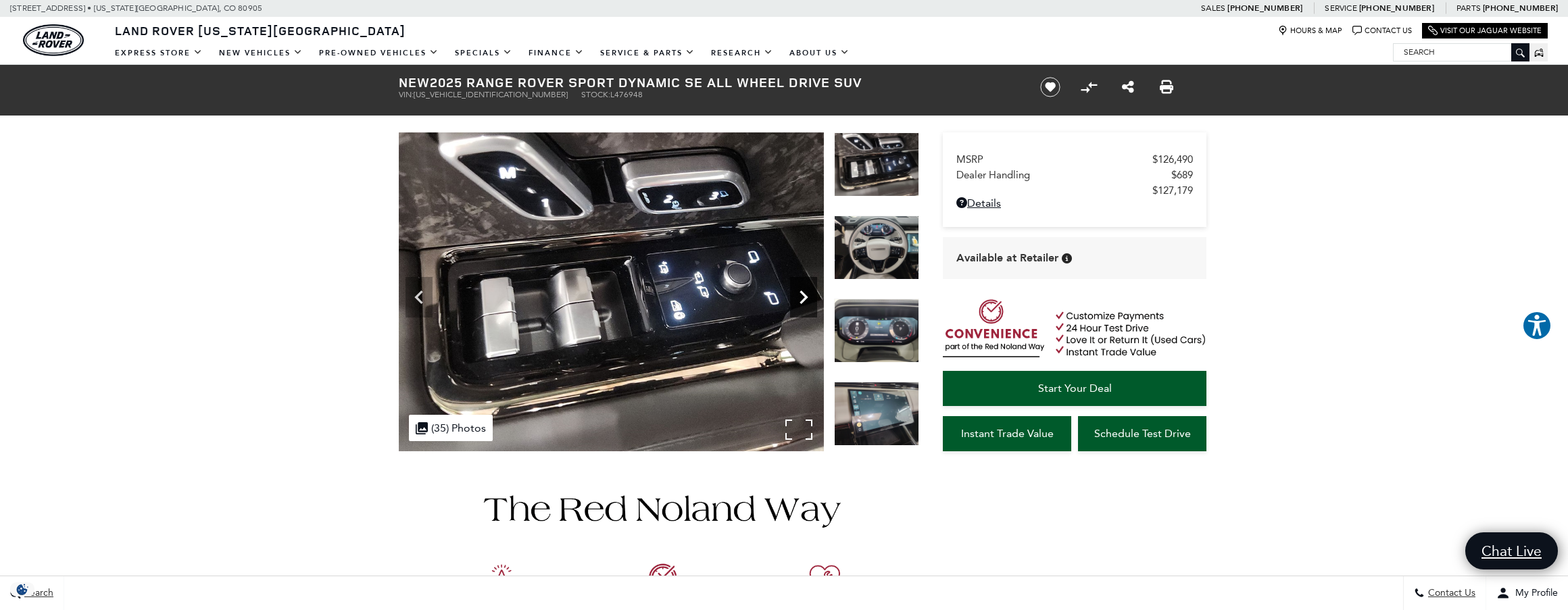
click at [804, 296] on icon "Next" at bounding box center [803, 297] width 8 height 14
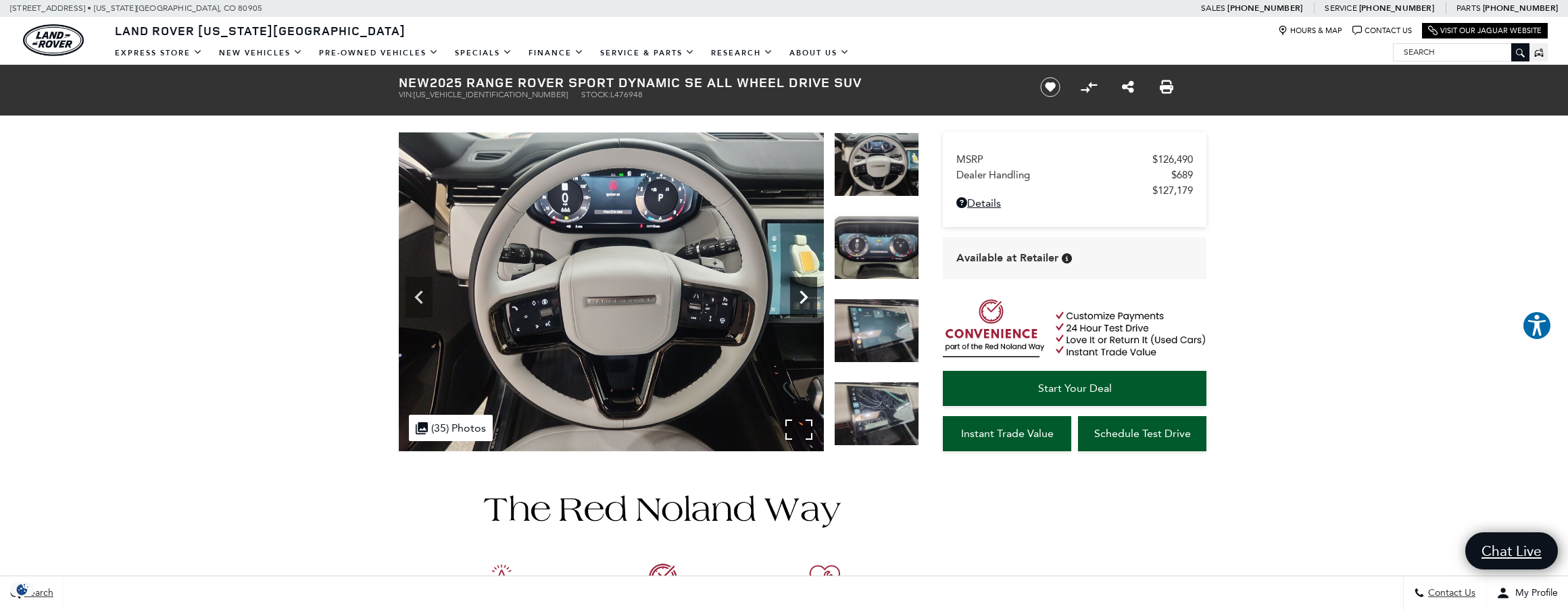
click at [804, 296] on icon "Next" at bounding box center [803, 297] width 8 height 14
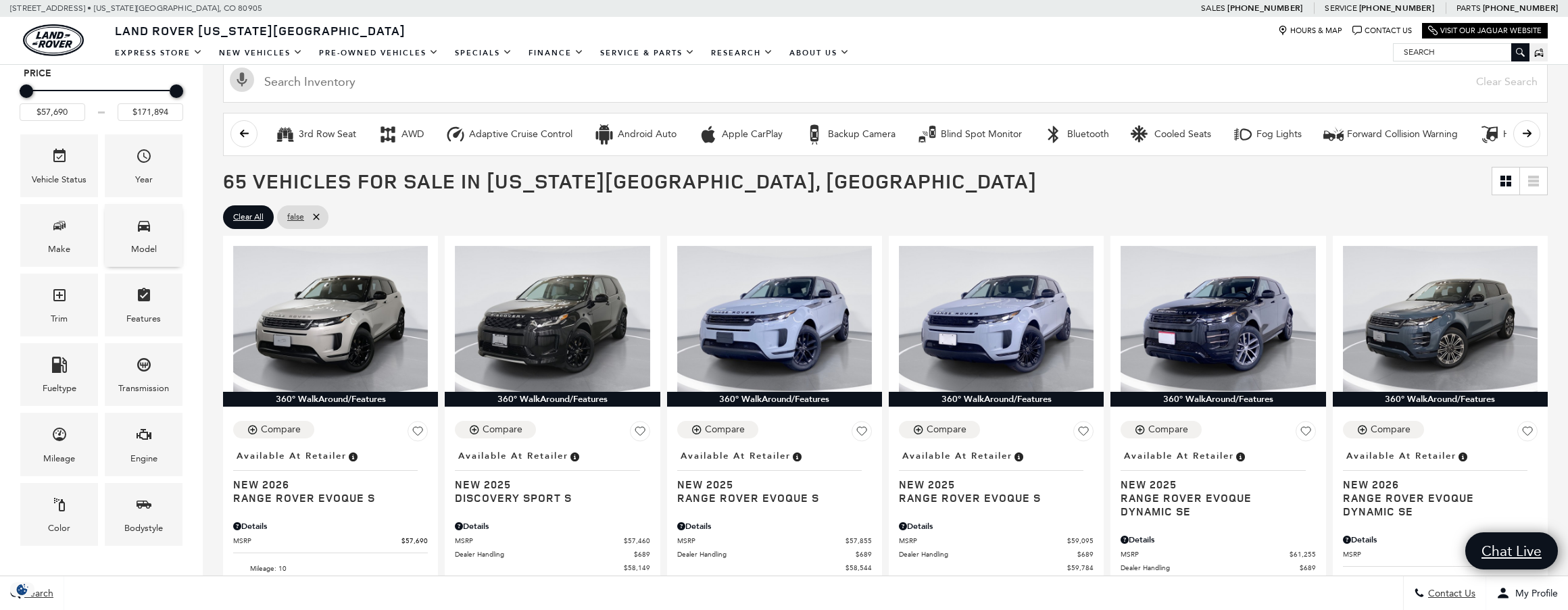
click at [148, 251] on div "Model" at bounding box center [144, 249] width 26 height 14
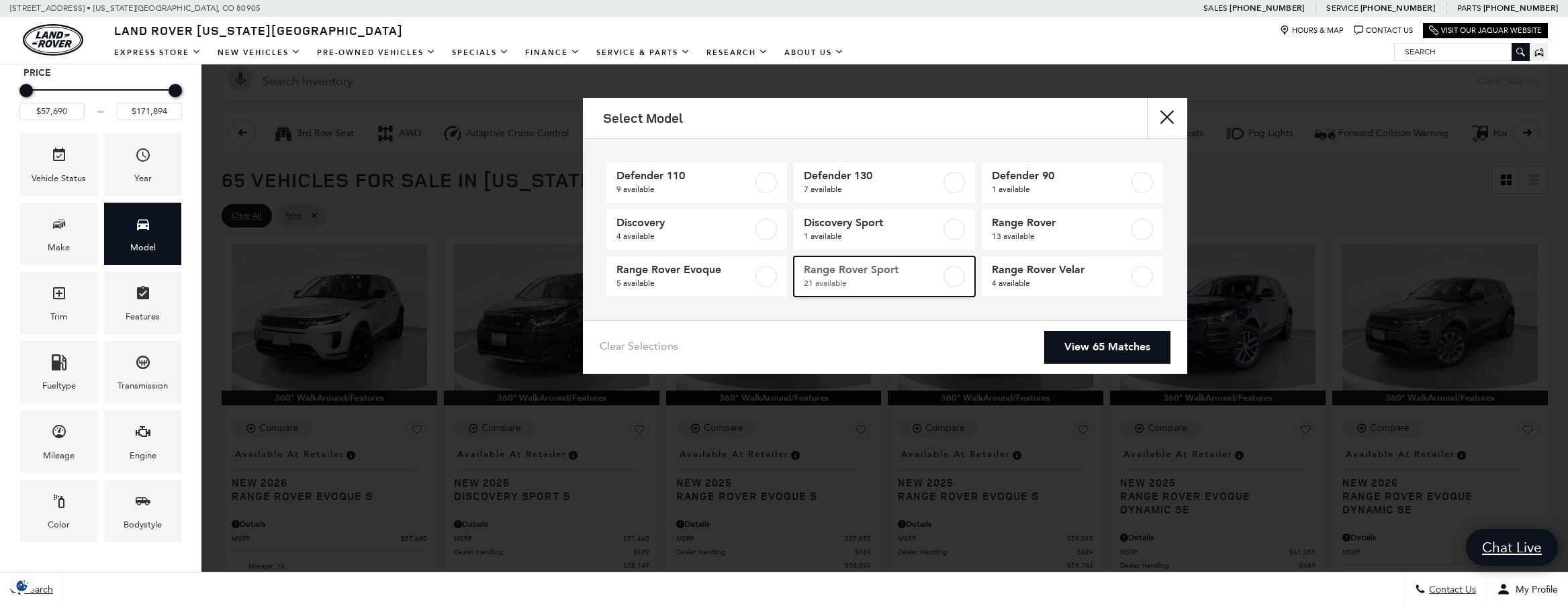
click at [957, 278] on label at bounding box center [954, 277] width 22 height 22
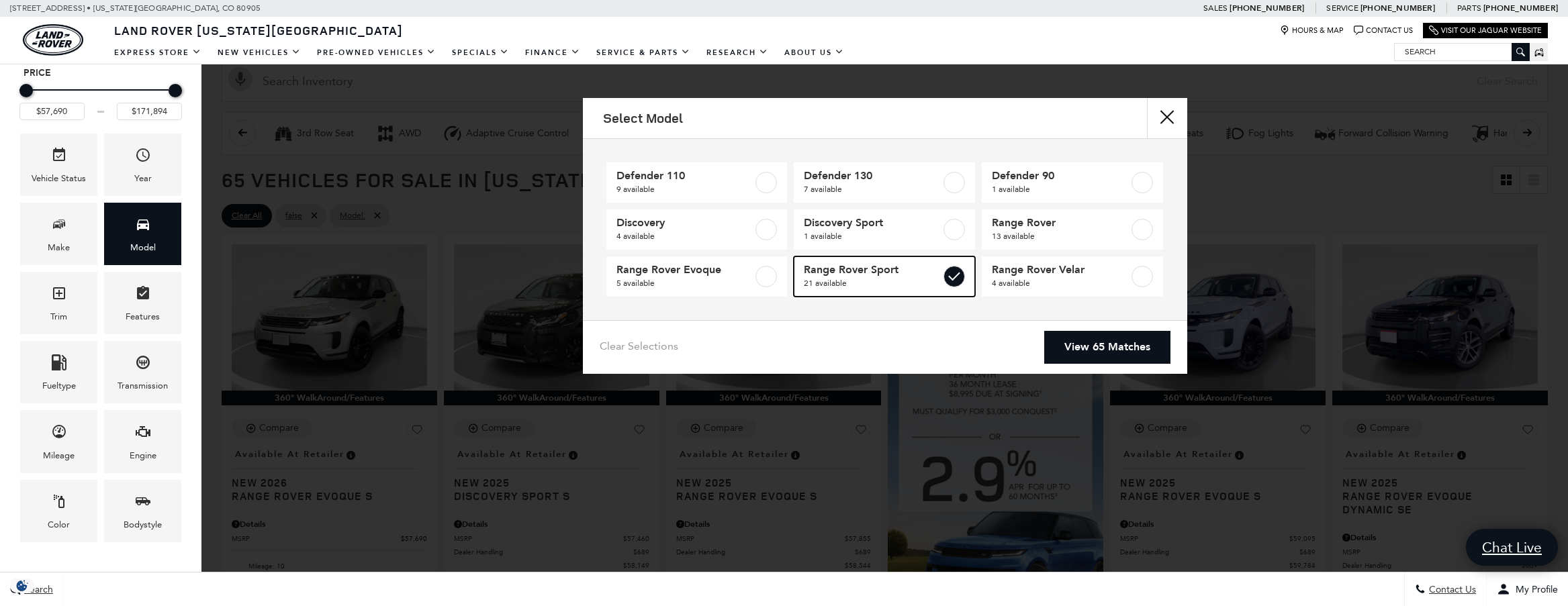
type input "$88,764"
type input "$127,179"
checkbox input "true"
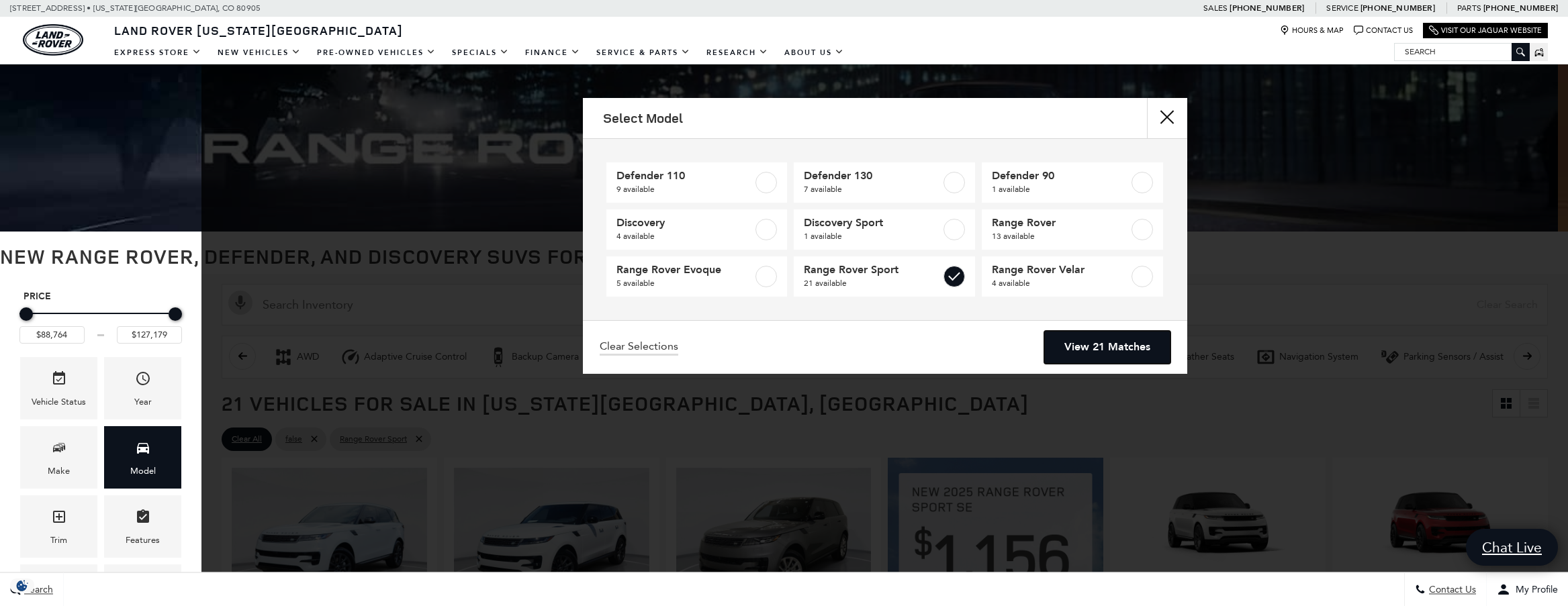
click at [1099, 349] on link "View 21 Matches" at bounding box center [1107, 347] width 126 height 33
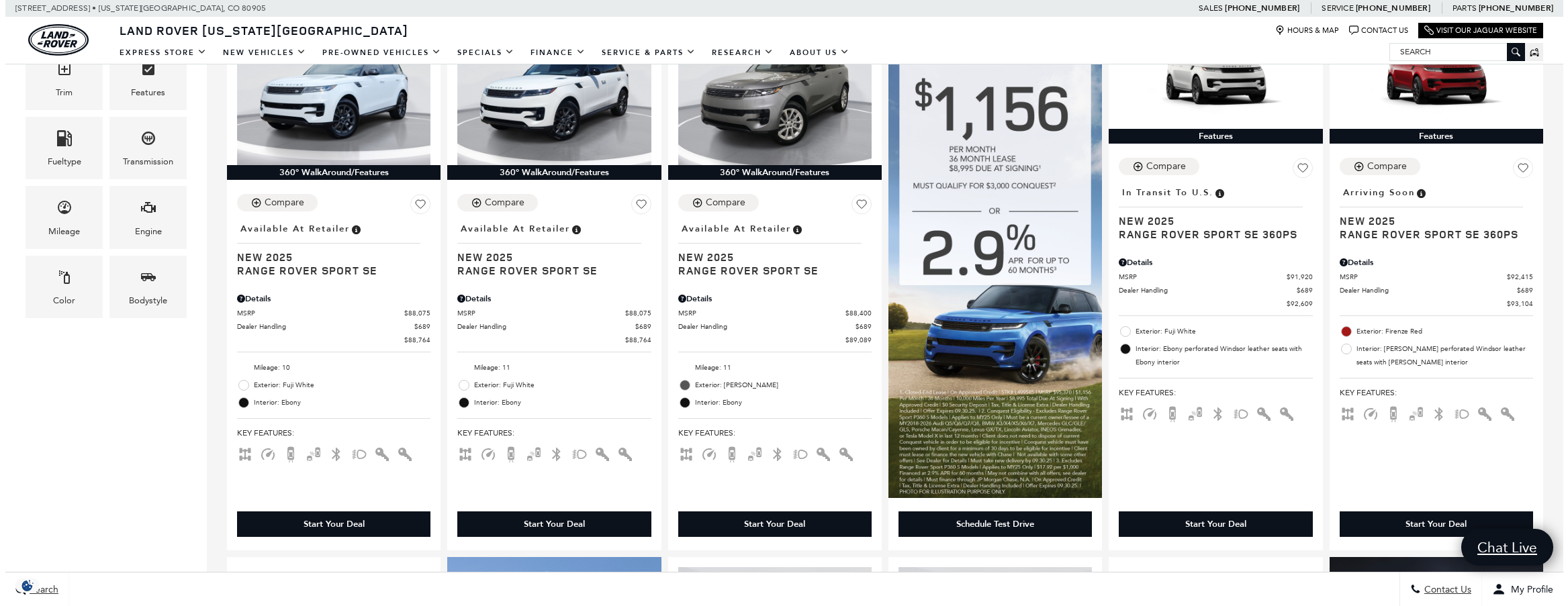
scroll to position [224, 0]
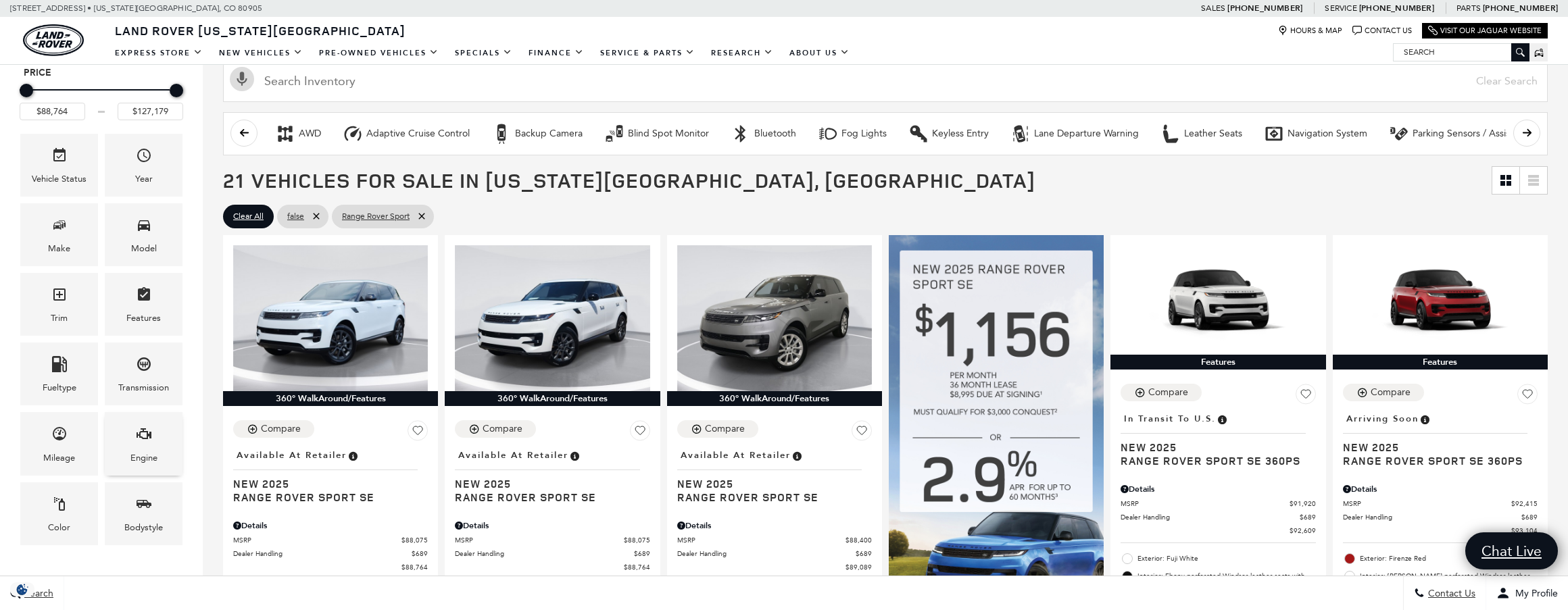
click at [136, 455] on div "Engine" at bounding box center [144, 458] width 27 height 14
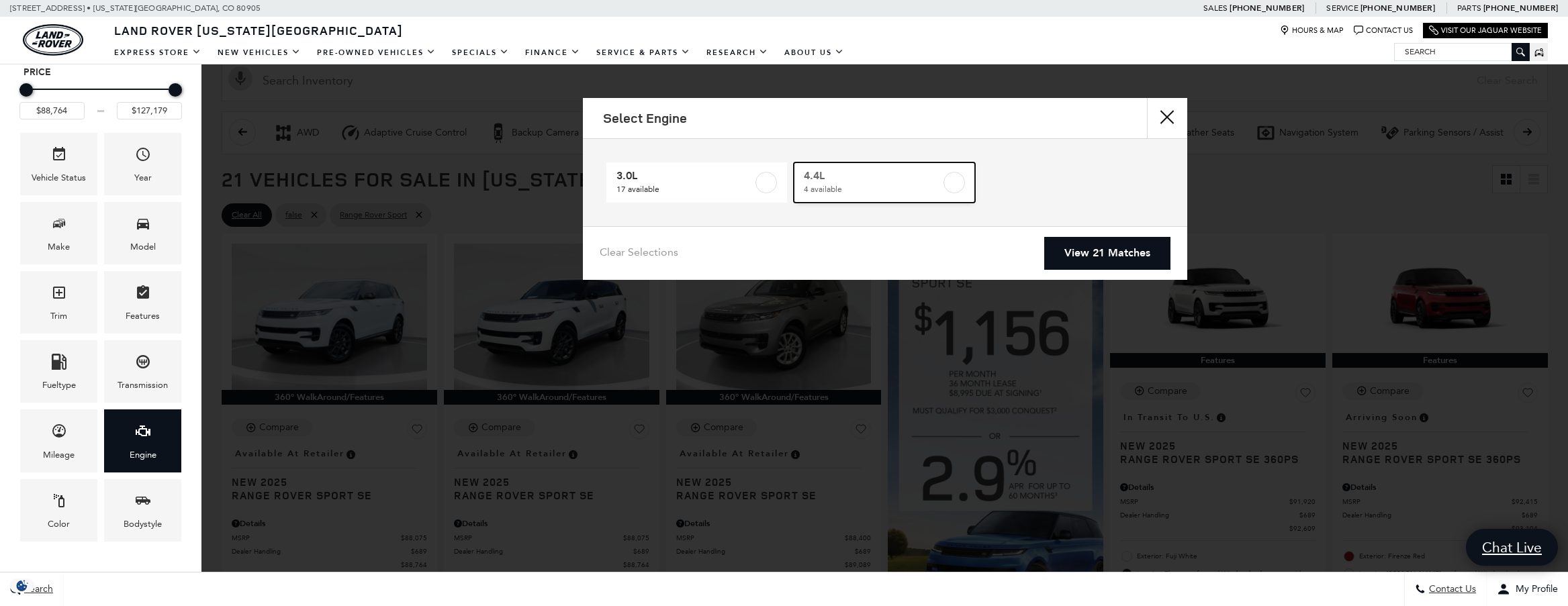
click at [948, 186] on label at bounding box center [954, 182] width 22 height 22
type input "$122,424"
checkbox input "true"
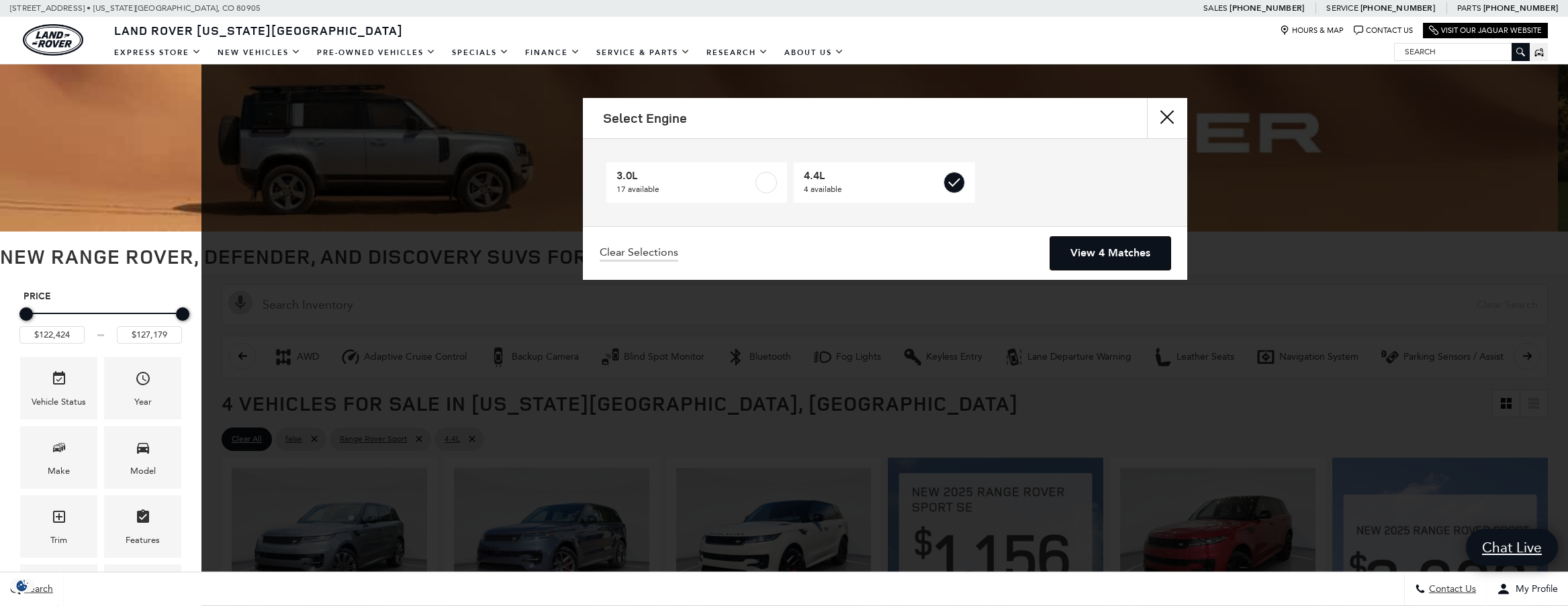
click at [1097, 257] on link "View 4 Matches" at bounding box center [1110, 253] width 120 height 33
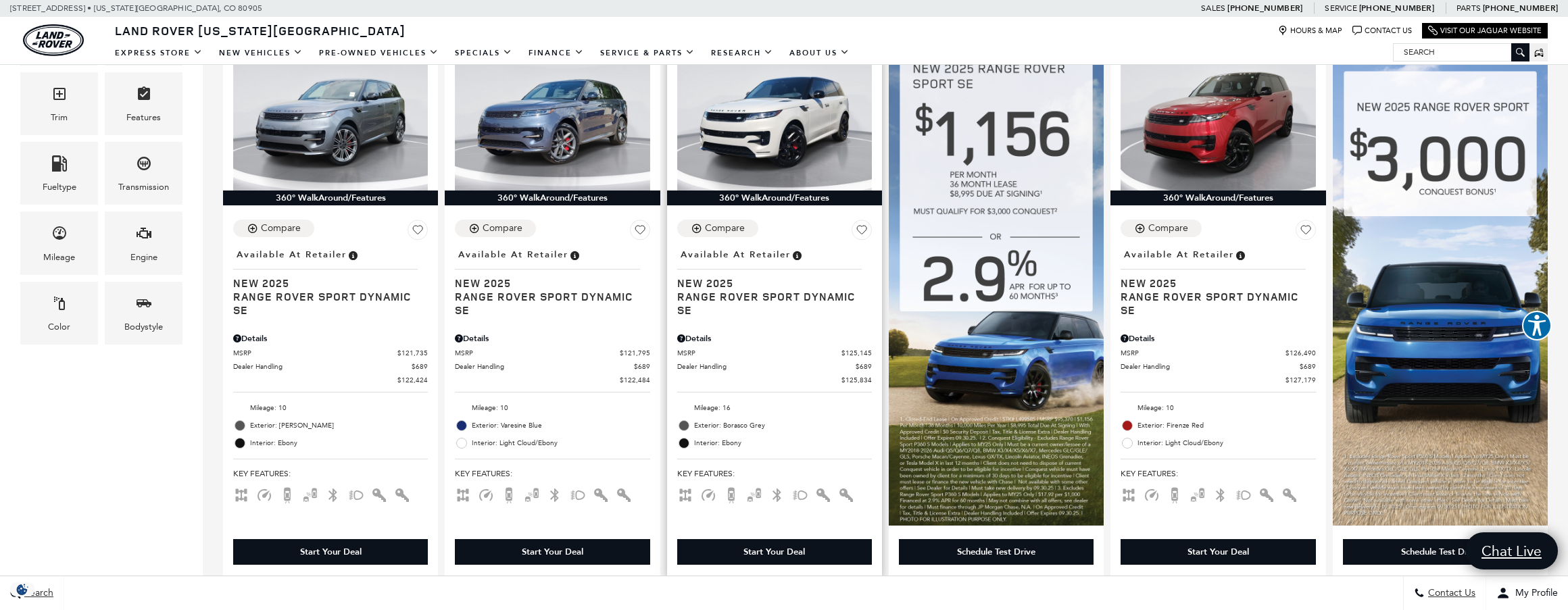
scroll to position [225, 0]
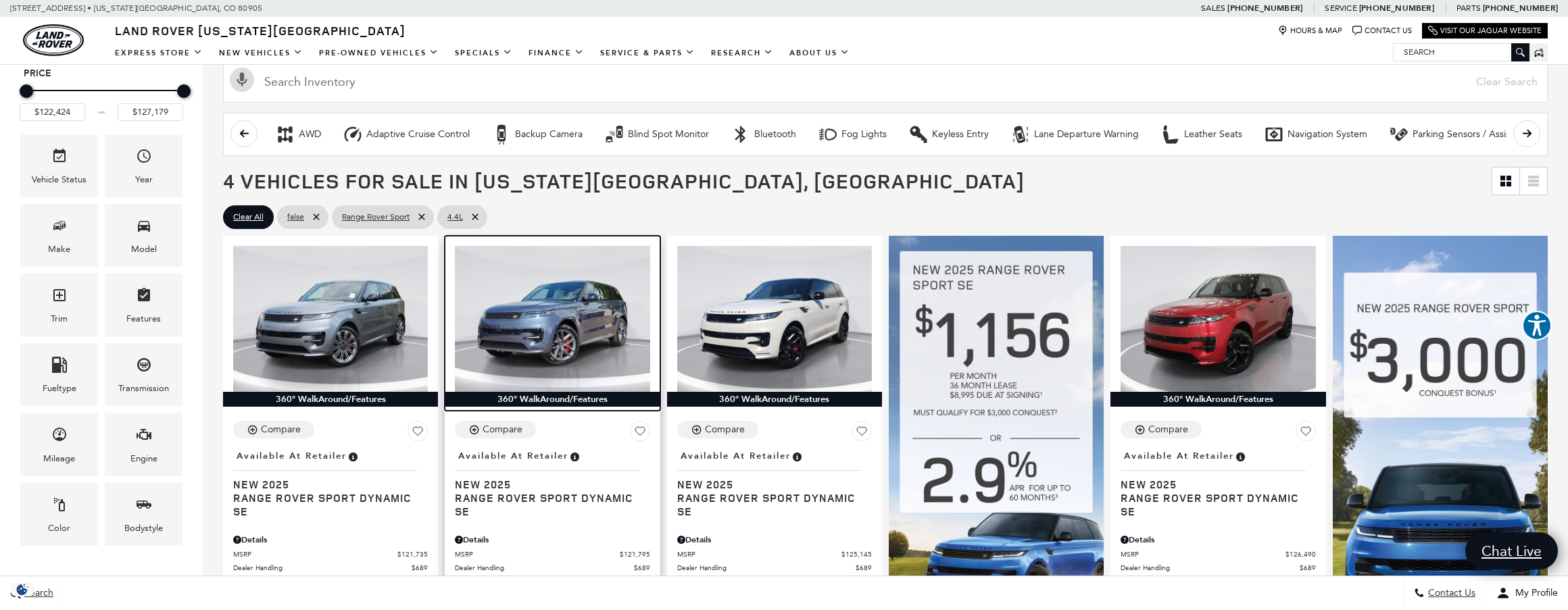
click at [557, 314] on img at bounding box center [552, 319] width 195 height 146
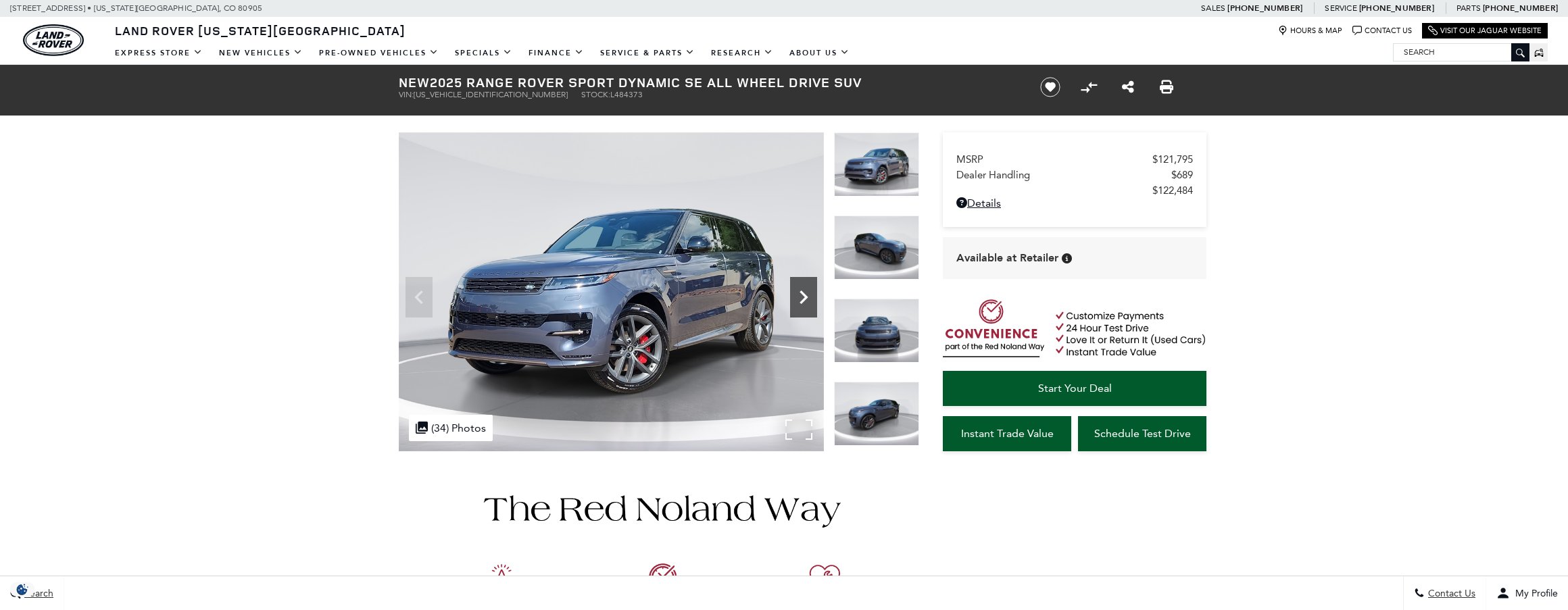
click at [803, 310] on icon "Next" at bounding box center [804, 298] width 27 height 27
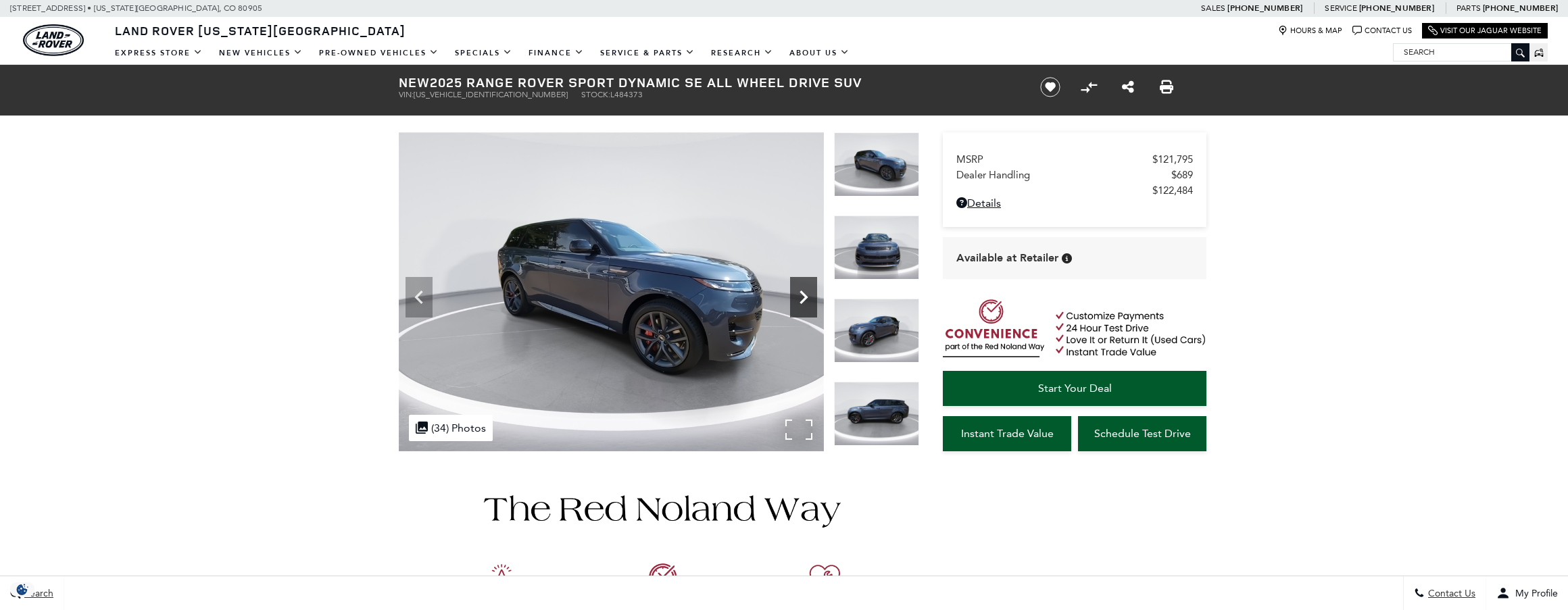
click at [803, 310] on icon "Next" at bounding box center [804, 298] width 27 height 27
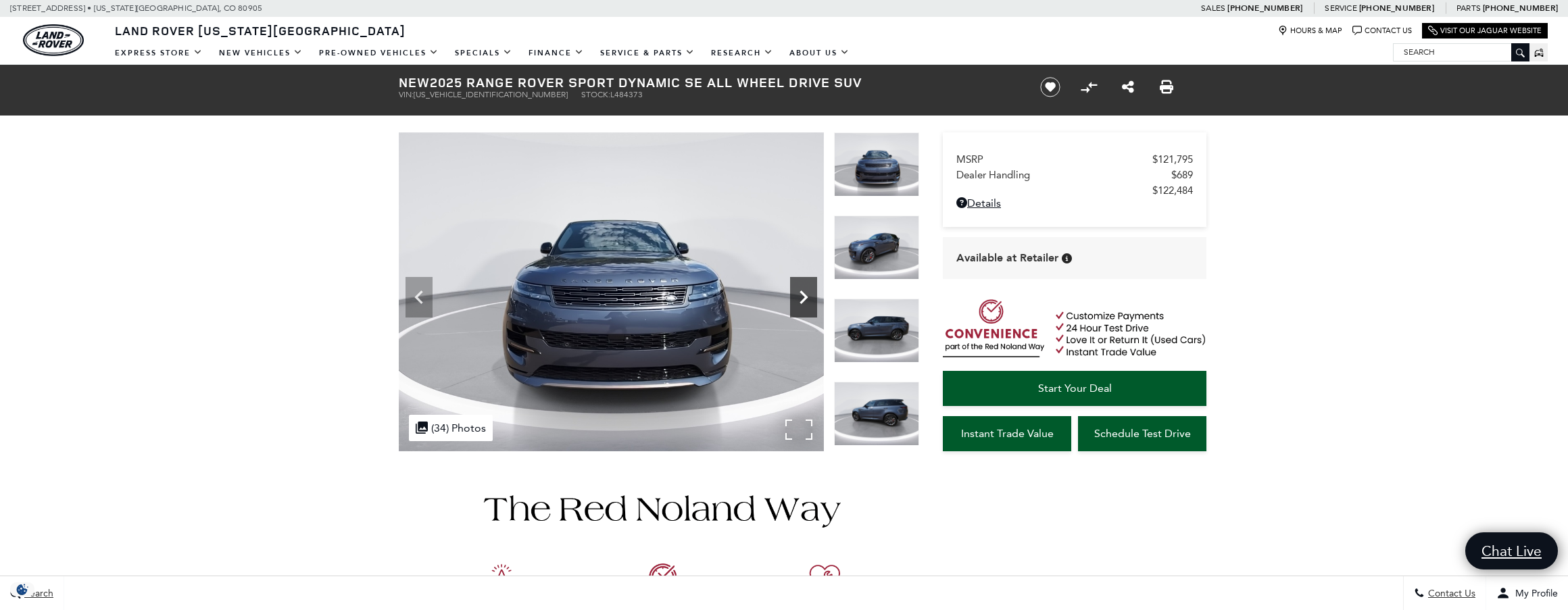
click at [803, 310] on icon "Next" at bounding box center [804, 298] width 27 height 27
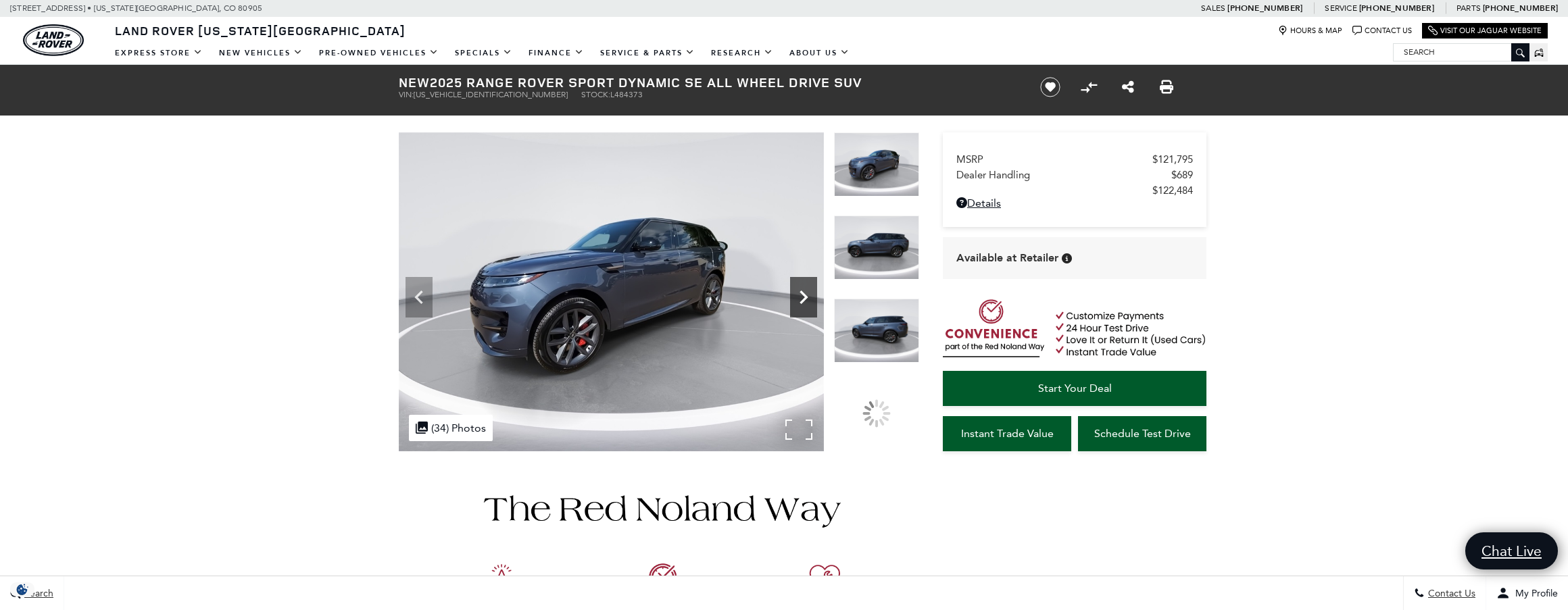
click at [803, 310] on icon "Next" at bounding box center [804, 298] width 27 height 27
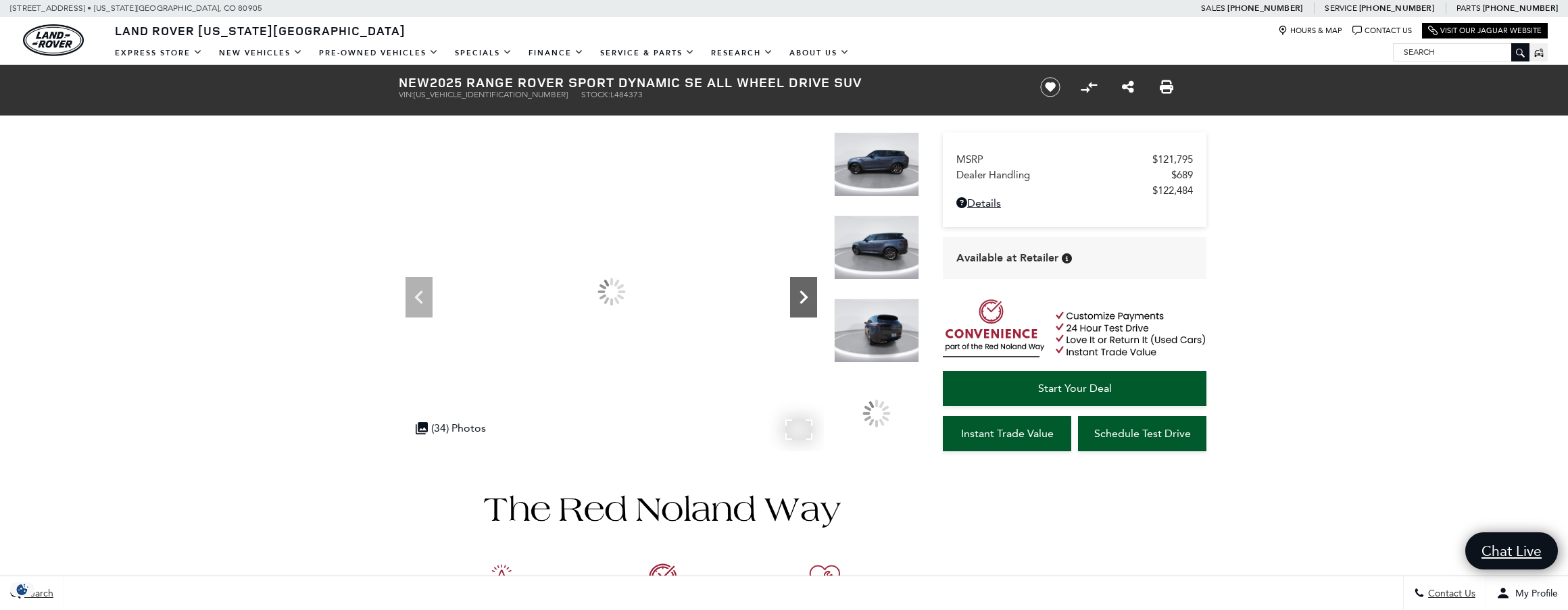
click at [803, 310] on icon "Next" at bounding box center [804, 298] width 27 height 27
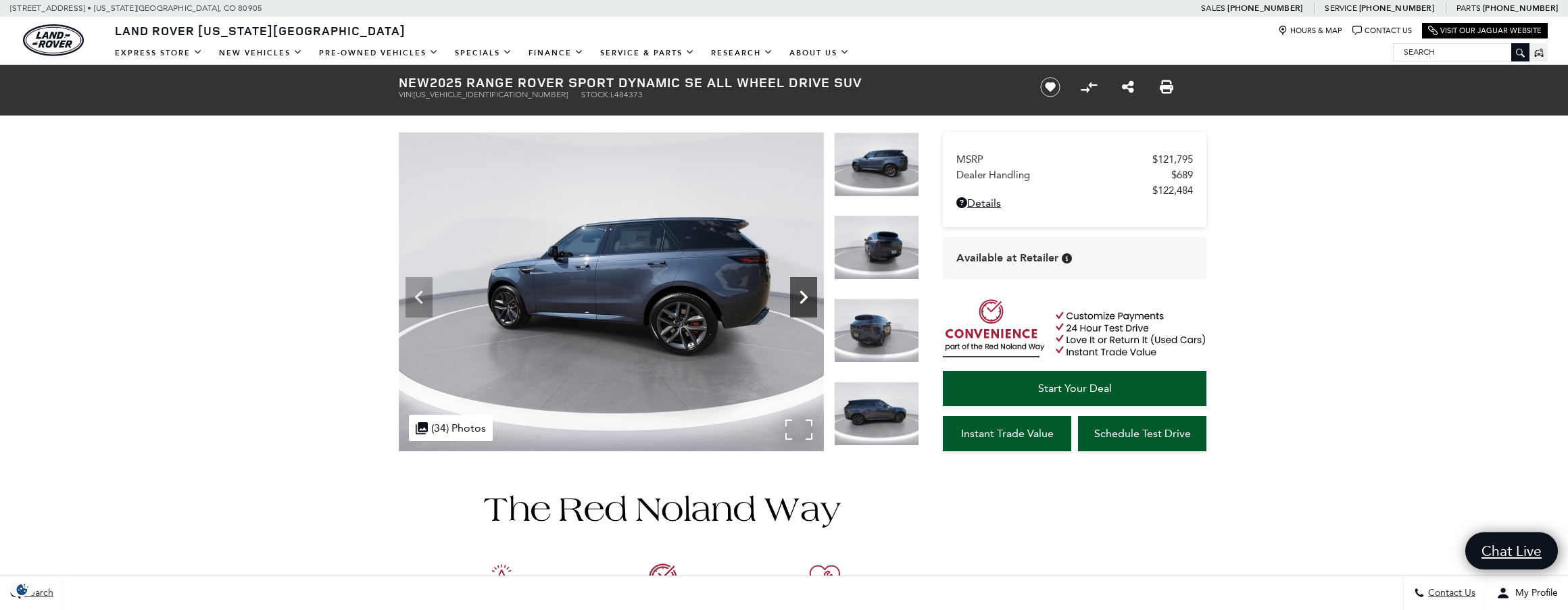
click at [803, 310] on icon "Next" at bounding box center [804, 298] width 27 height 27
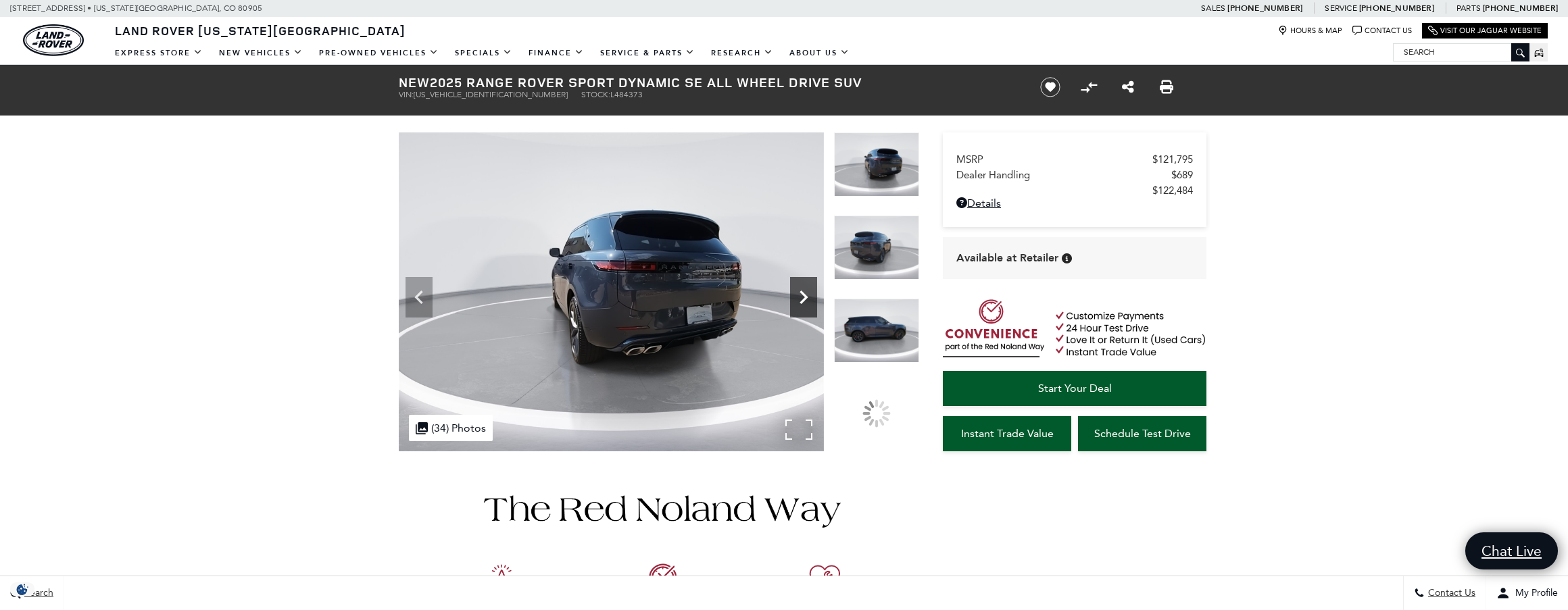
click at [803, 310] on icon "Next" at bounding box center [804, 298] width 27 height 27
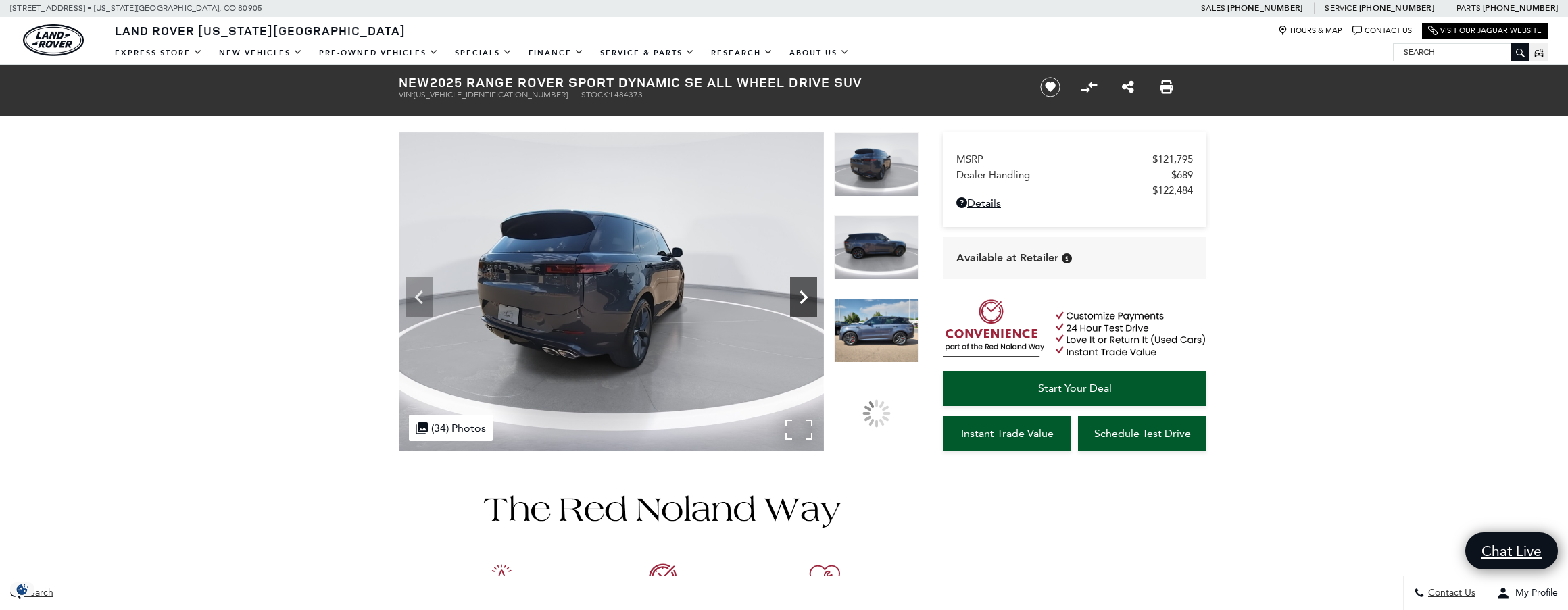
click at [803, 310] on icon "Next" at bounding box center [804, 298] width 27 height 27
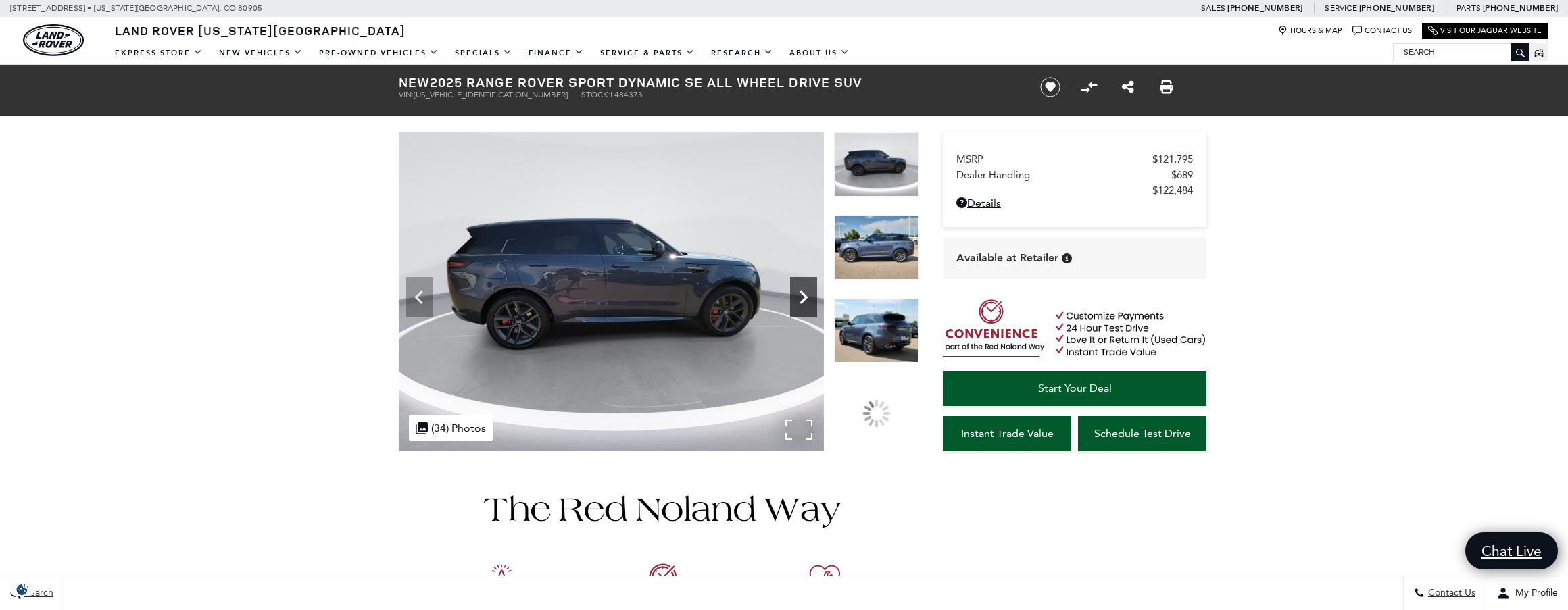
click at [803, 310] on icon "Next" at bounding box center [804, 298] width 27 height 27
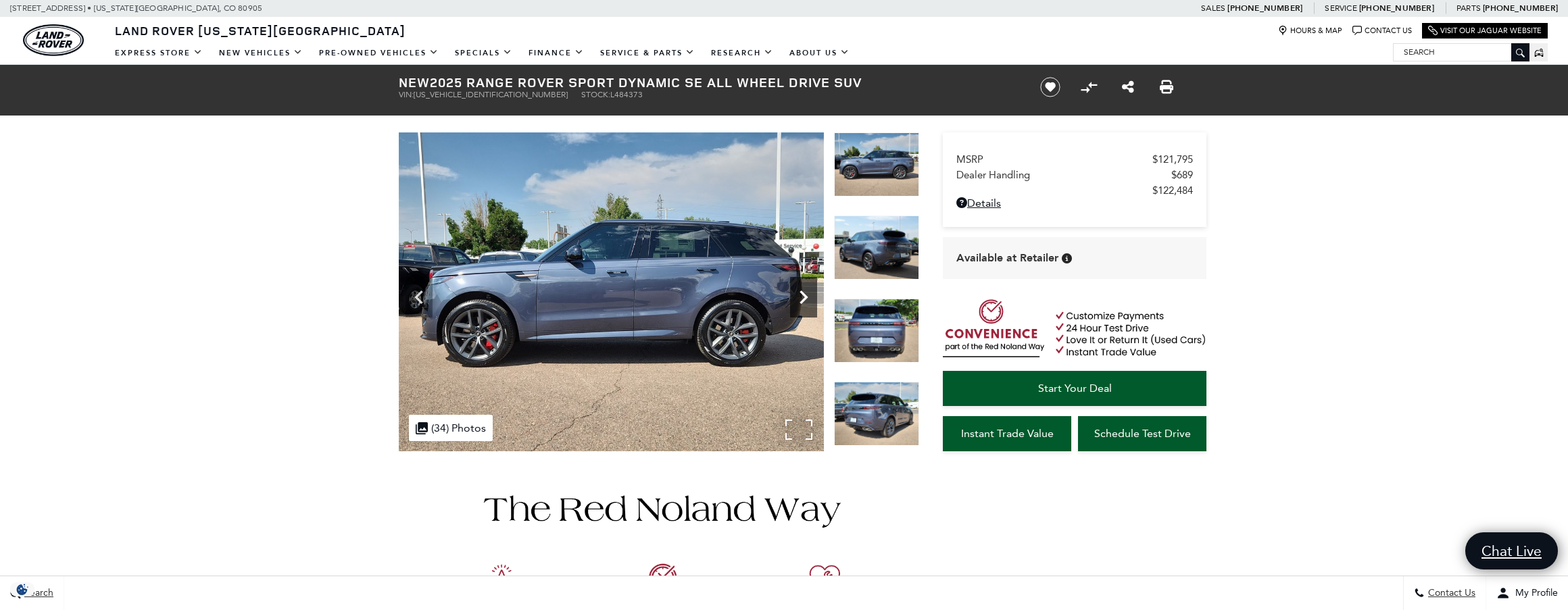
click at [803, 310] on icon "Next" at bounding box center [804, 298] width 27 height 27
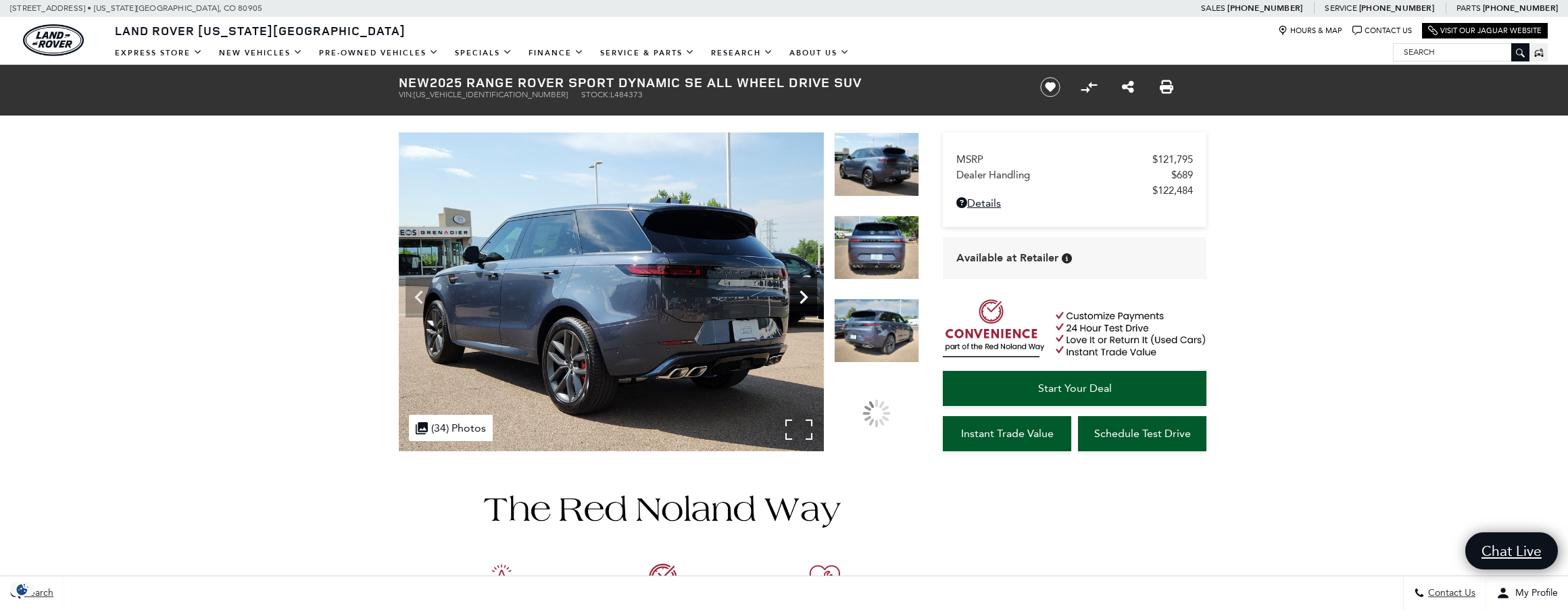
click at [803, 310] on icon "Next" at bounding box center [804, 298] width 27 height 27
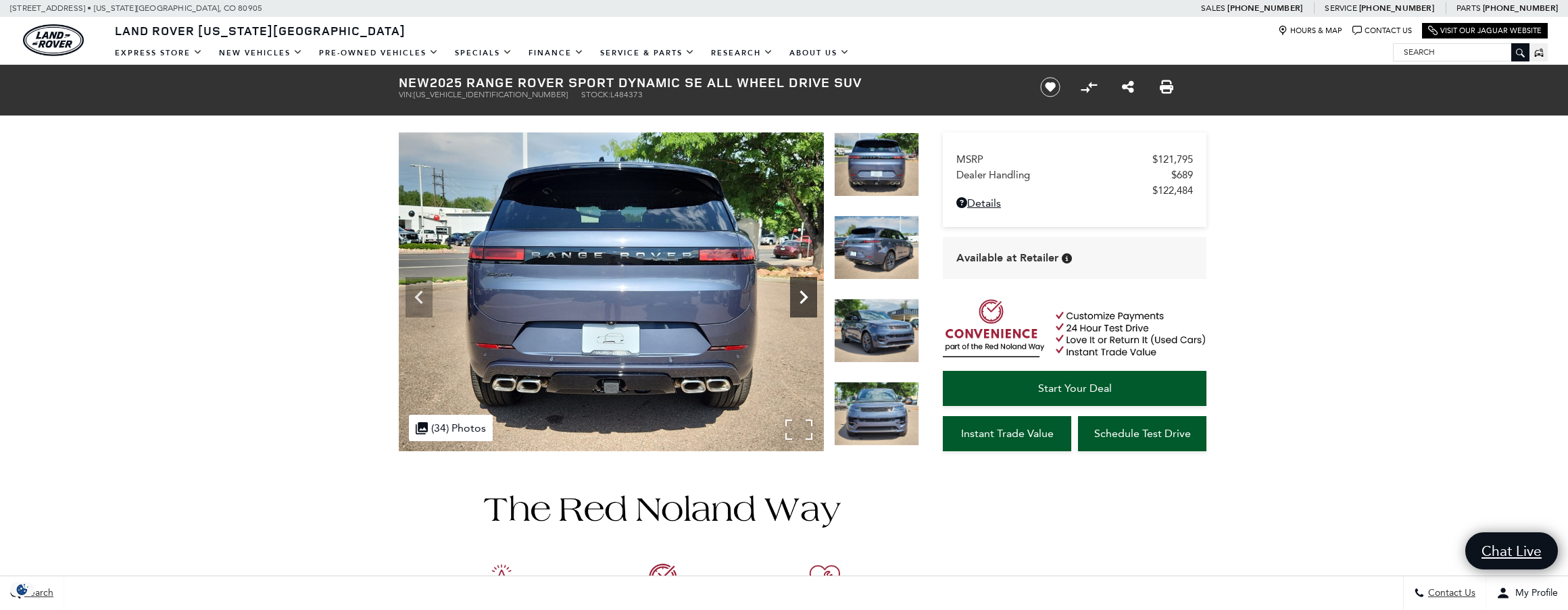
click at [803, 310] on icon "Next" at bounding box center [804, 298] width 27 height 27
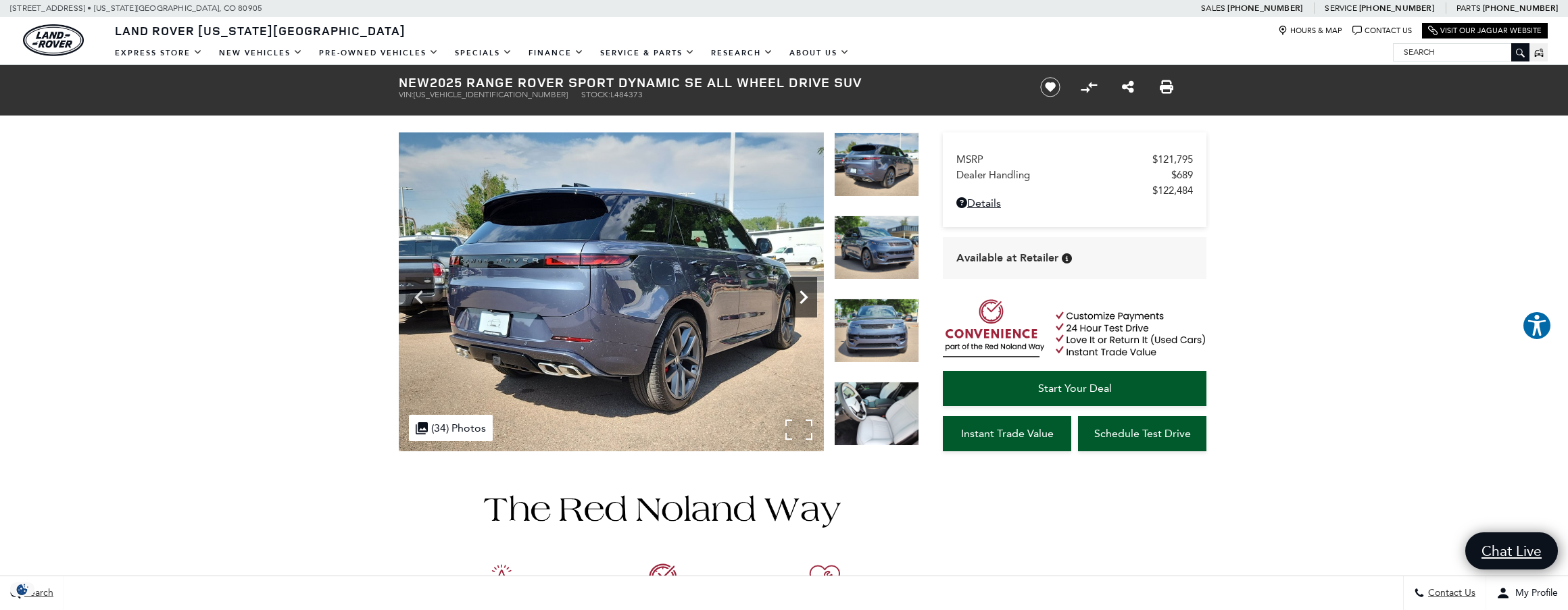
click at [803, 310] on icon "Next" at bounding box center [804, 298] width 27 height 27
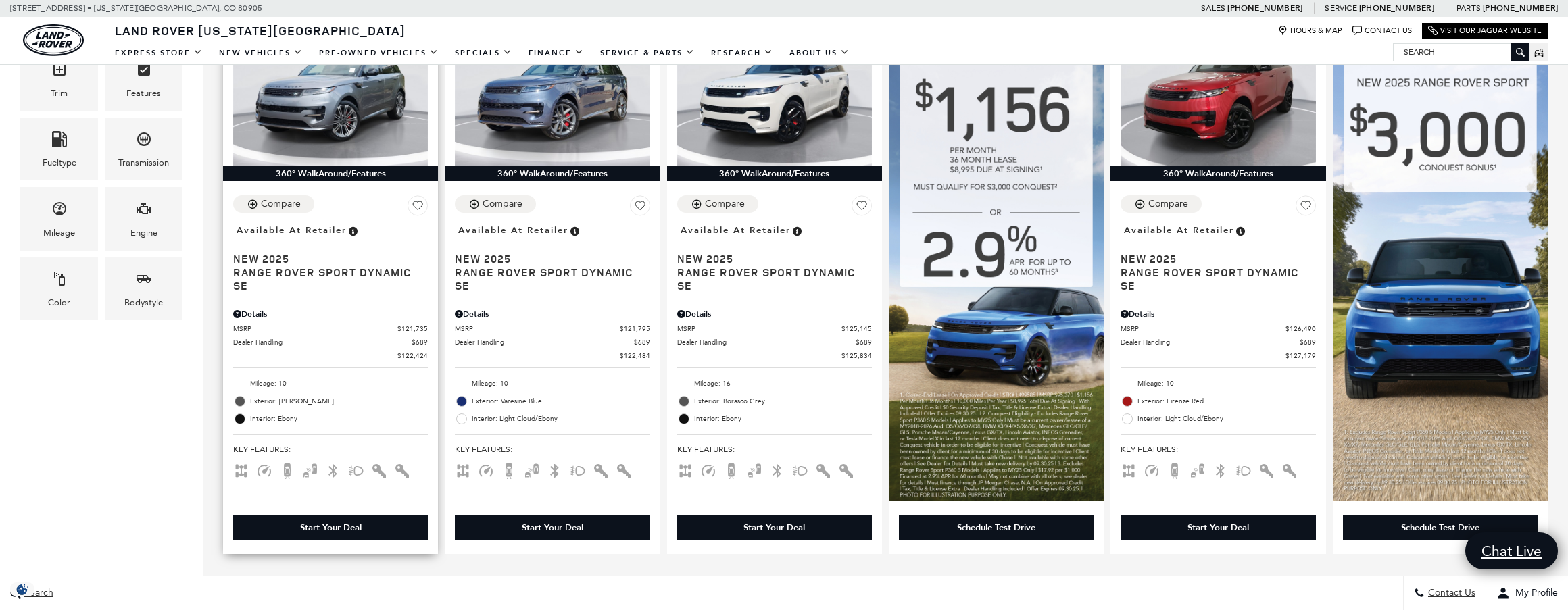
scroll to position [225, 0]
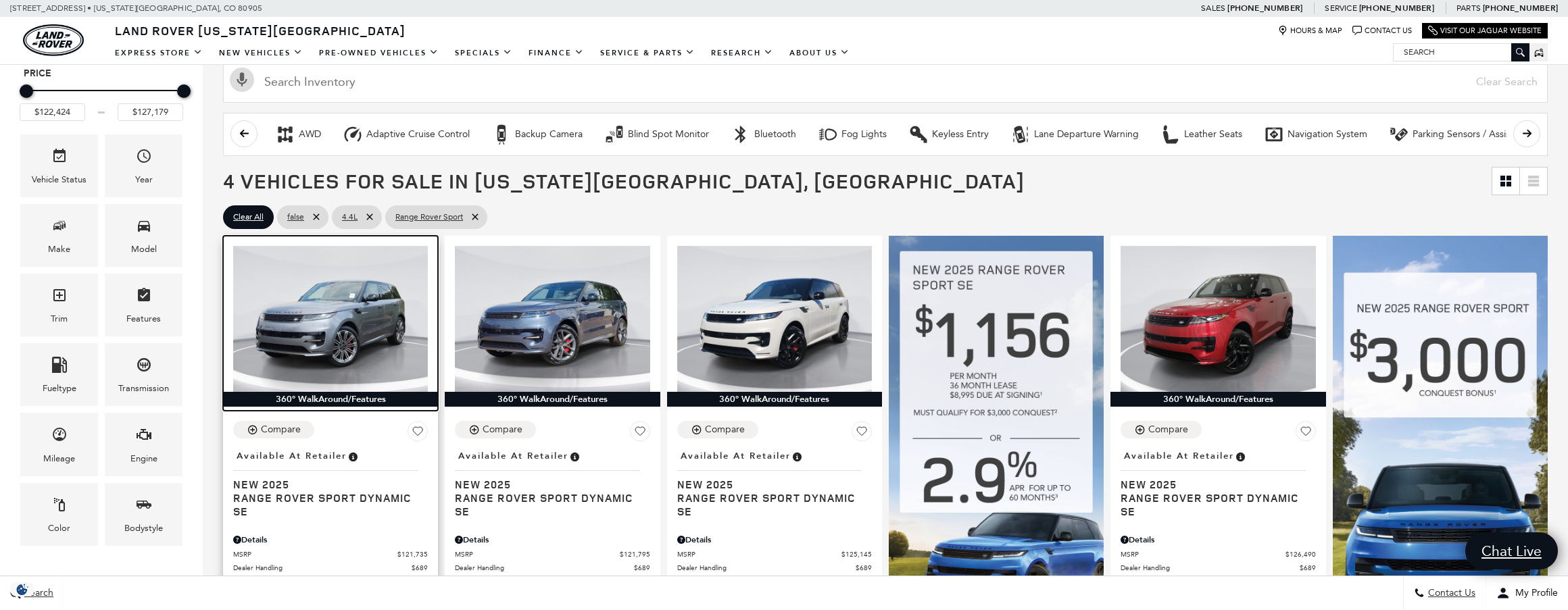
click at [349, 336] on img at bounding box center [331, 319] width 195 height 146
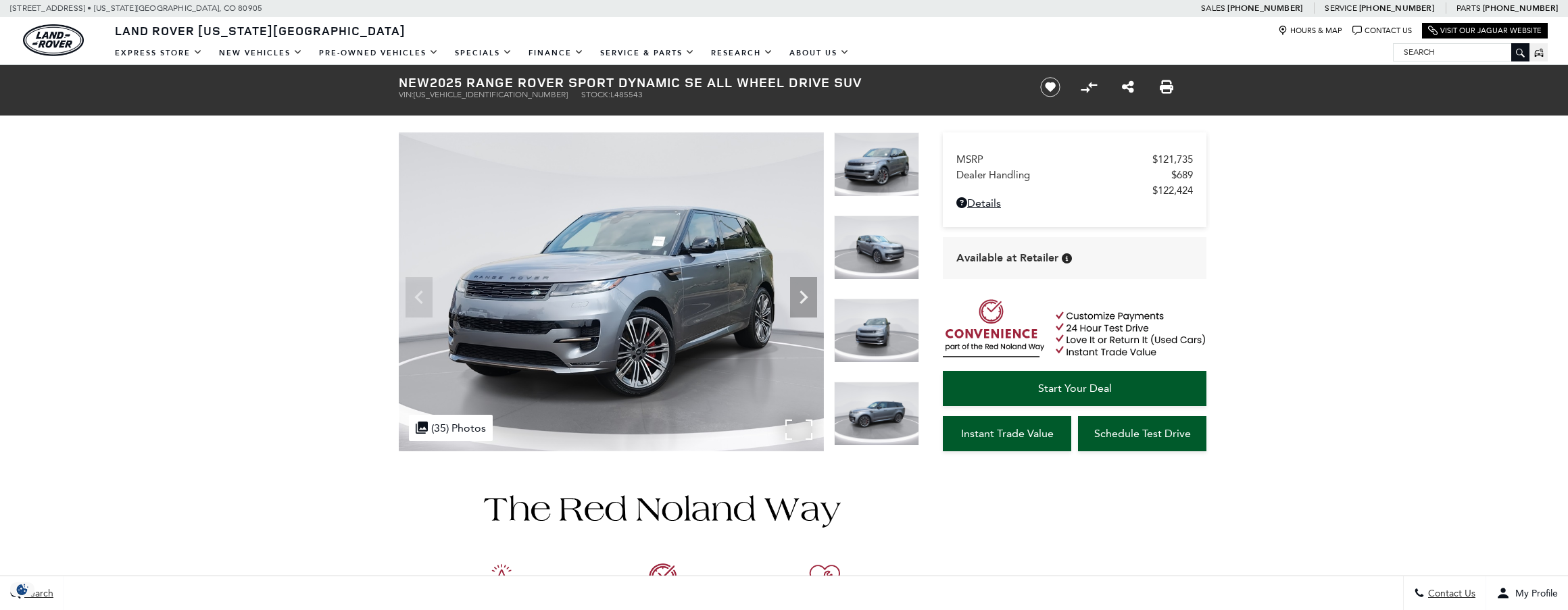
click at [809, 432] on img at bounding box center [611, 292] width 425 height 319
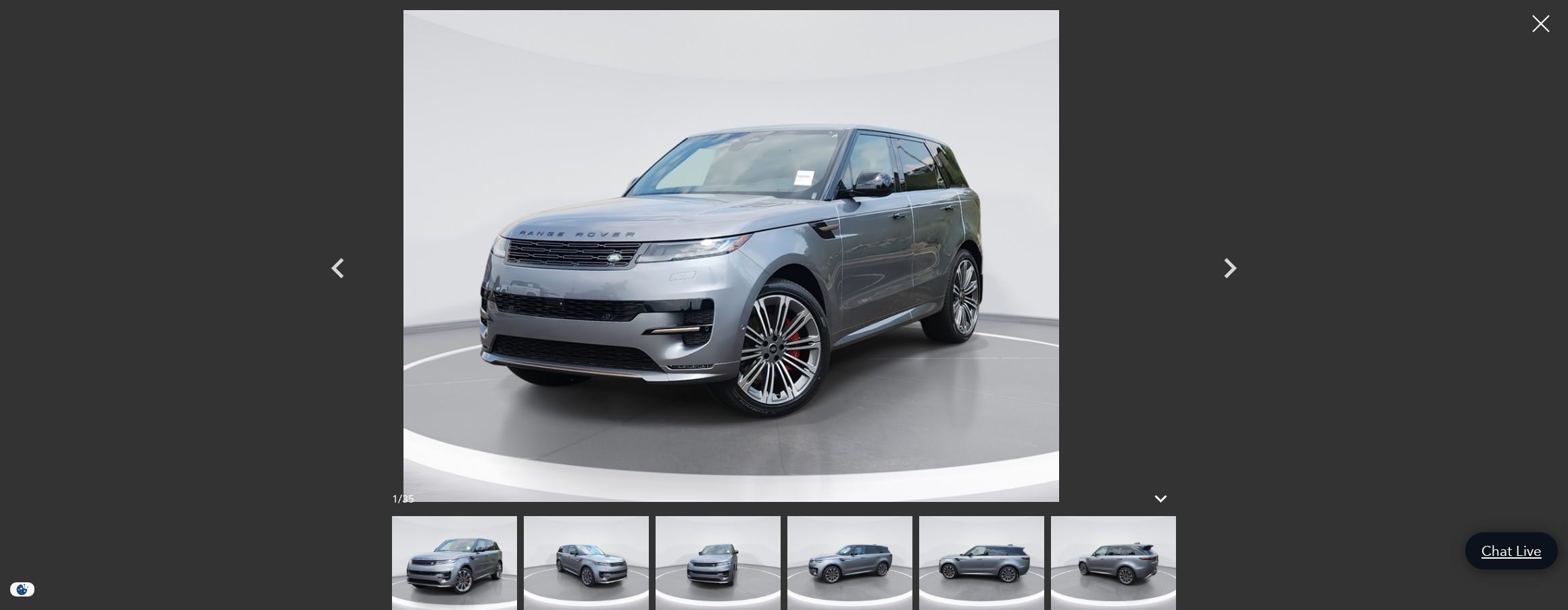
click at [926, 321] on img at bounding box center [732, 256] width 811 height 492
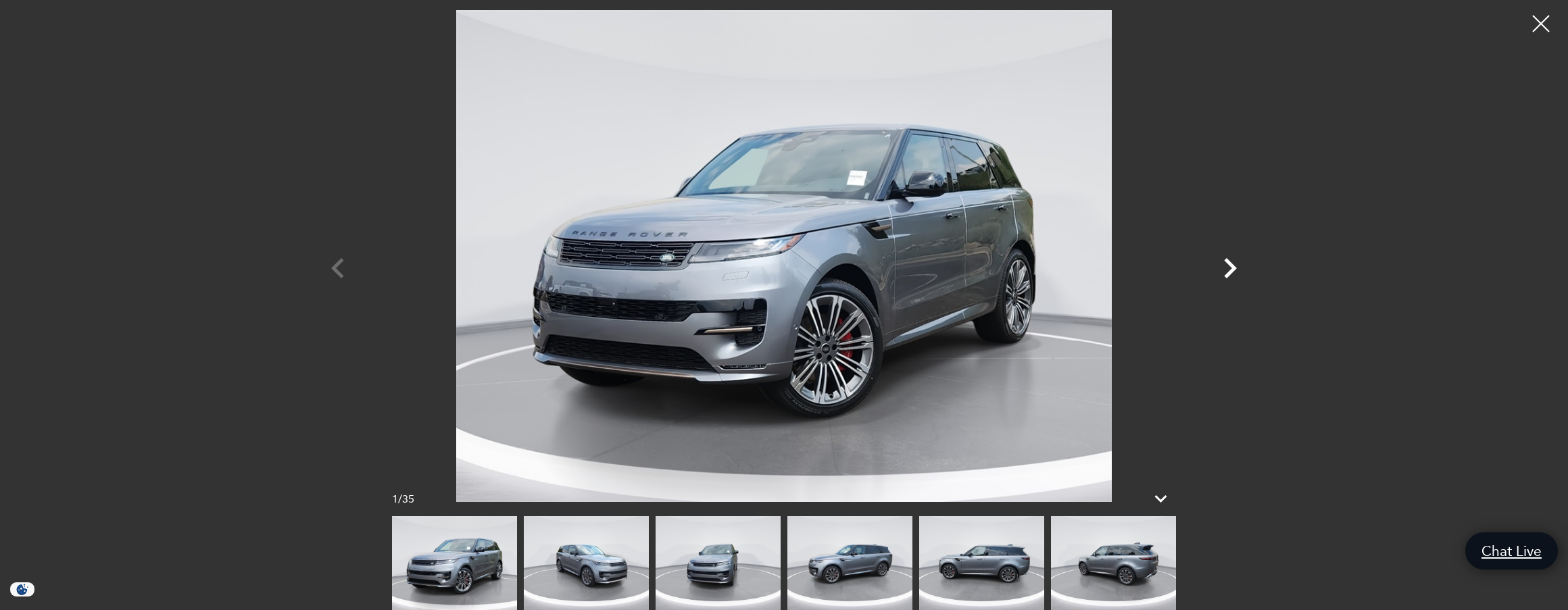
click at [1233, 268] on icon "Next" at bounding box center [1231, 268] width 13 height 20
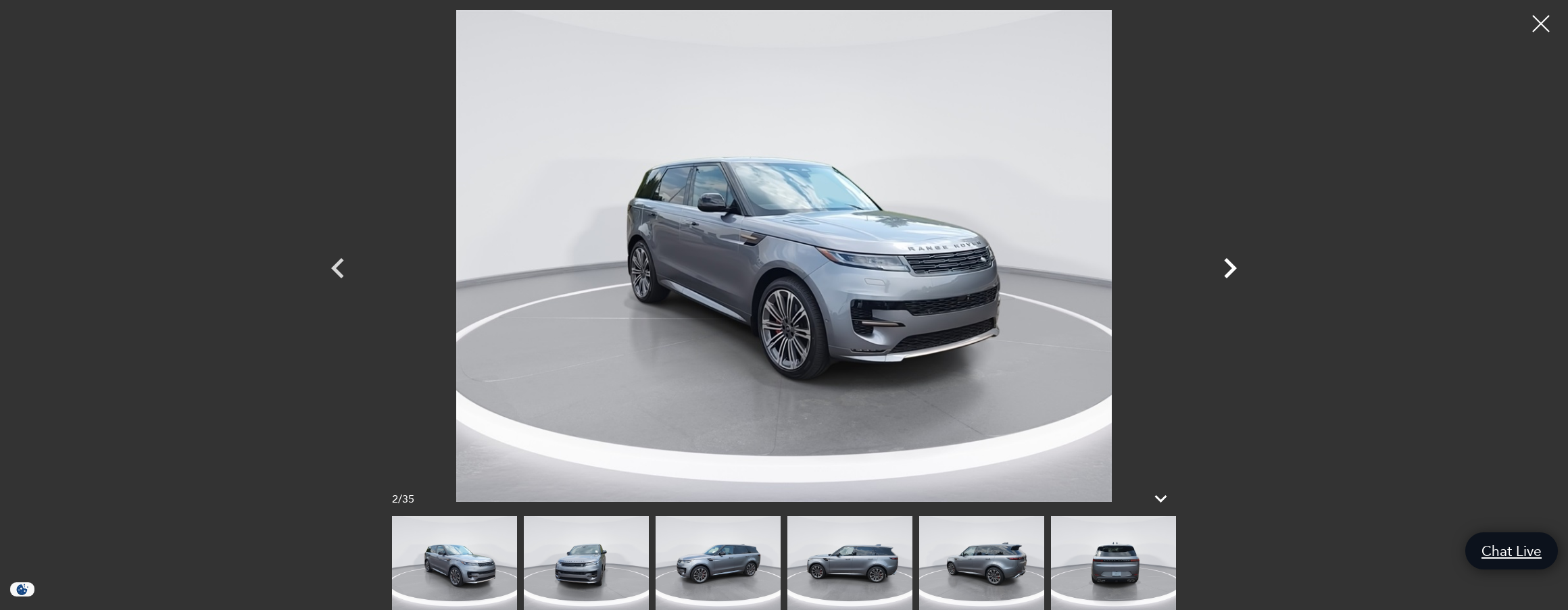
click at [1233, 268] on icon "Next" at bounding box center [1231, 268] width 13 height 20
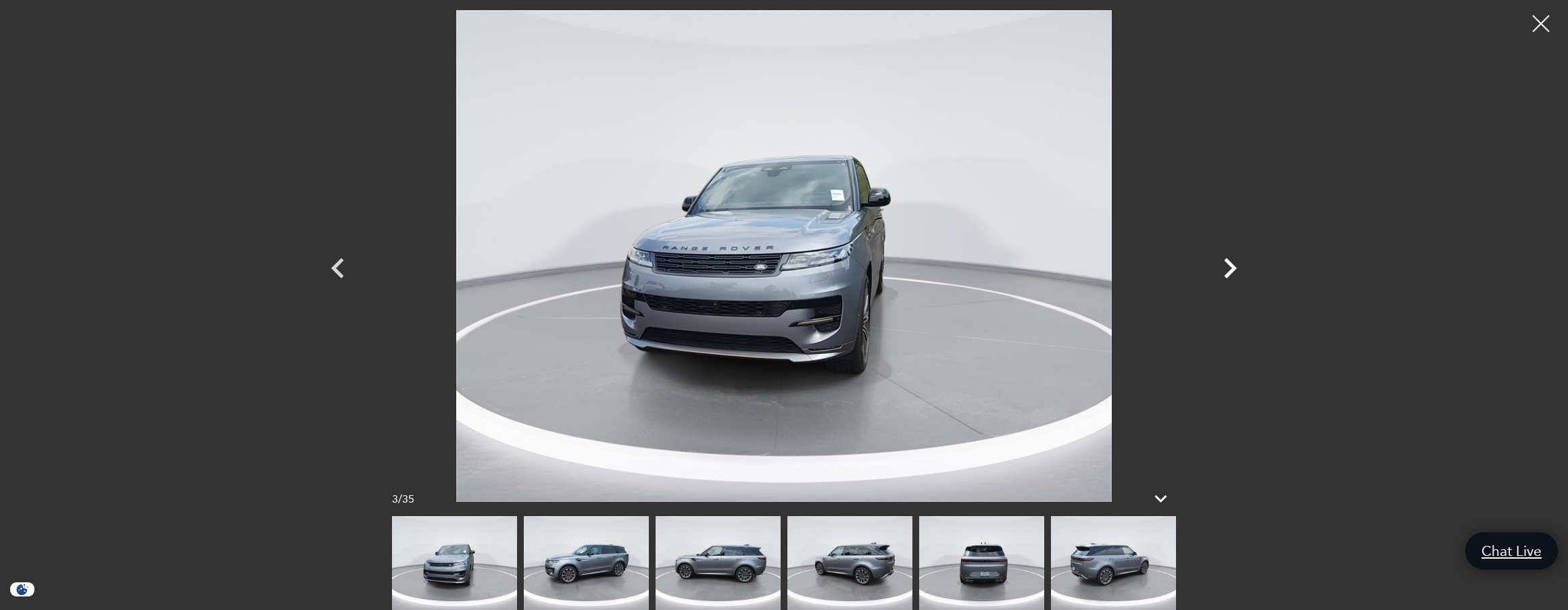
click at [1234, 268] on icon "Next" at bounding box center [1231, 268] width 13 height 20
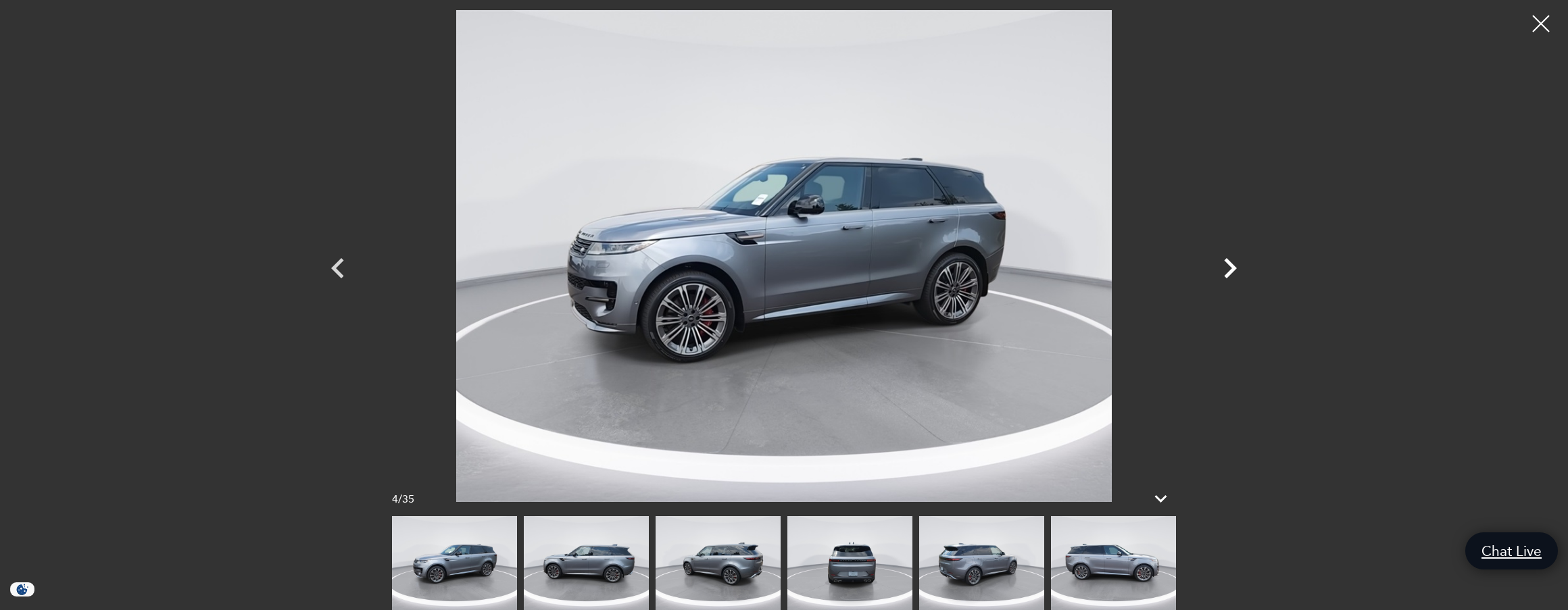
click at [1234, 268] on icon "Next" at bounding box center [1231, 268] width 13 height 20
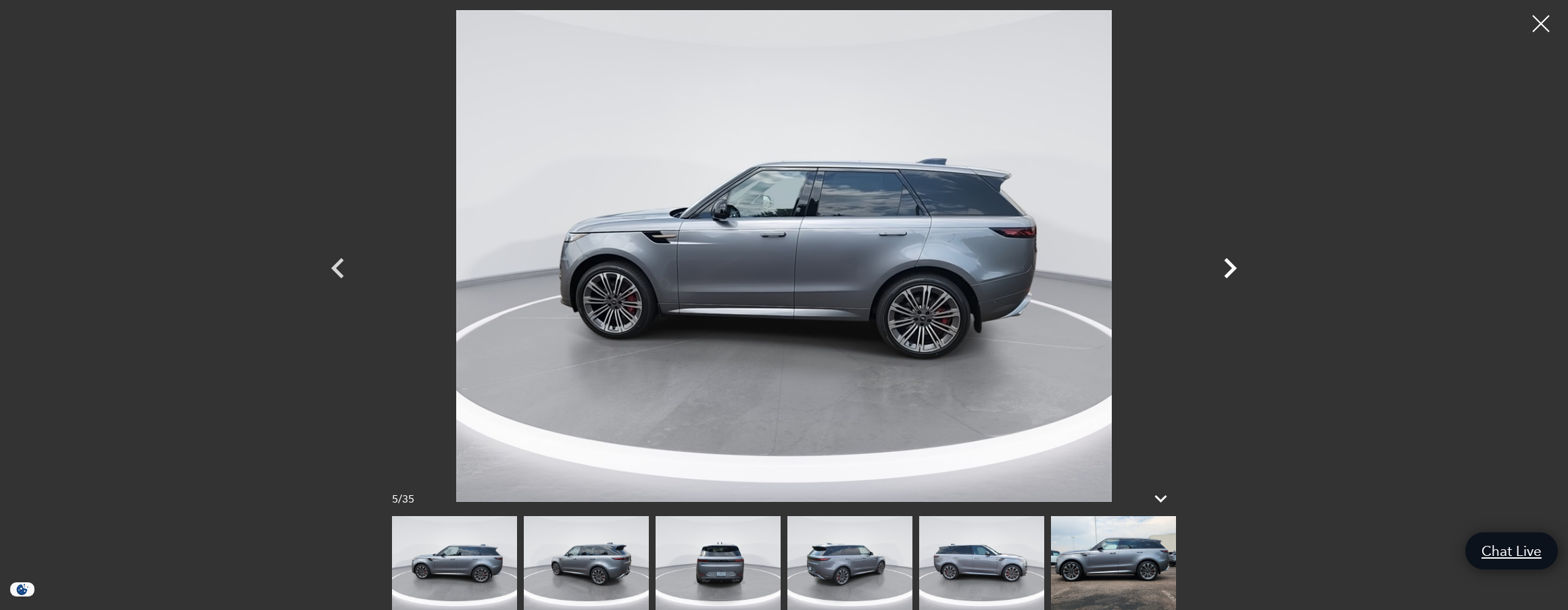
click at [1235, 268] on icon "Next" at bounding box center [1231, 268] width 13 height 20
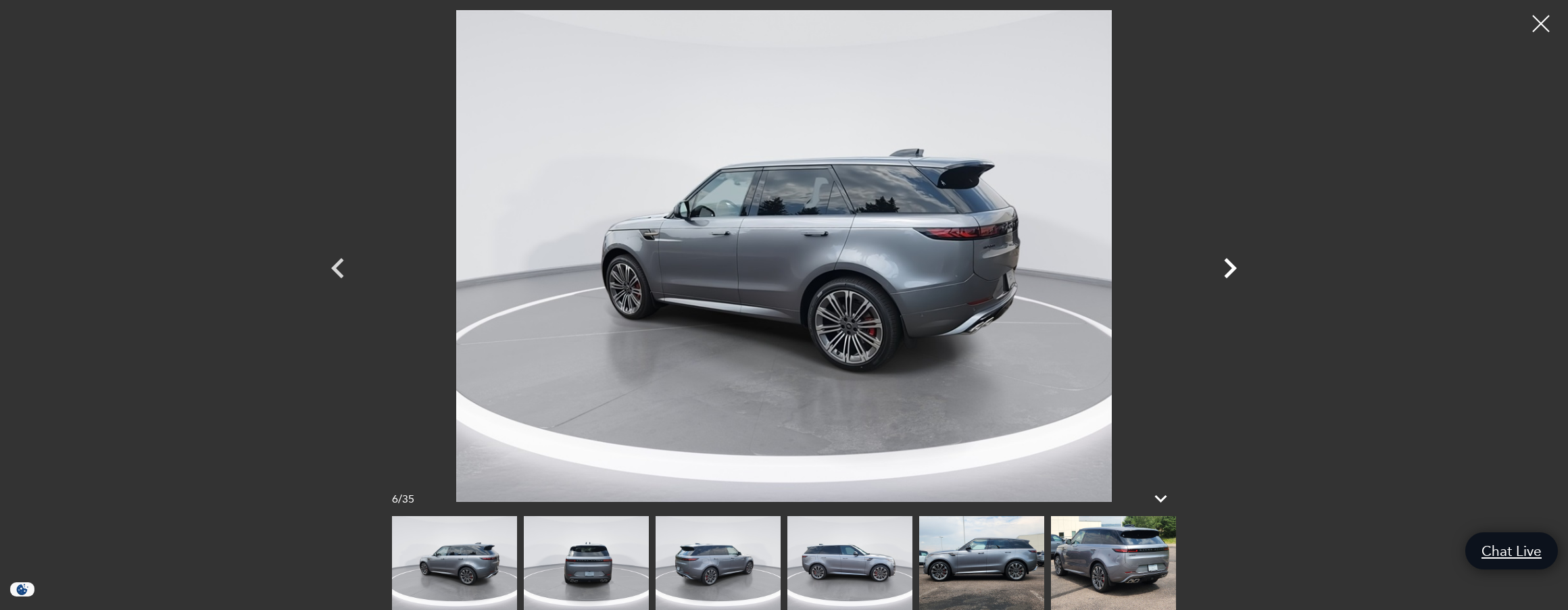
click at [1235, 268] on icon "Next" at bounding box center [1231, 268] width 13 height 20
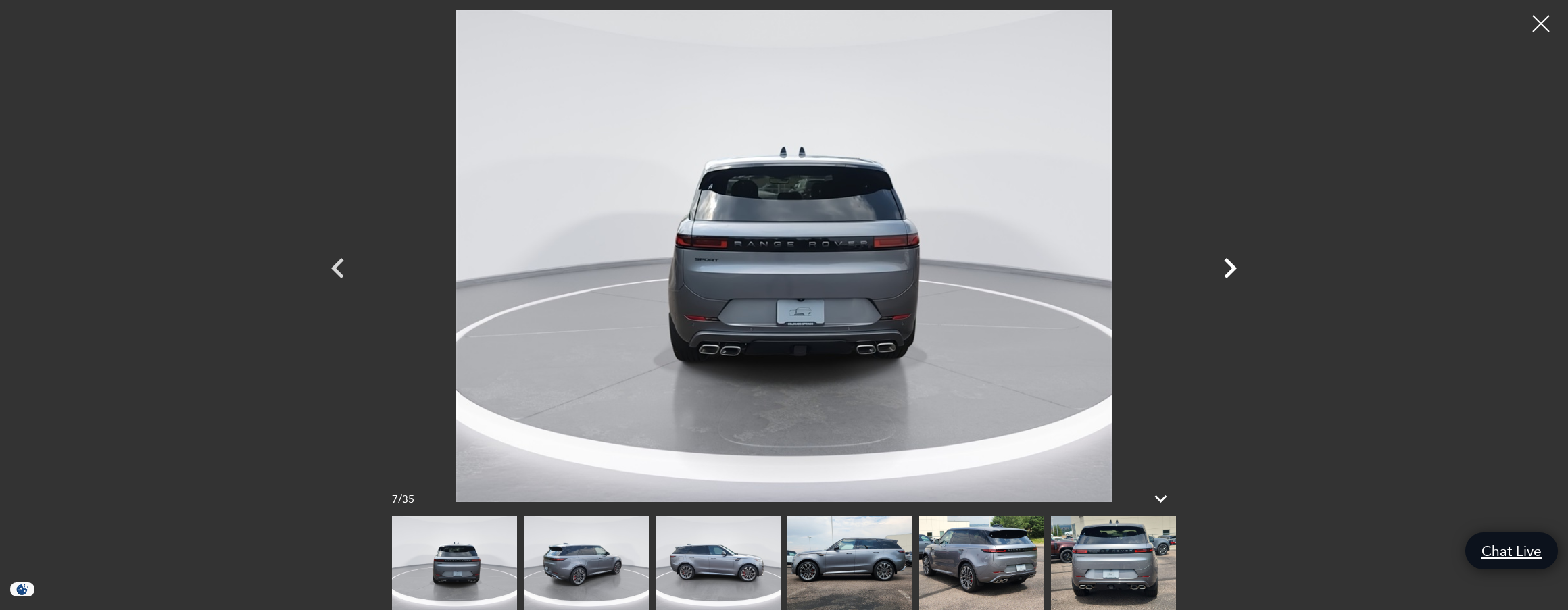
click at [1235, 268] on icon "Next" at bounding box center [1231, 268] width 13 height 20
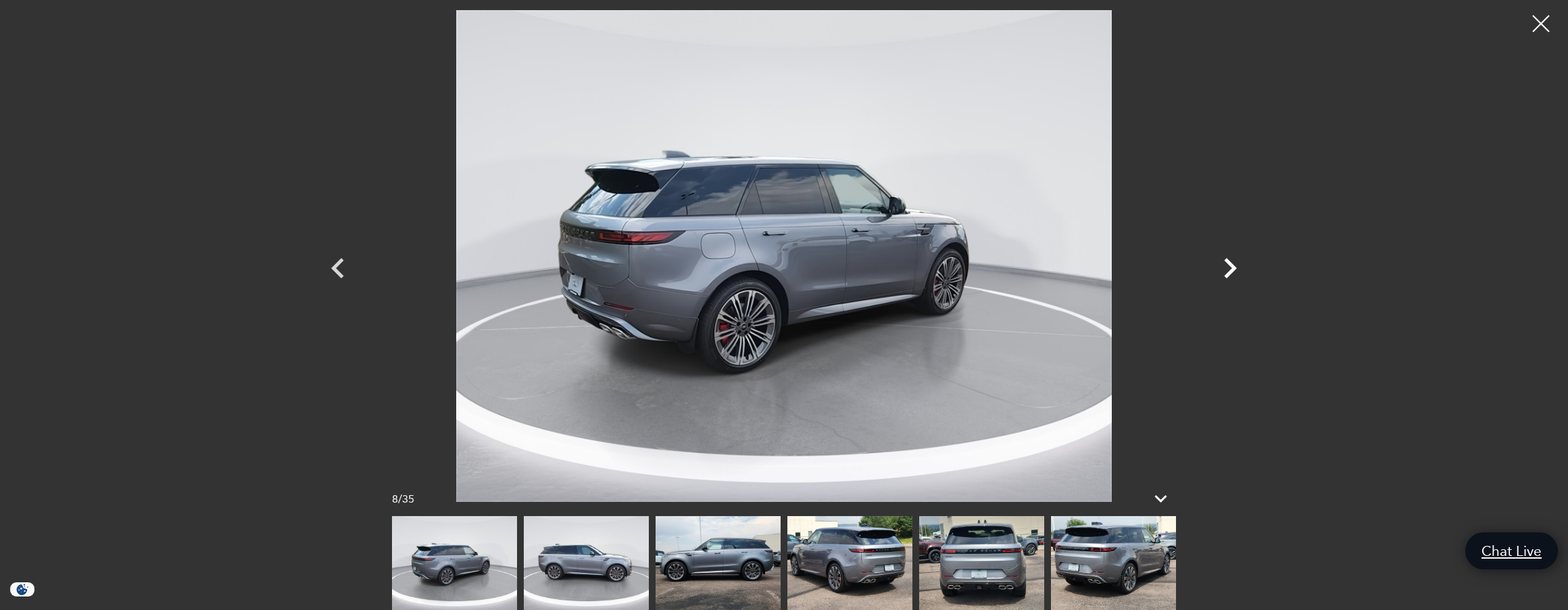
click at [1235, 268] on icon "Next" at bounding box center [1231, 268] width 13 height 20
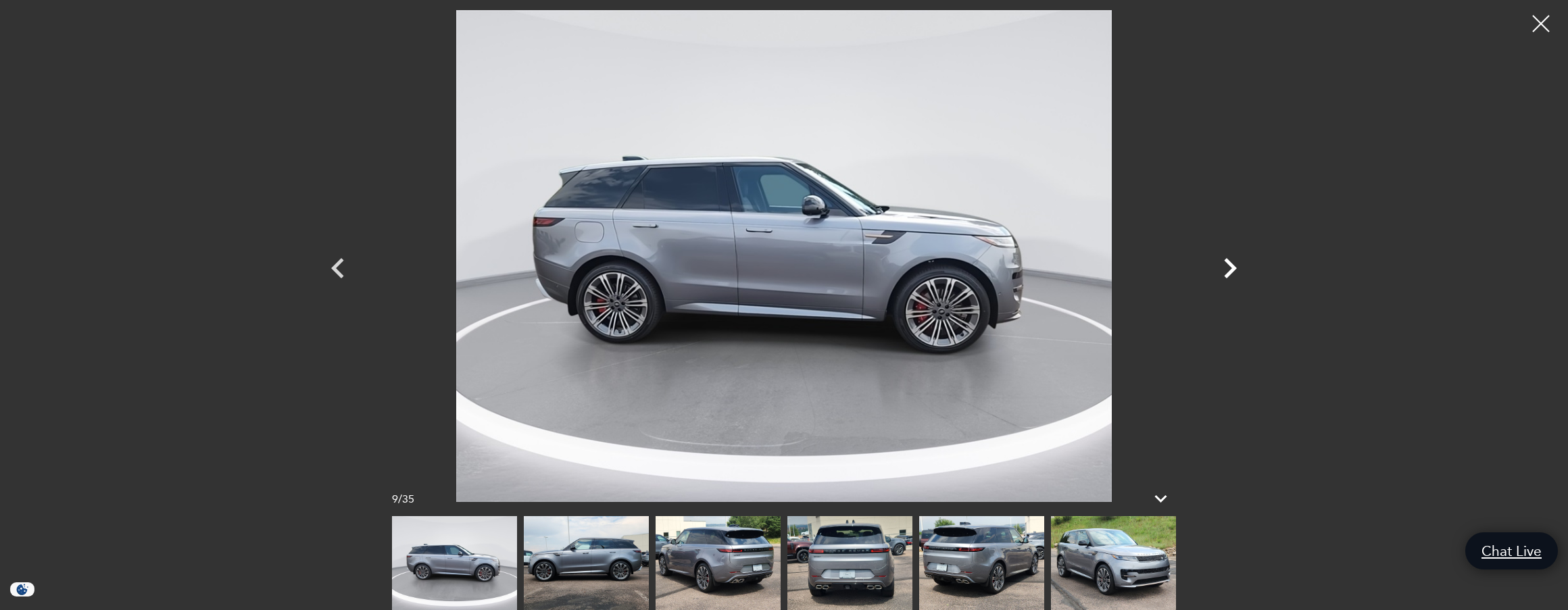
click at [1235, 268] on icon "Next" at bounding box center [1231, 268] width 13 height 20
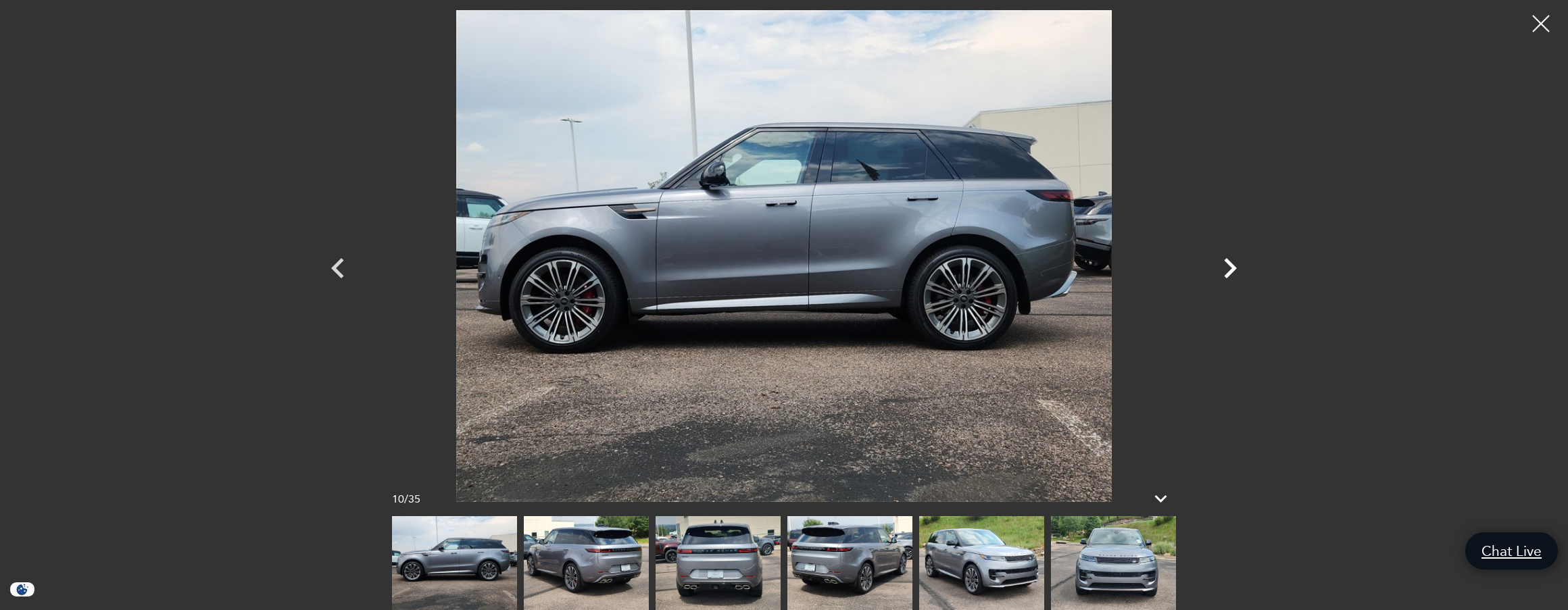
click at [1235, 268] on icon "Next" at bounding box center [1231, 268] width 13 height 20
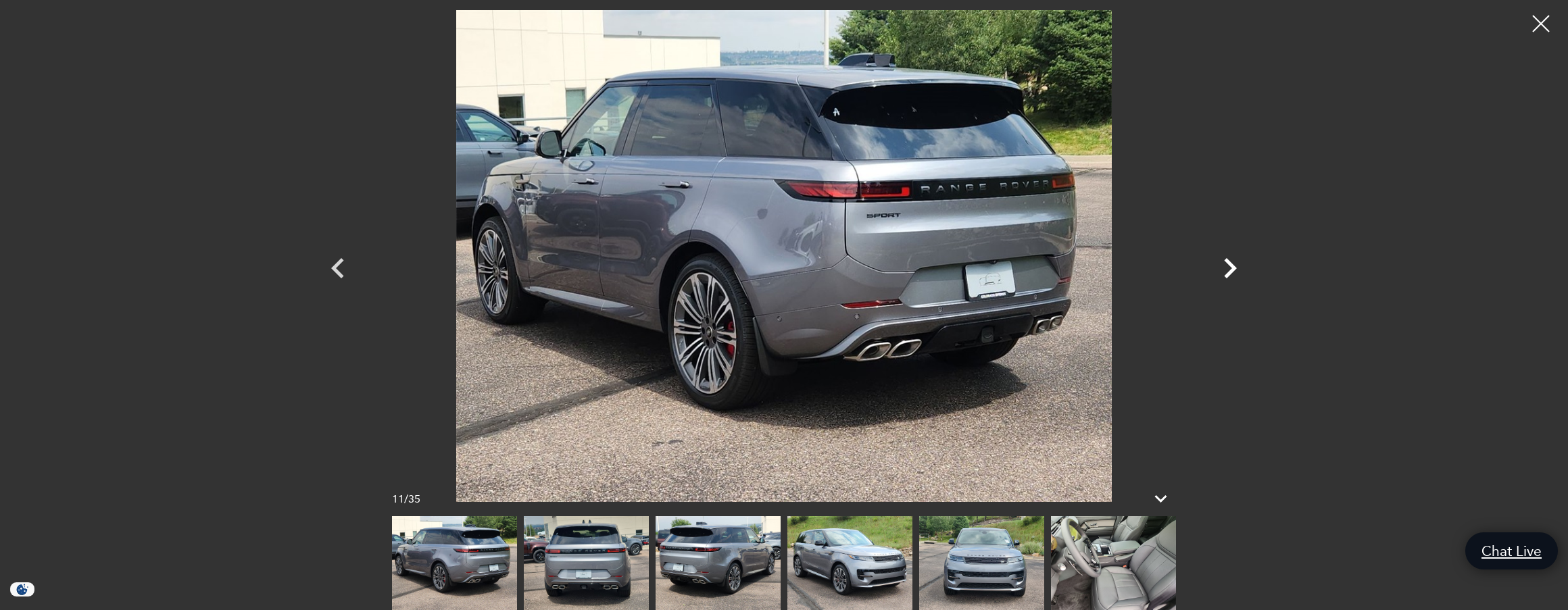
click at [1235, 268] on icon "Next" at bounding box center [1231, 268] width 13 height 20
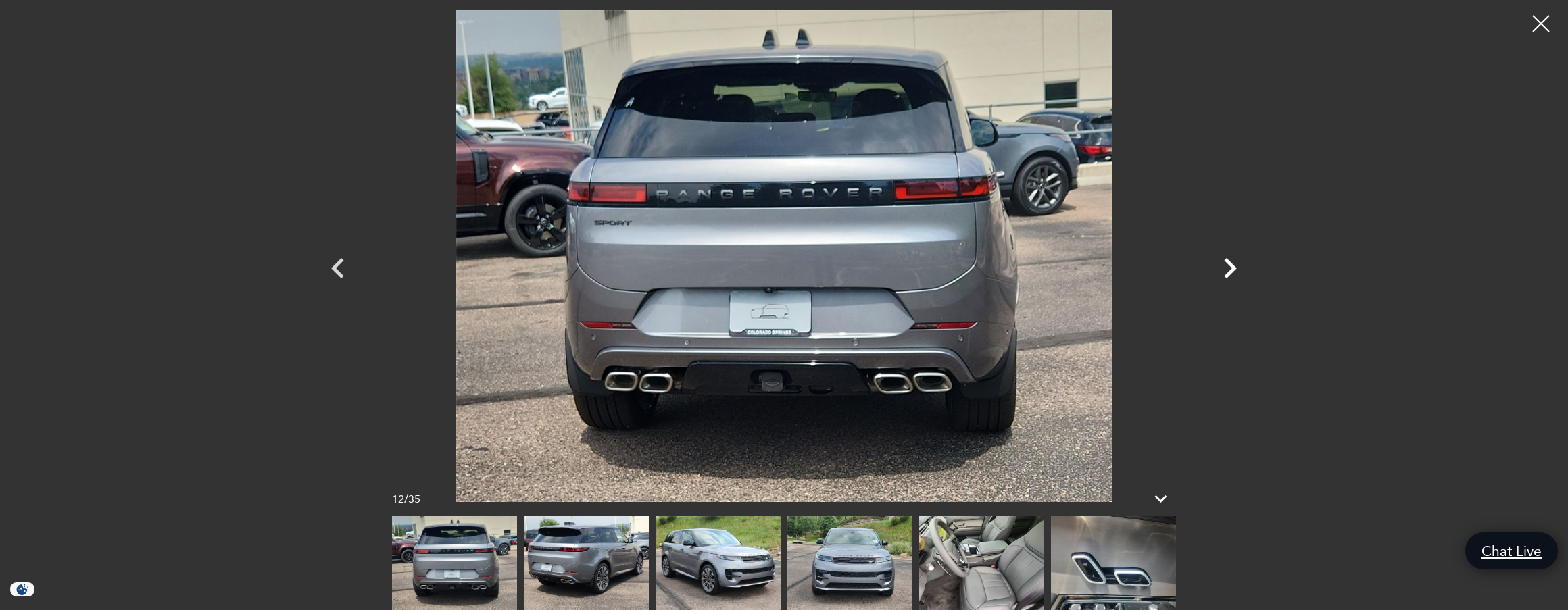
click at [1235, 268] on icon "Next" at bounding box center [1231, 268] width 13 height 20
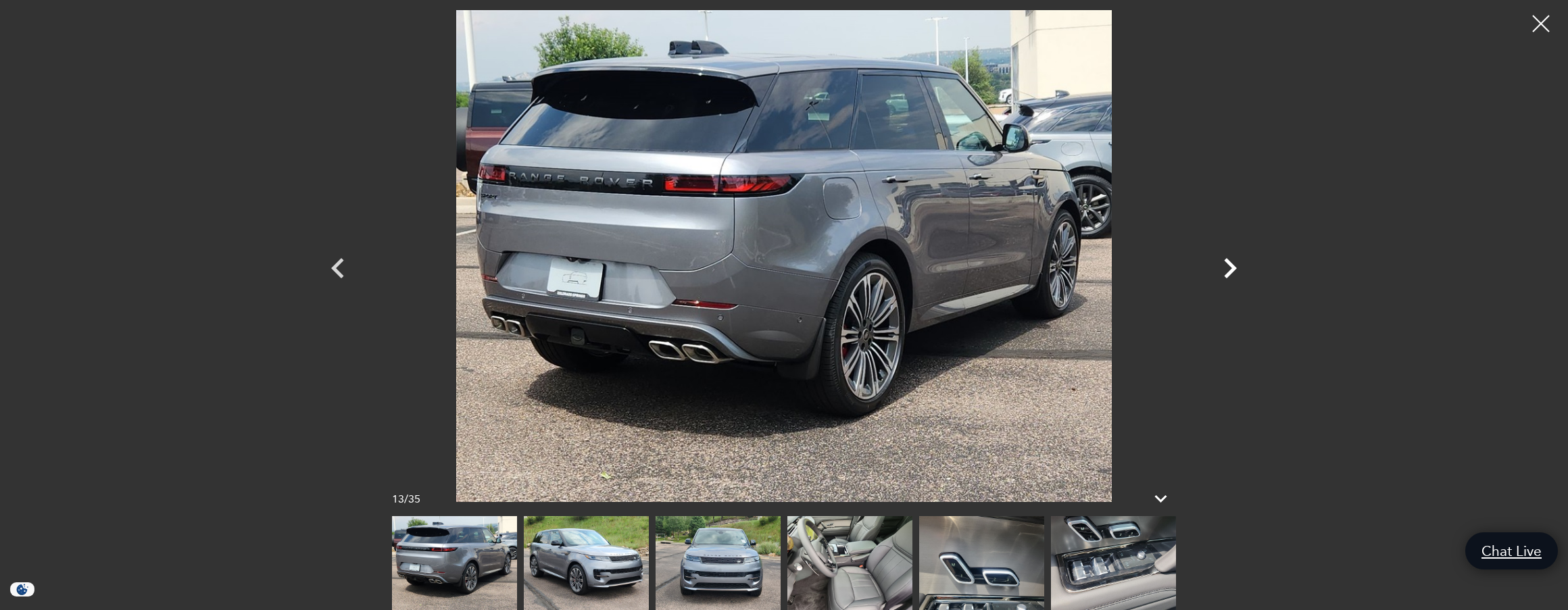
click at [1235, 268] on icon "Next" at bounding box center [1231, 268] width 13 height 20
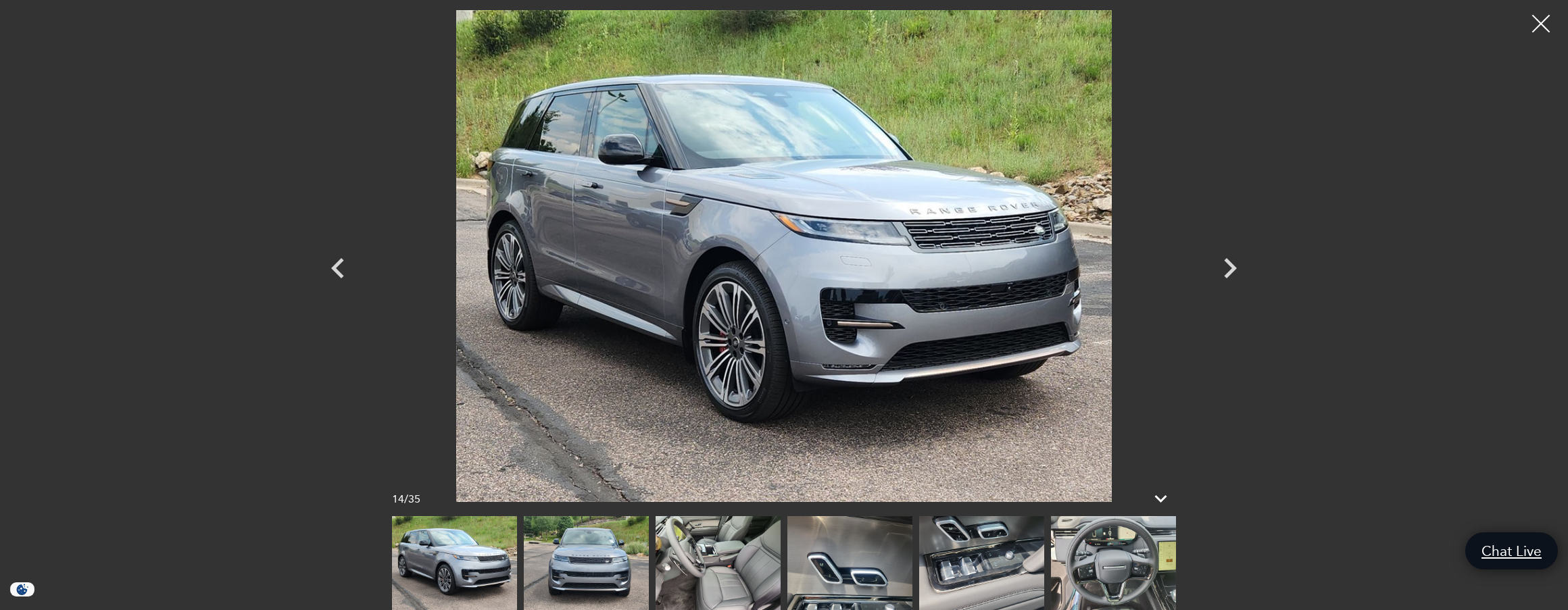
click at [1533, 22] on div at bounding box center [1541, 24] width 36 height 36
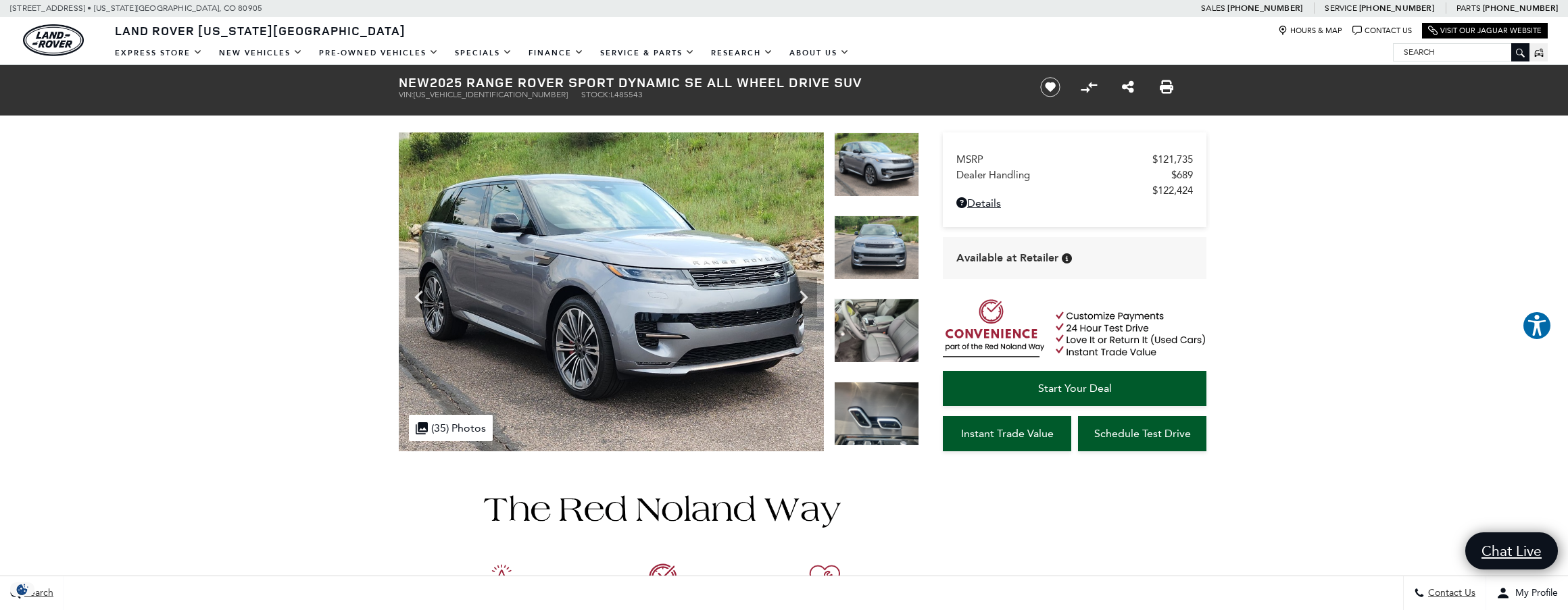
click at [869, 327] on img at bounding box center [877, 331] width 85 height 64
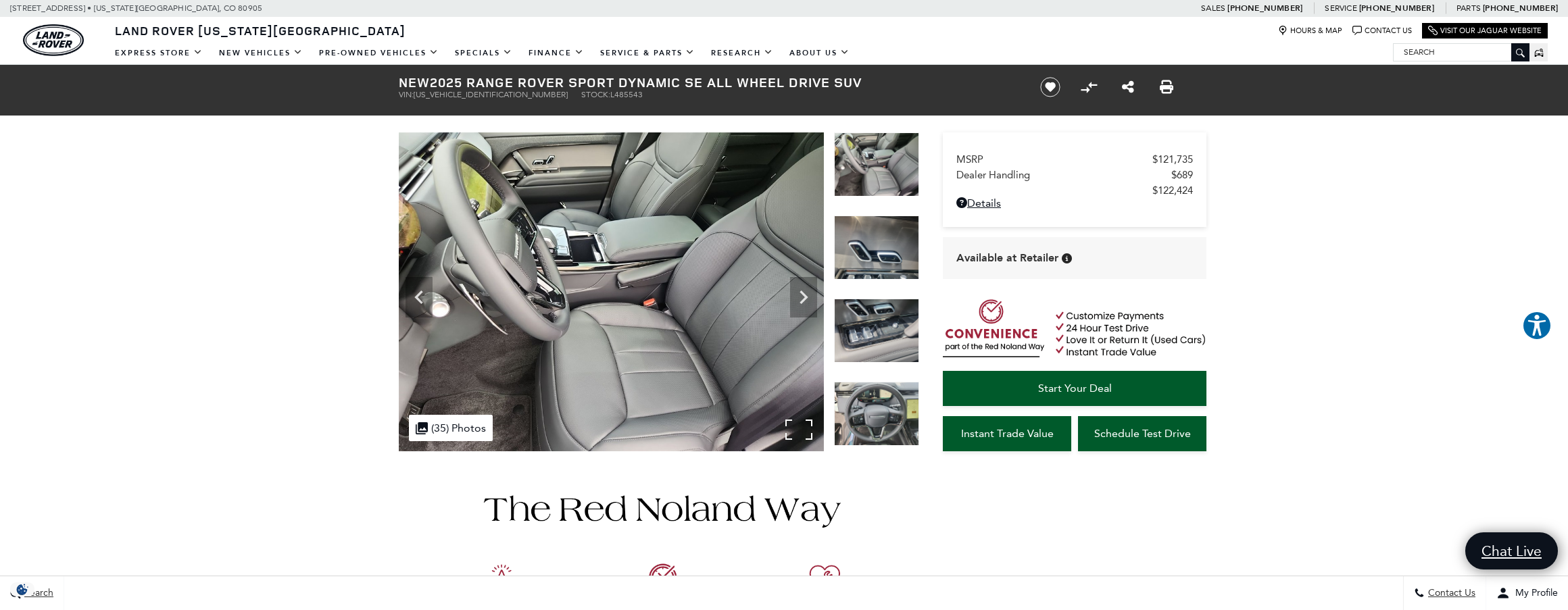
click at [807, 427] on img at bounding box center [611, 292] width 425 height 319
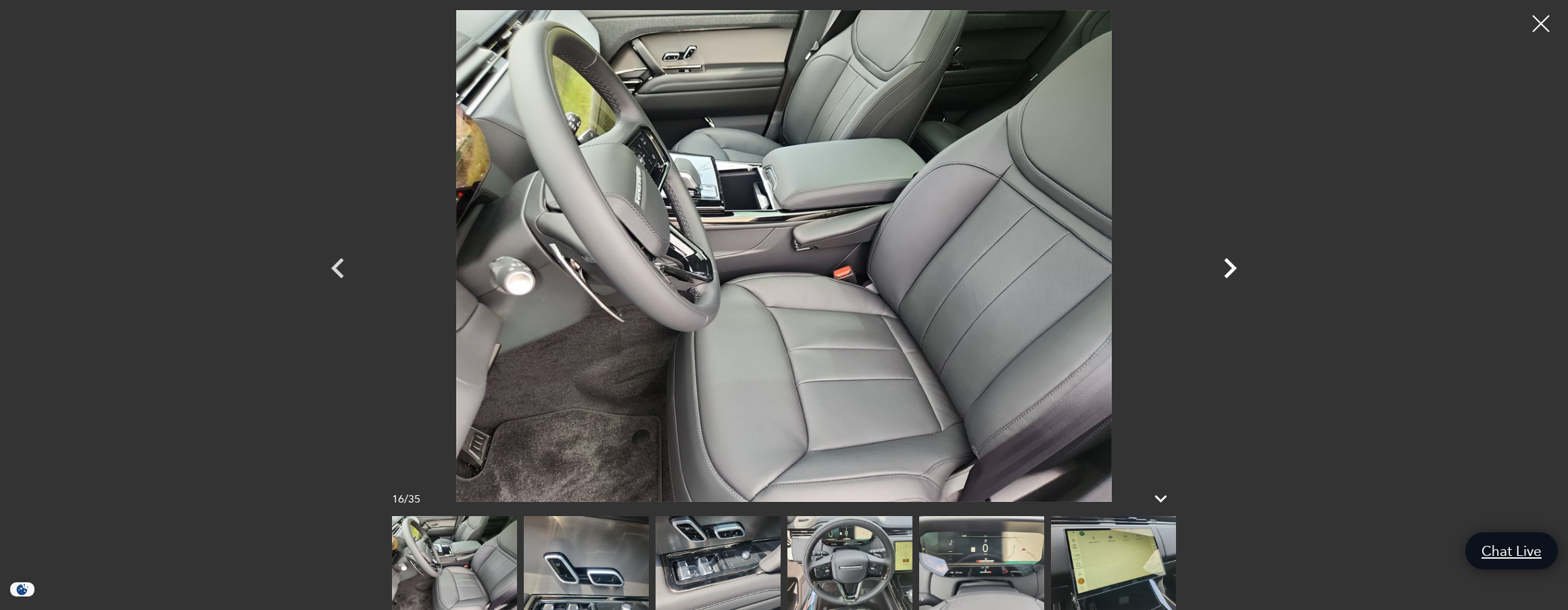
click at [1226, 267] on icon "Next" at bounding box center [1230, 268] width 40 height 40
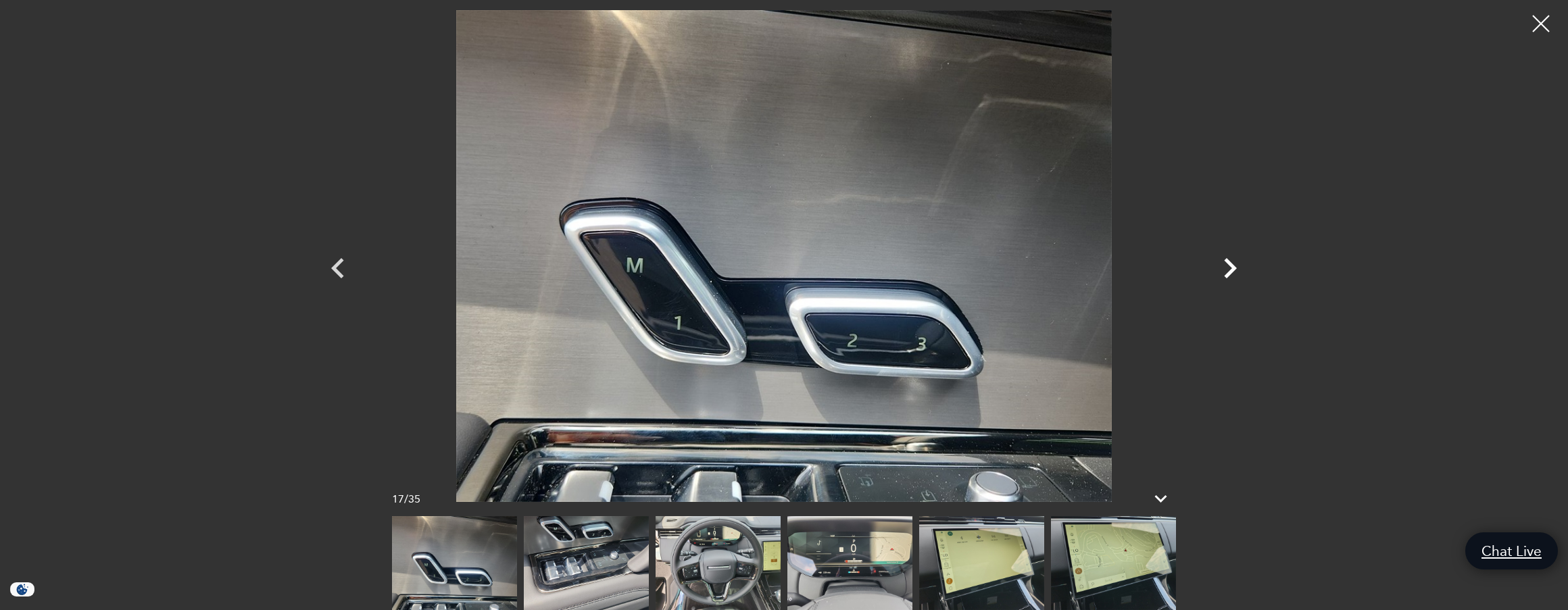
click at [1226, 267] on icon "Next" at bounding box center [1230, 268] width 40 height 40
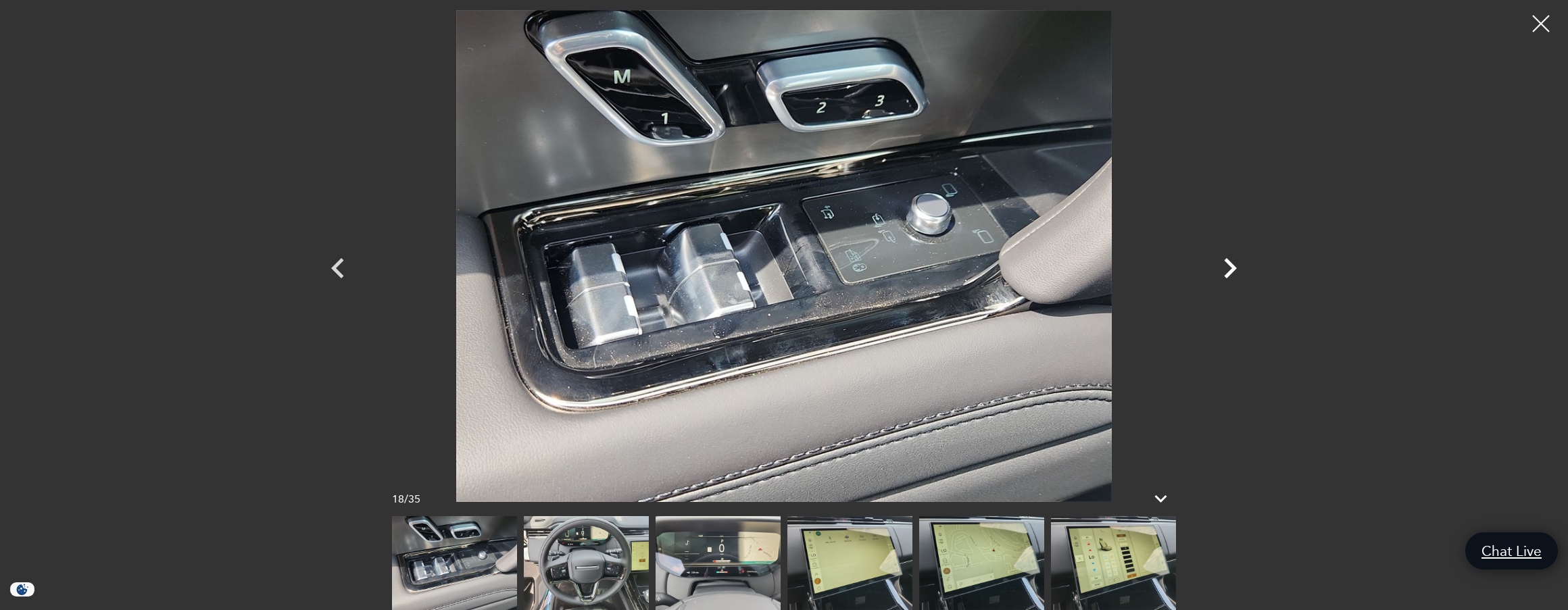
click at [1226, 267] on icon "Next" at bounding box center [1230, 268] width 40 height 40
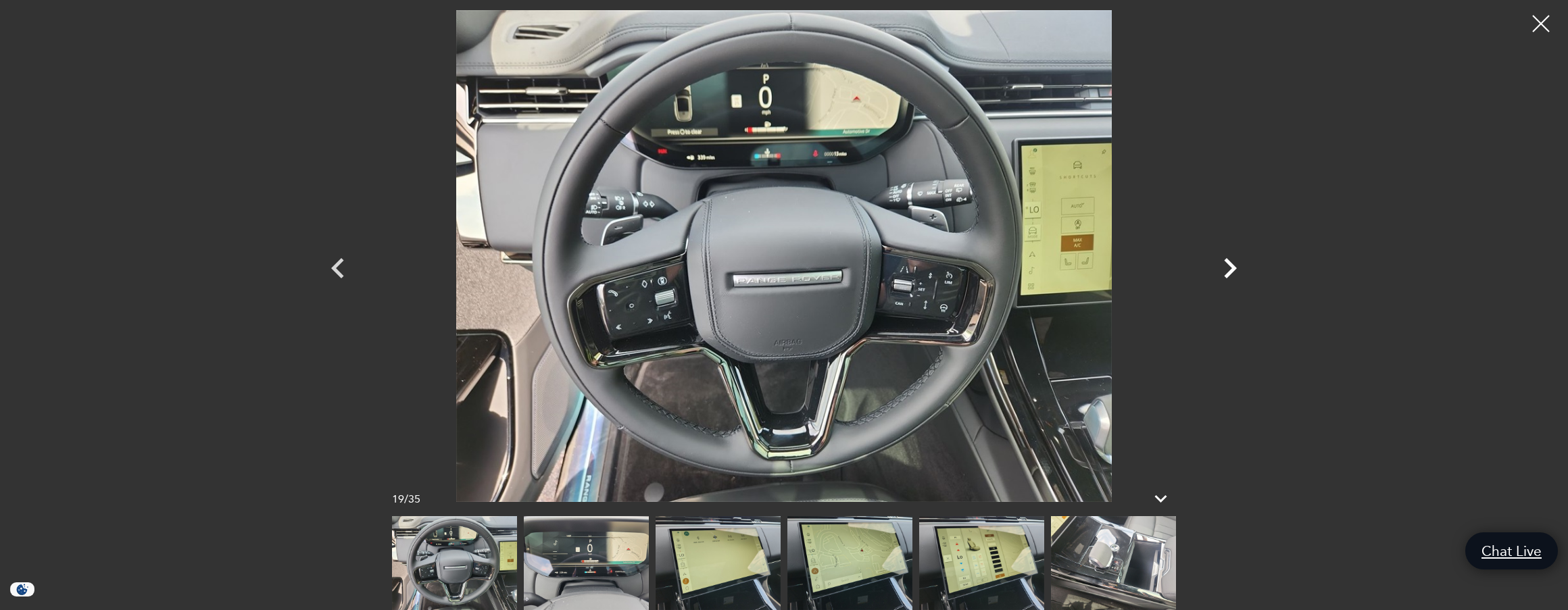
click at [1226, 267] on icon "Next" at bounding box center [1230, 268] width 40 height 40
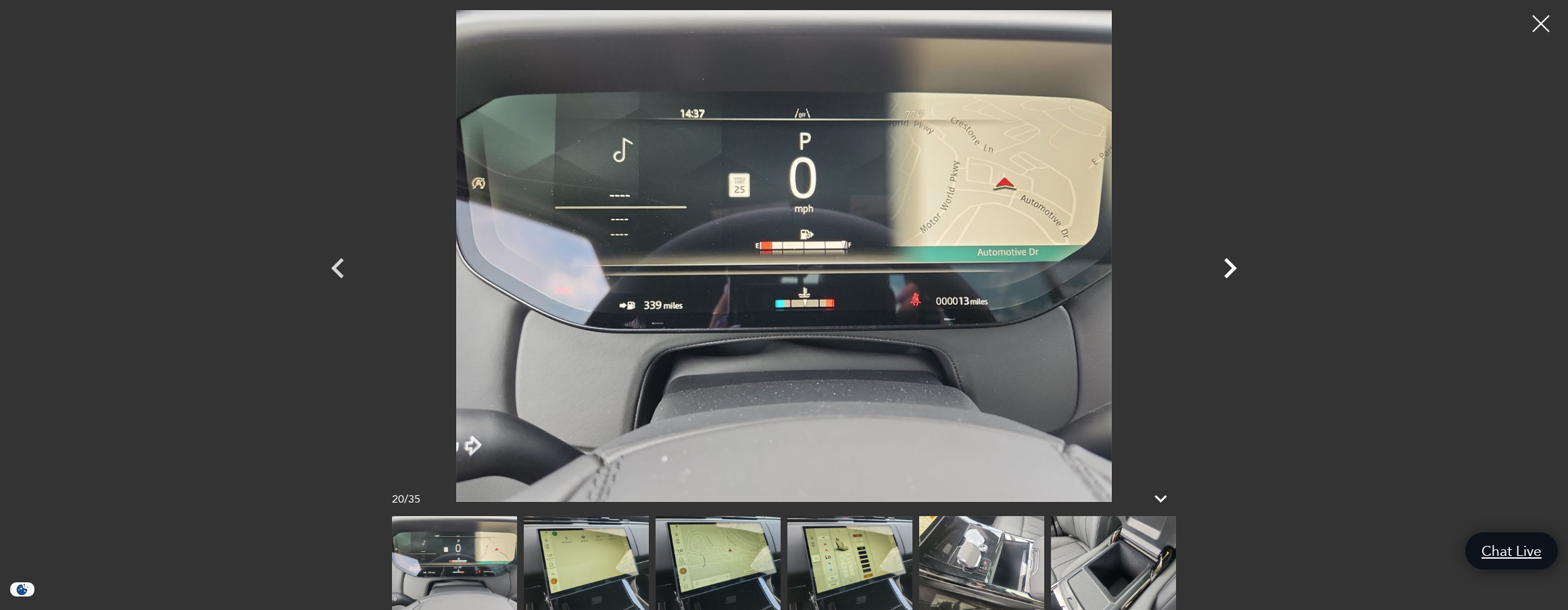
click at [1226, 267] on icon "Next" at bounding box center [1230, 268] width 40 height 40
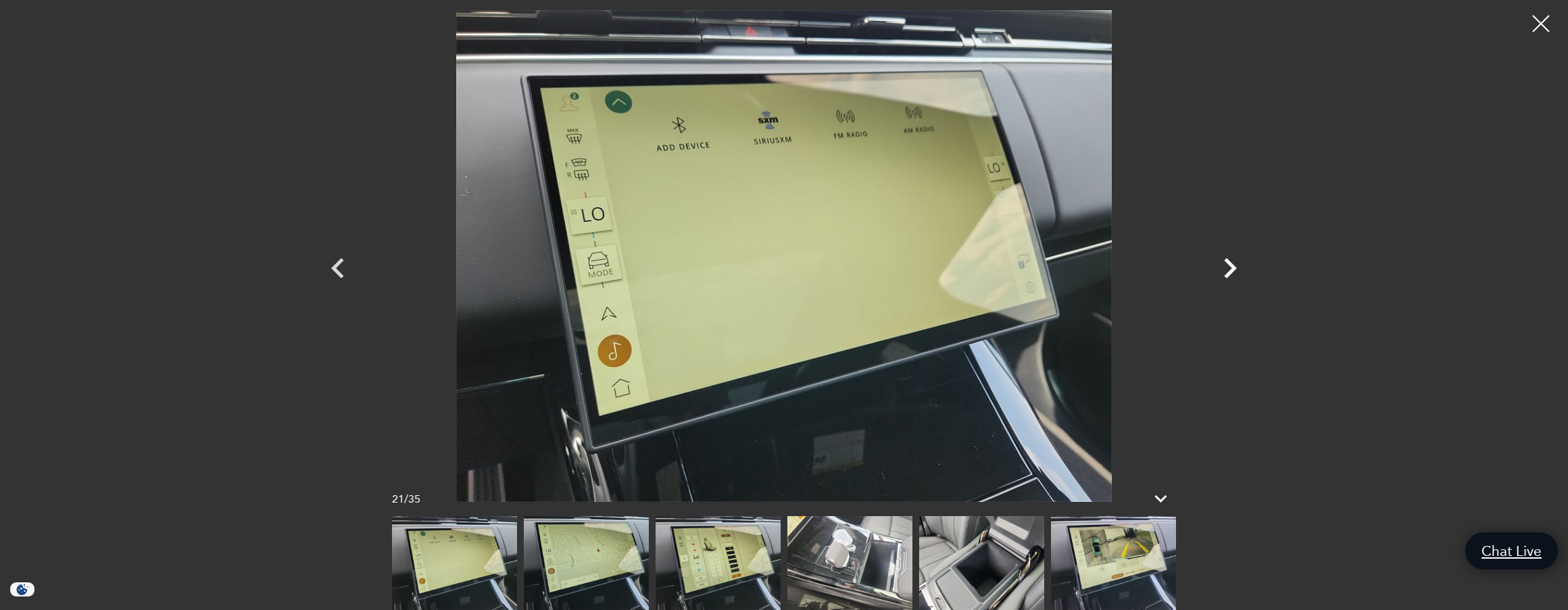
click at [1226, 267] on icon "Next" at bounding box center [1230, 268] width 40 height 40
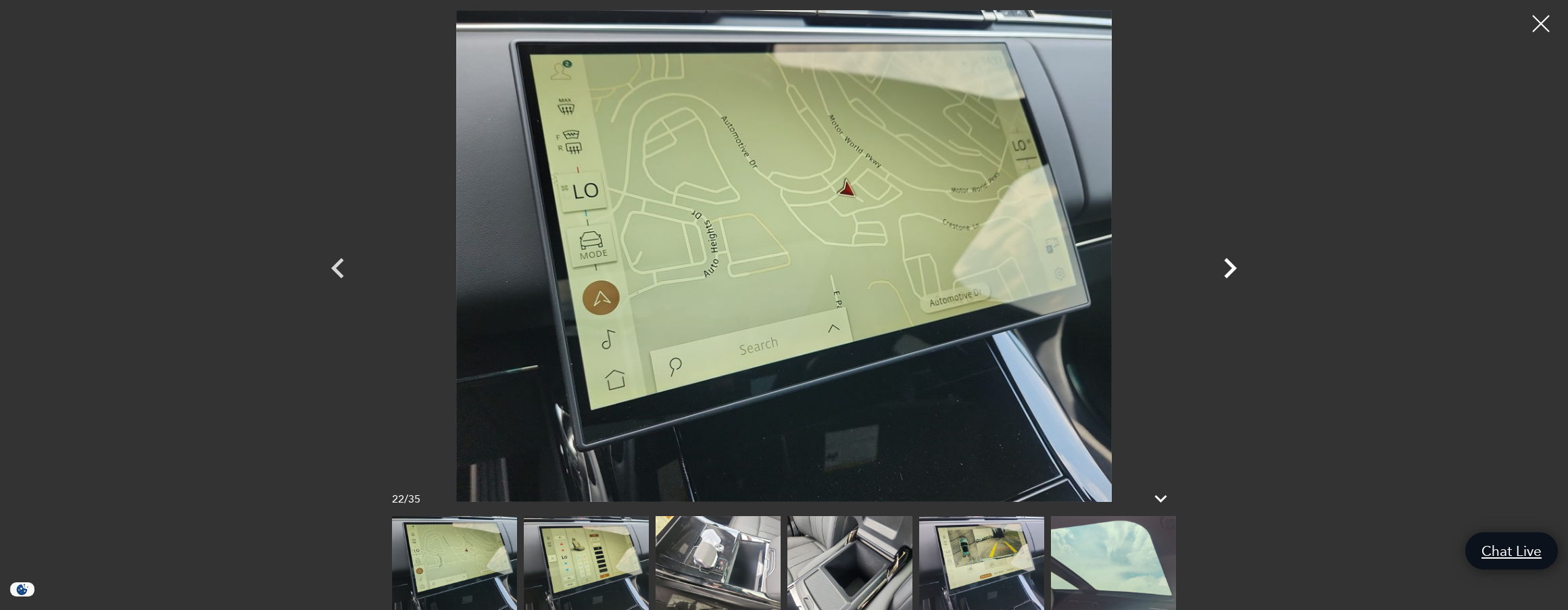
click at [1226, 267] on icon "Next" at bounding box center [1230, 268] width 40 height 40
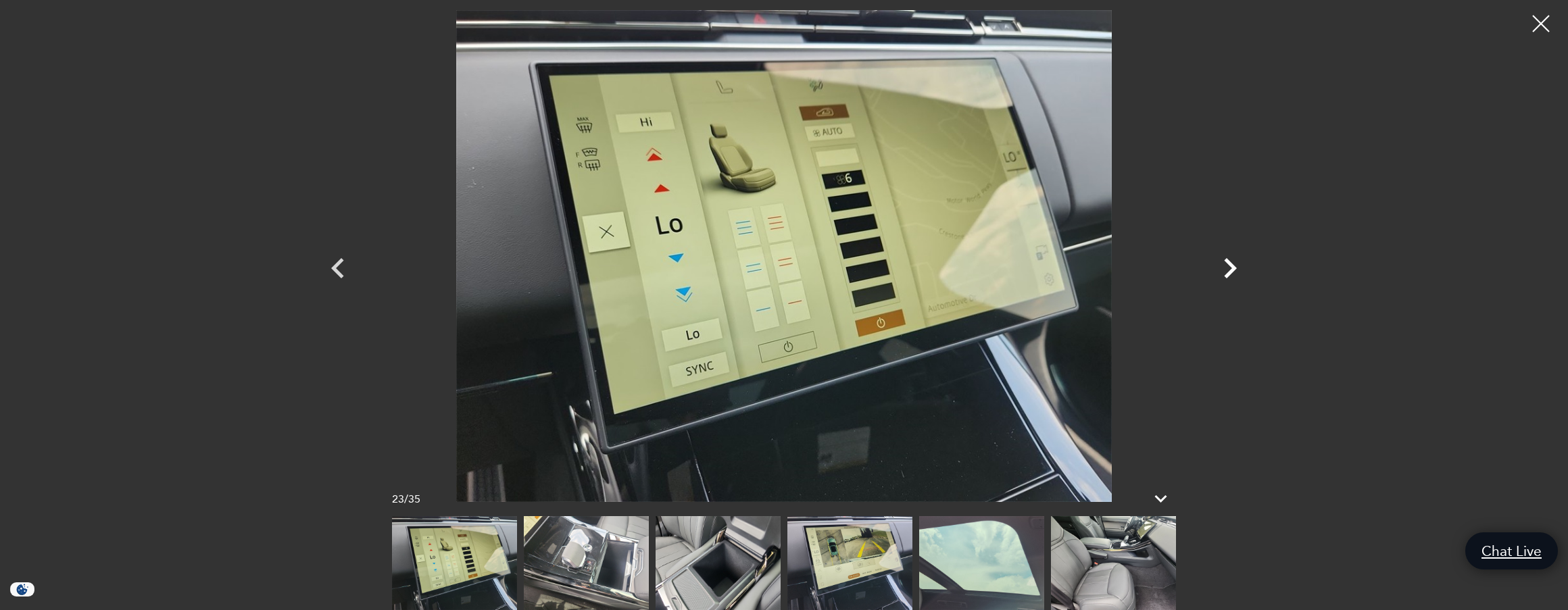
click at [1226, 267] on icon "Next" at bounding box center [1230, 268] width 40 height 40
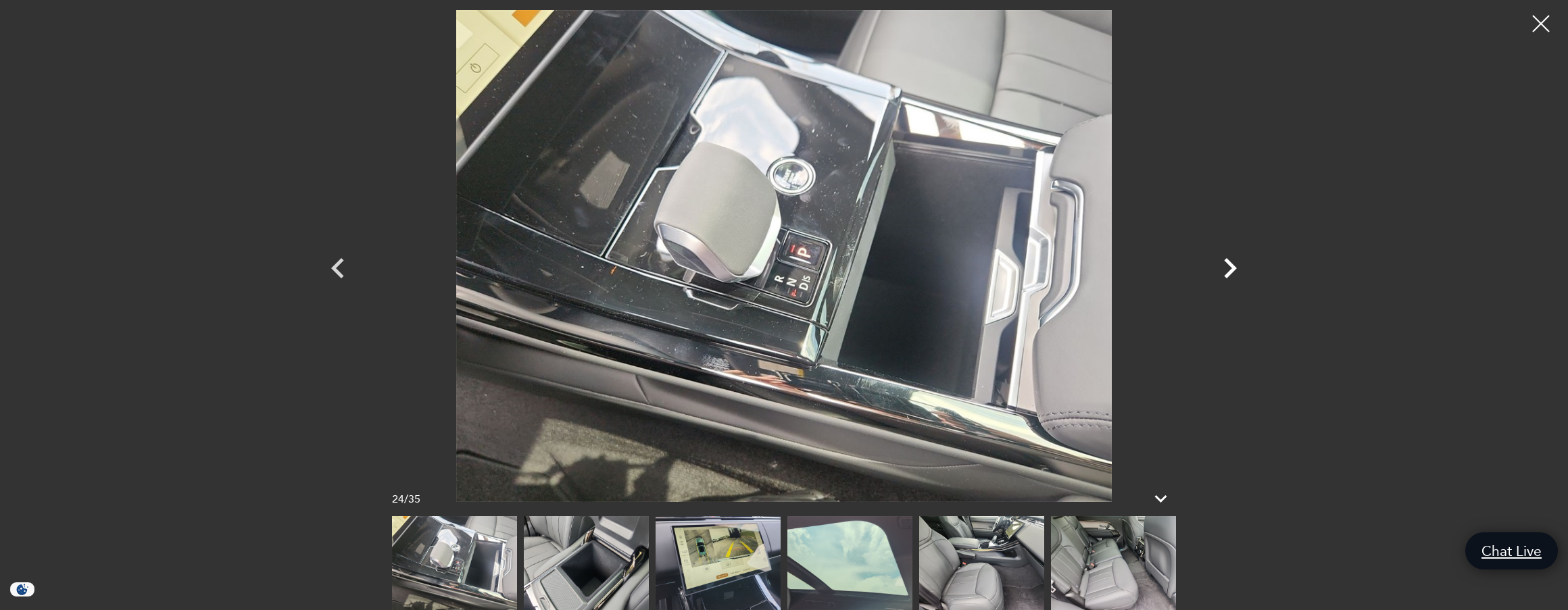
click at [1226, 267] on icon "Next" at bounding box center [1230, 268] width 40 height 40
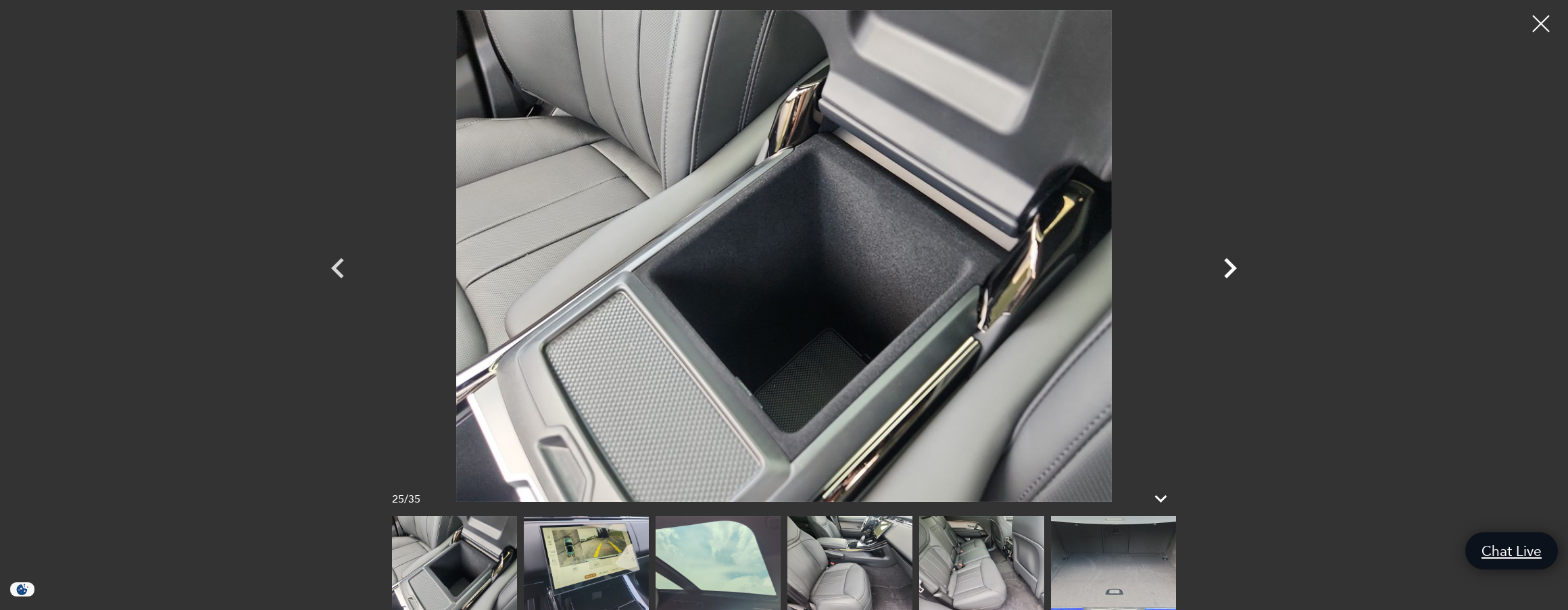
click at [1226, 267] on icon "Next" at bounding box center [1230, 268] width 40 height 40
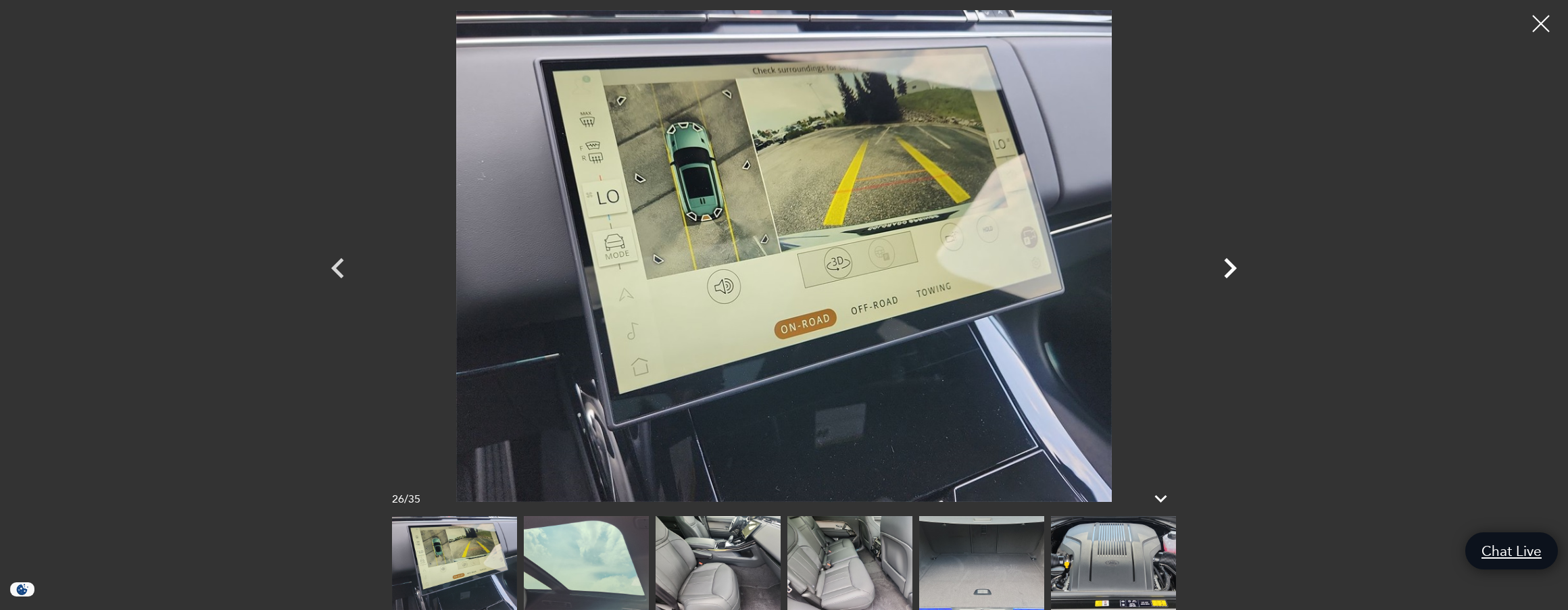
click at [1226, 267] on icon "Next" at bounding box center [1230, 268] width 40 height 40
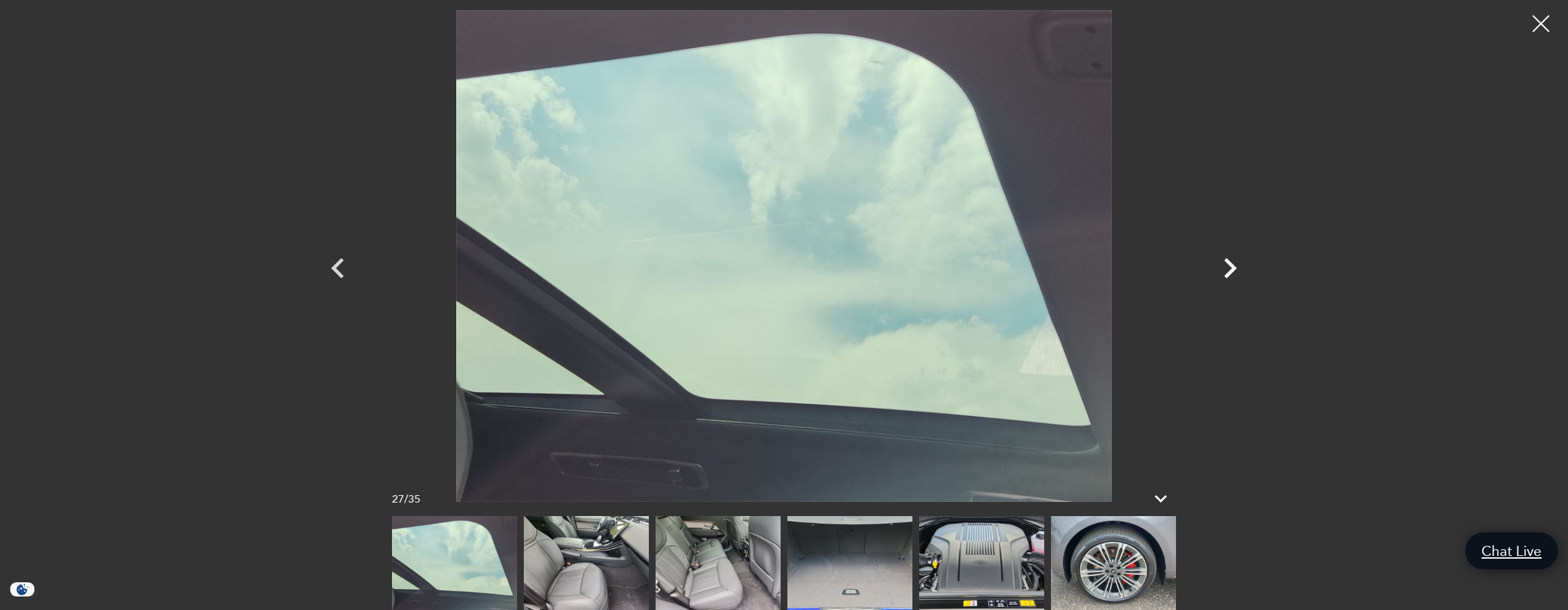
click at [1226, 267] on icon "Next" at bounding box center [1230, 268] width 40 height 40
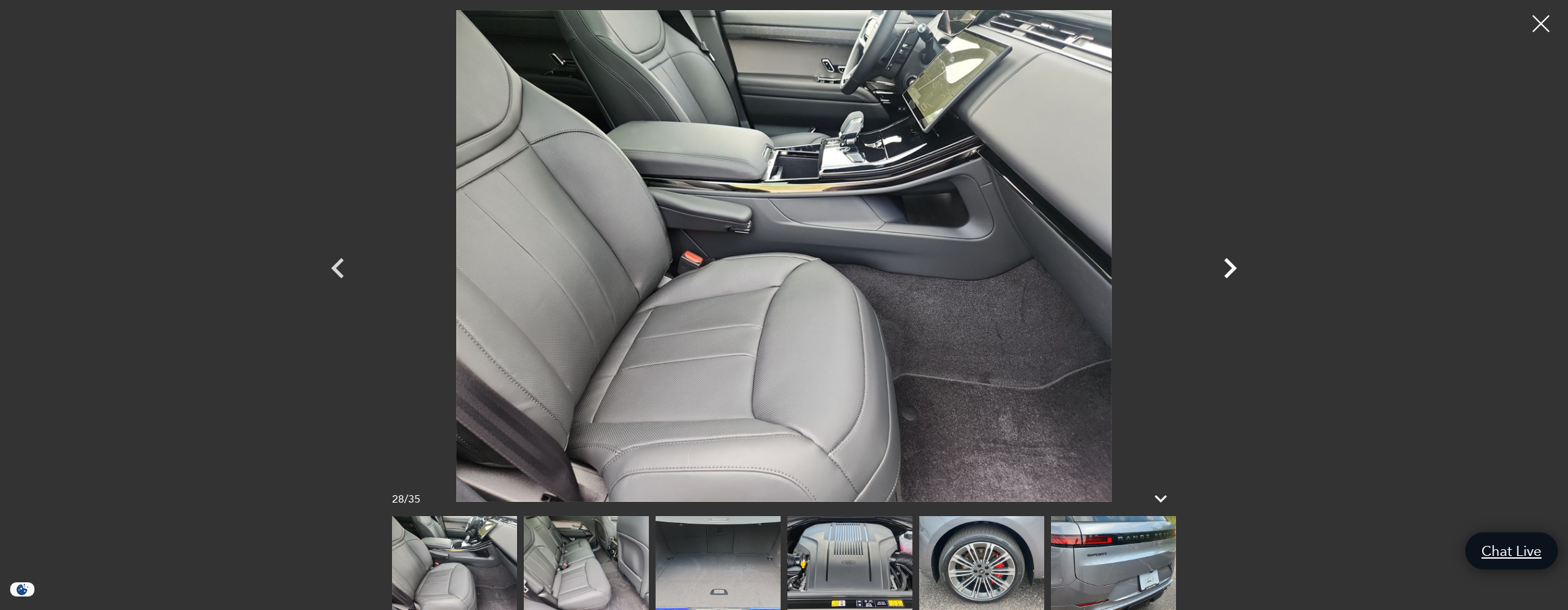
click at [1226, 267] on icon "Next" at bounding box center [1230, 268] width 40 height 40
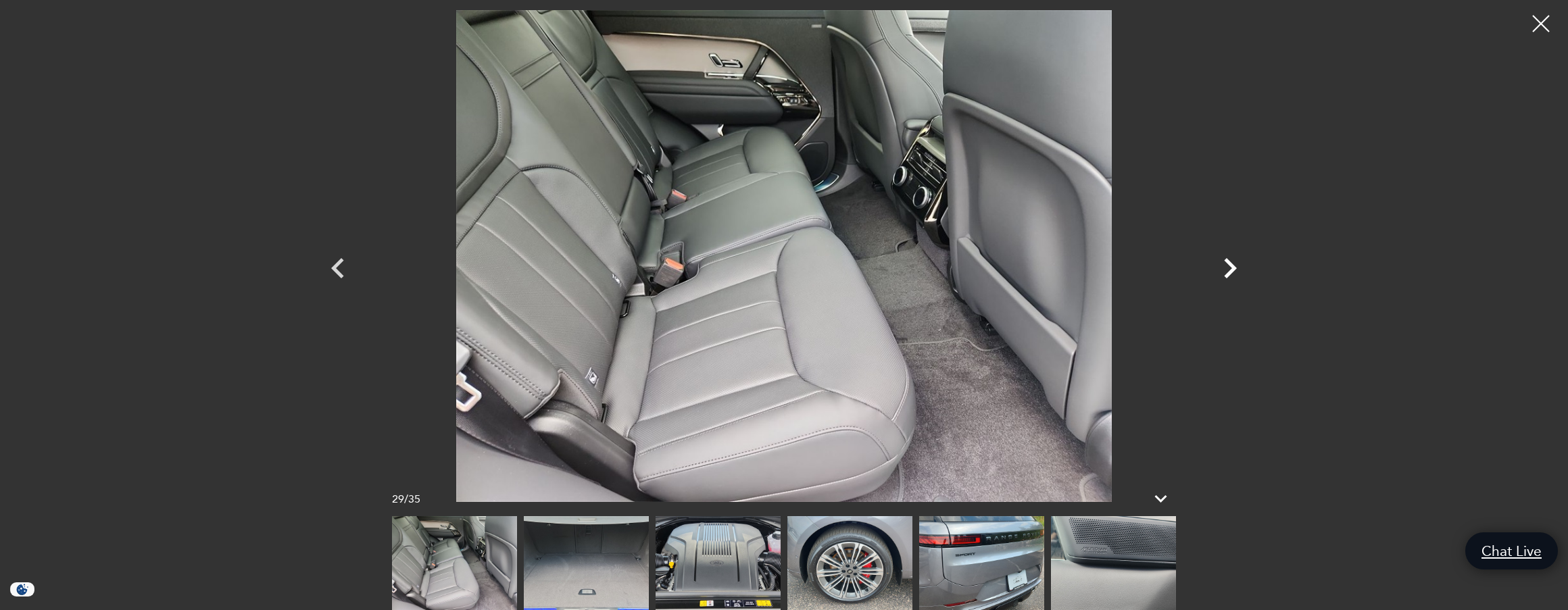
click at [1225, 267] on icon "Next" at bounding box center [1230, 268] width 40 height 40
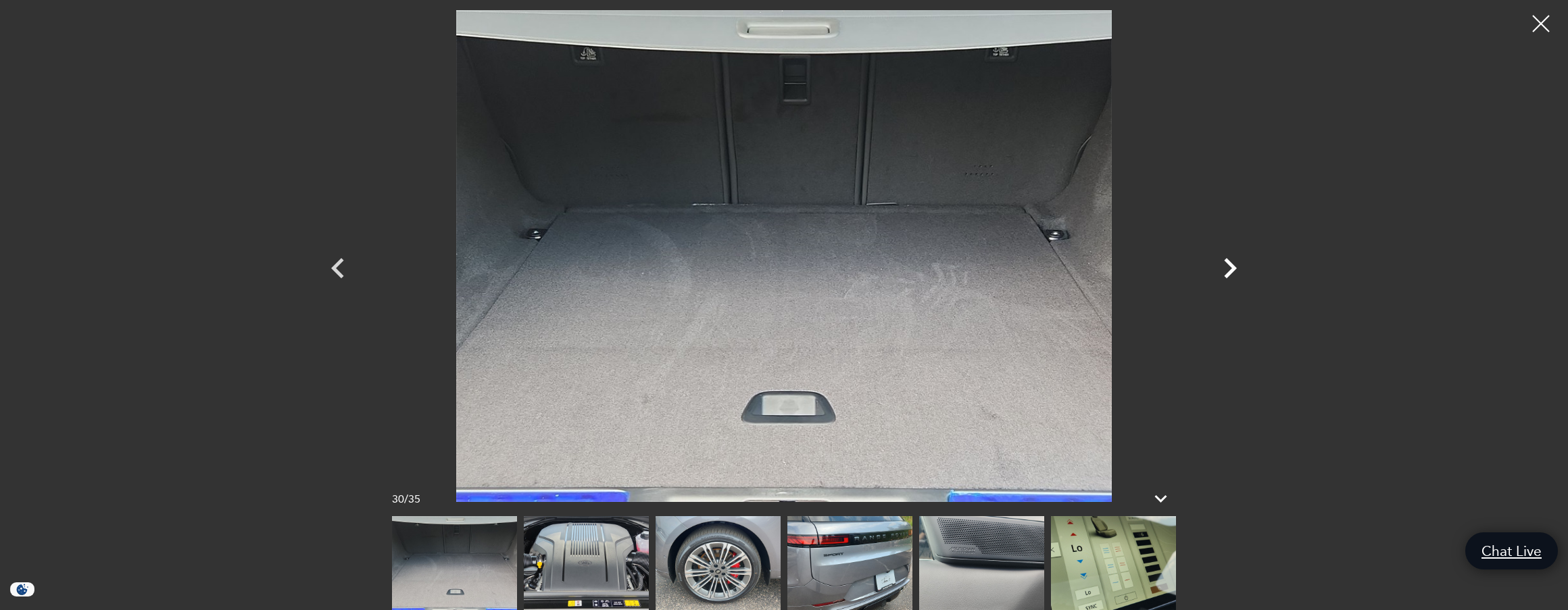
click at [1225, 267] on icon "Next" at bounding box center [1230, 268] width 40 height 40
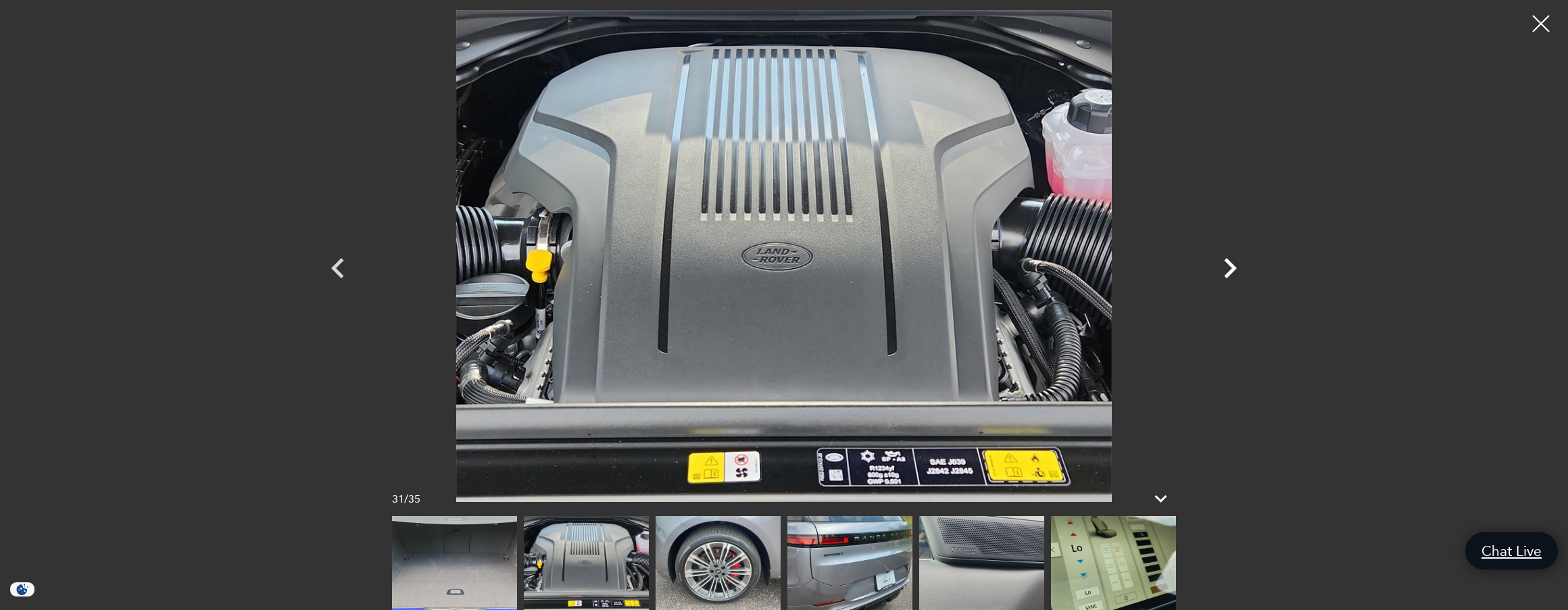
click at [1225, 267] on icon "Next" at bounding box center [1230, 268] width 40 height 40
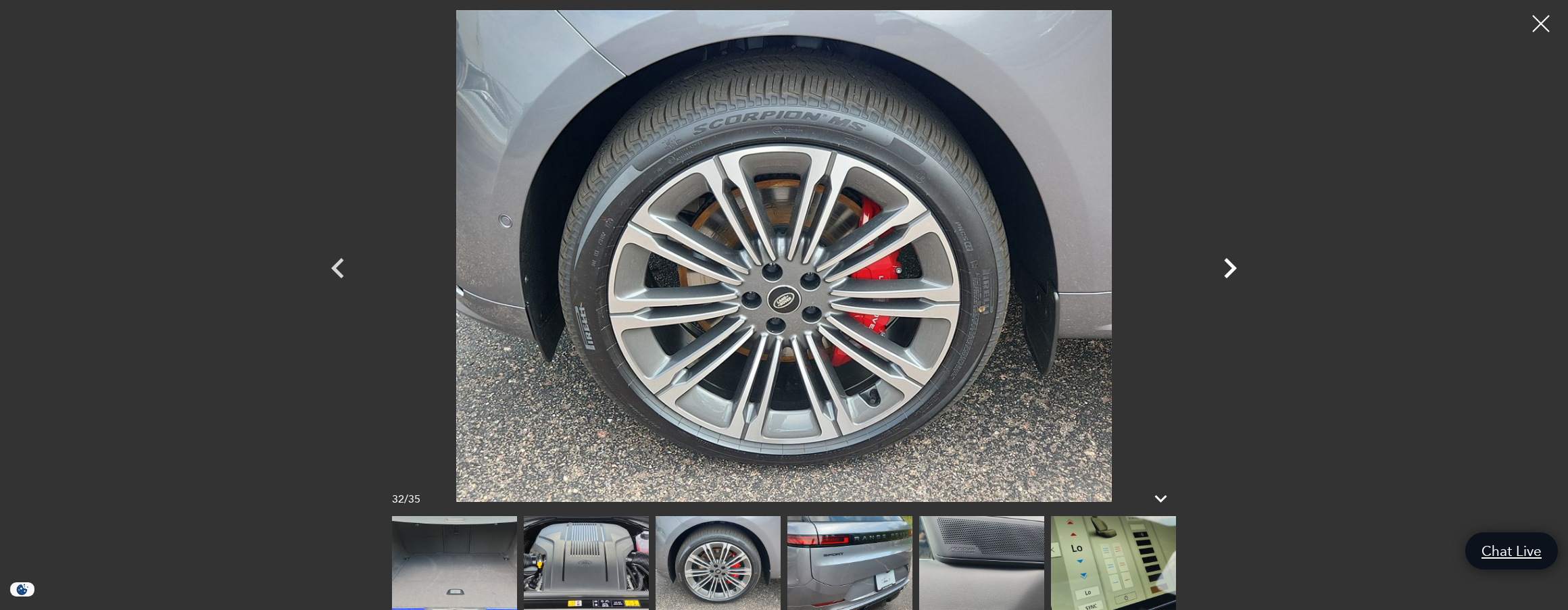
click at [1225, 267] on icon "Next" at bounding box center [1230, 268] width 40 height 40
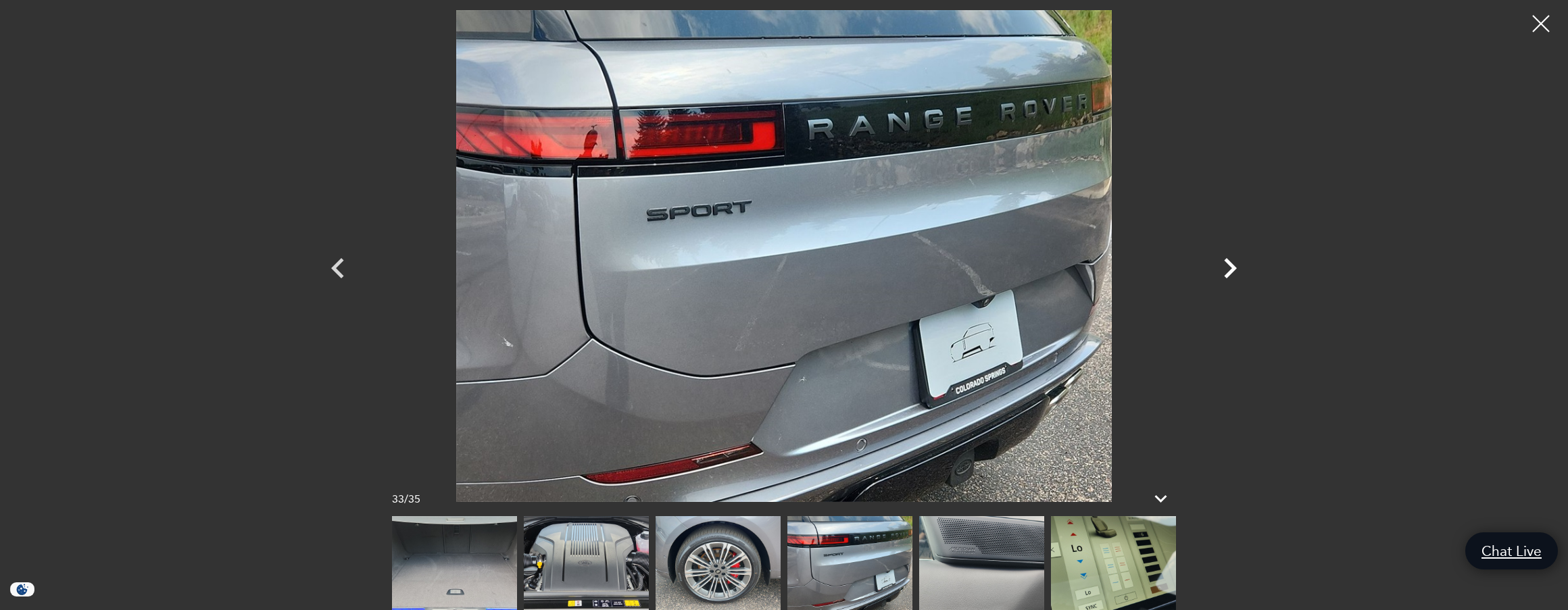
click at [1225, 267] on icon "Next" at bounding box center [1230, 268] width 40 height 40
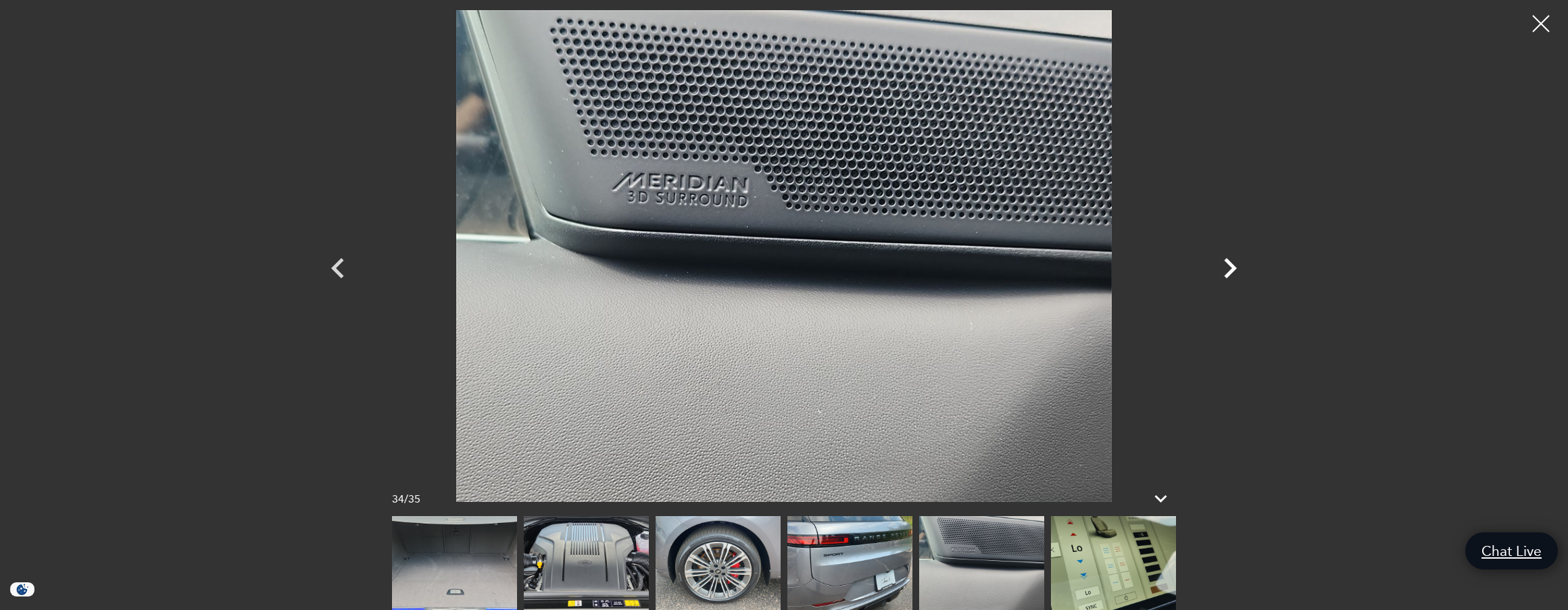
click at [1223, 264] on icon "Next" at bounding box center [1230, 268] width 40 height 40
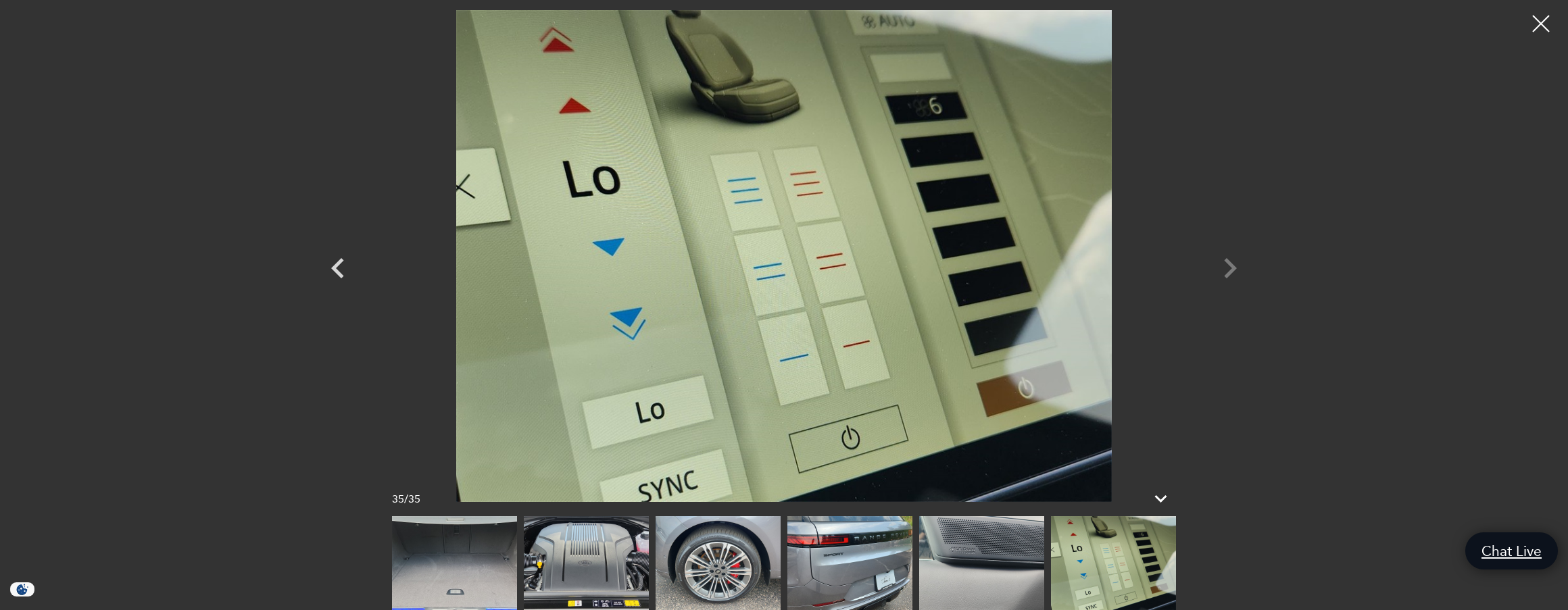
click at [1223, 264] on div at bounding box center [784, 256] width 947 height 492
click at [1228, 266] on div at bounding box center [784, 256] width 947 height 492
click at [1544, 19] on div at bounding box center [1541, 24] width 36 height 36
